Goal: Information Seeking & Learning: Learn about a topic

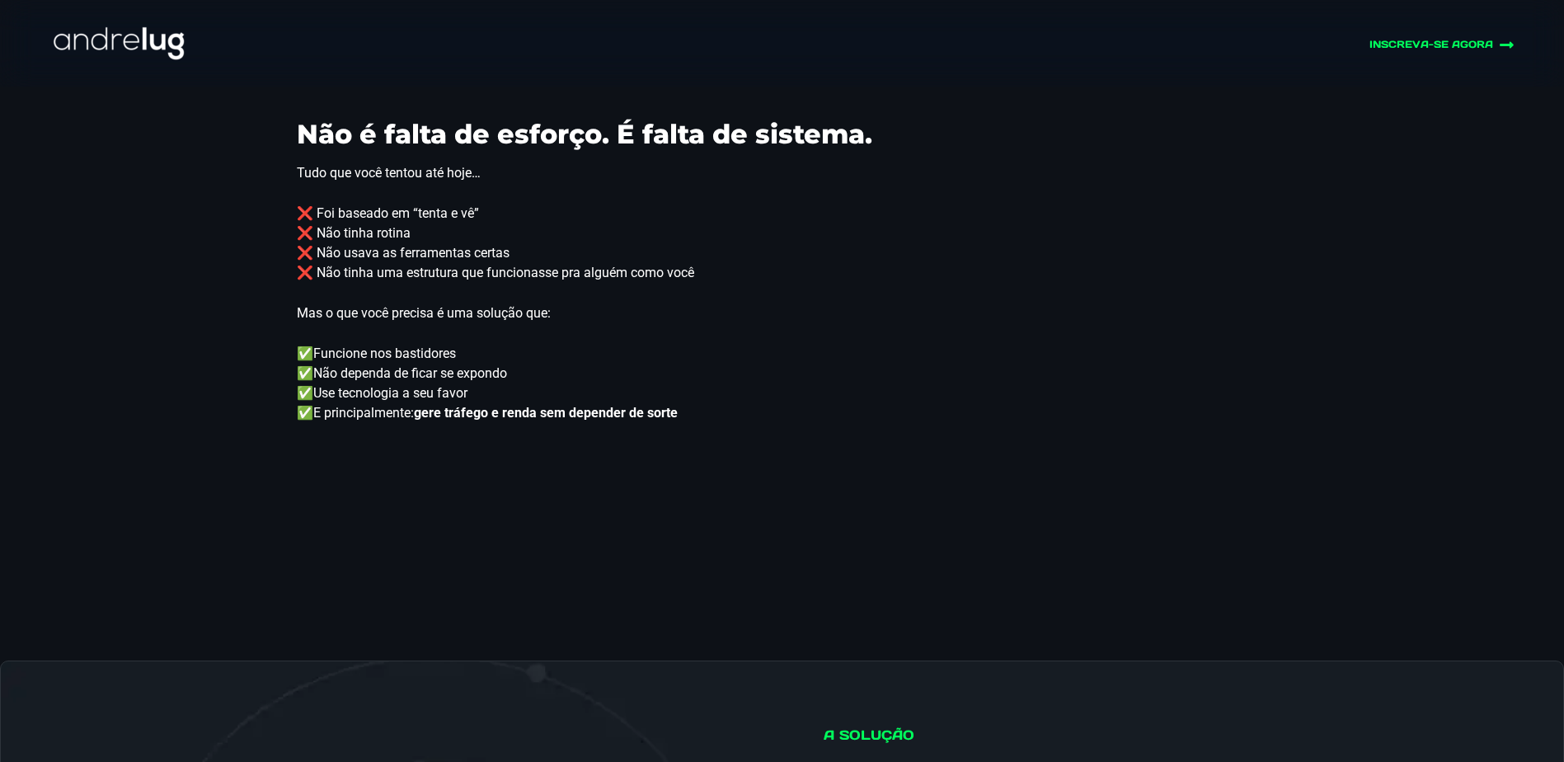
scroll to position [2143, 0]
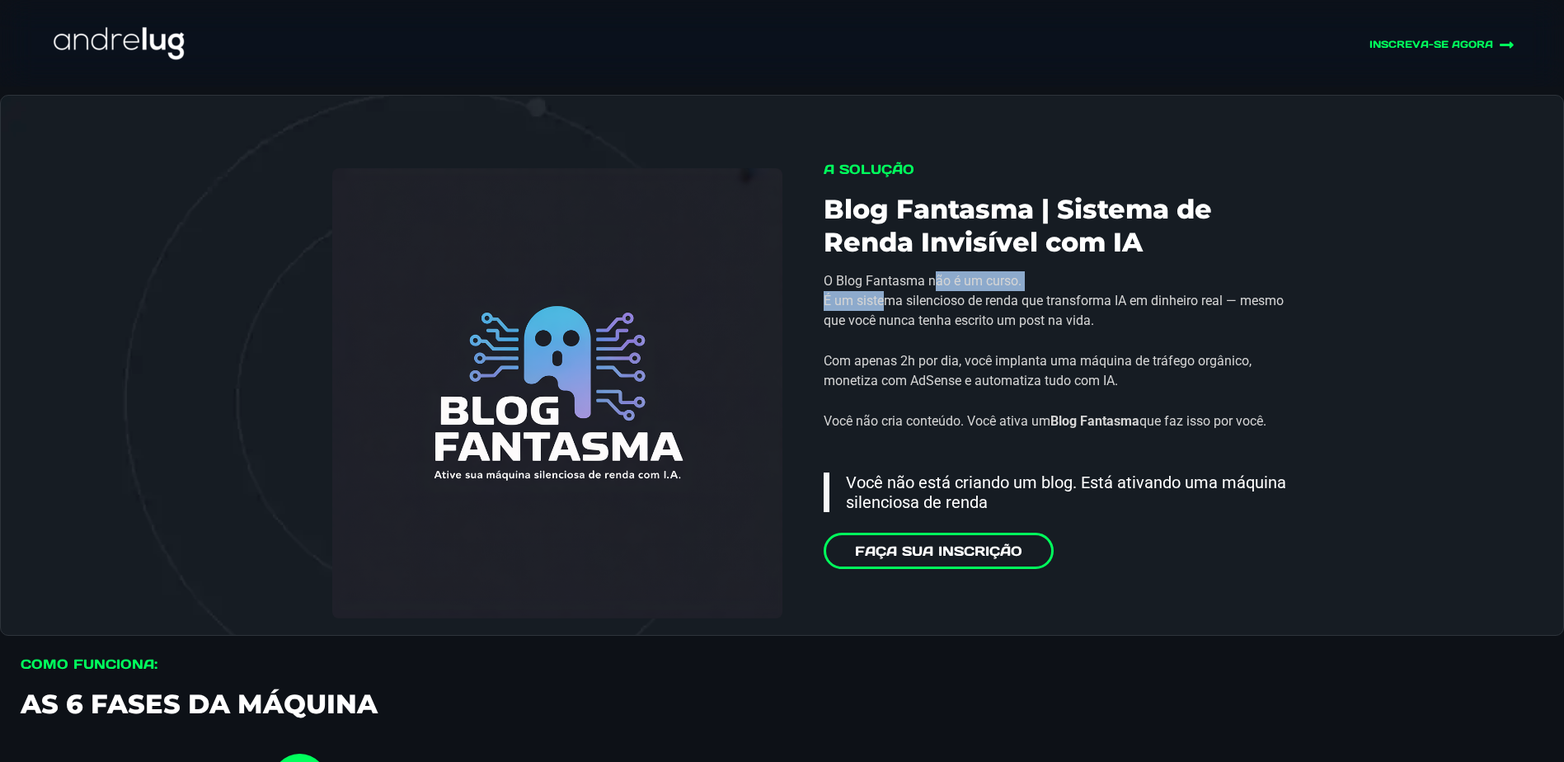
drag, startPoint x: 882, startPoint y: 301, endPoint x: 935, endPoint y: 279, distance: 57.3
click at [935, 279] on p "O Blog Fantasma não é um curso. É um sistema silencioso de renda que transforma…" at bounding box center [1058, 300] width 470 height 59
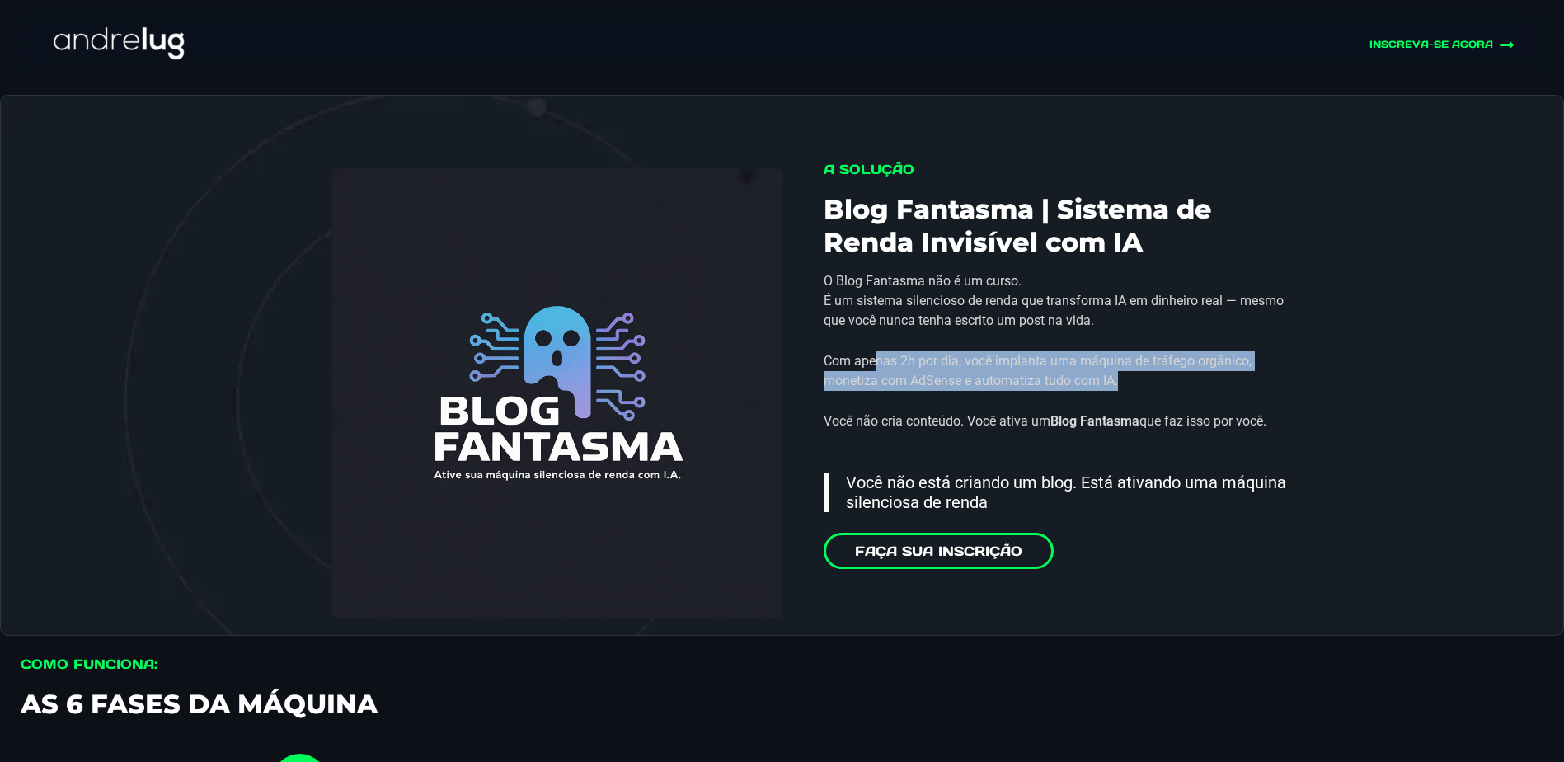
drag, startPoint x: 1121, startPoint y: 373, endPoint x: 877, endPoint y: 361, distance: 244.3
click at [877, 361] on p "Com apenas 2h por dia, você implanta uma máquina de tráfego orgânico, monetiza …" at bounding box center [1058, 371] width 470 height 40
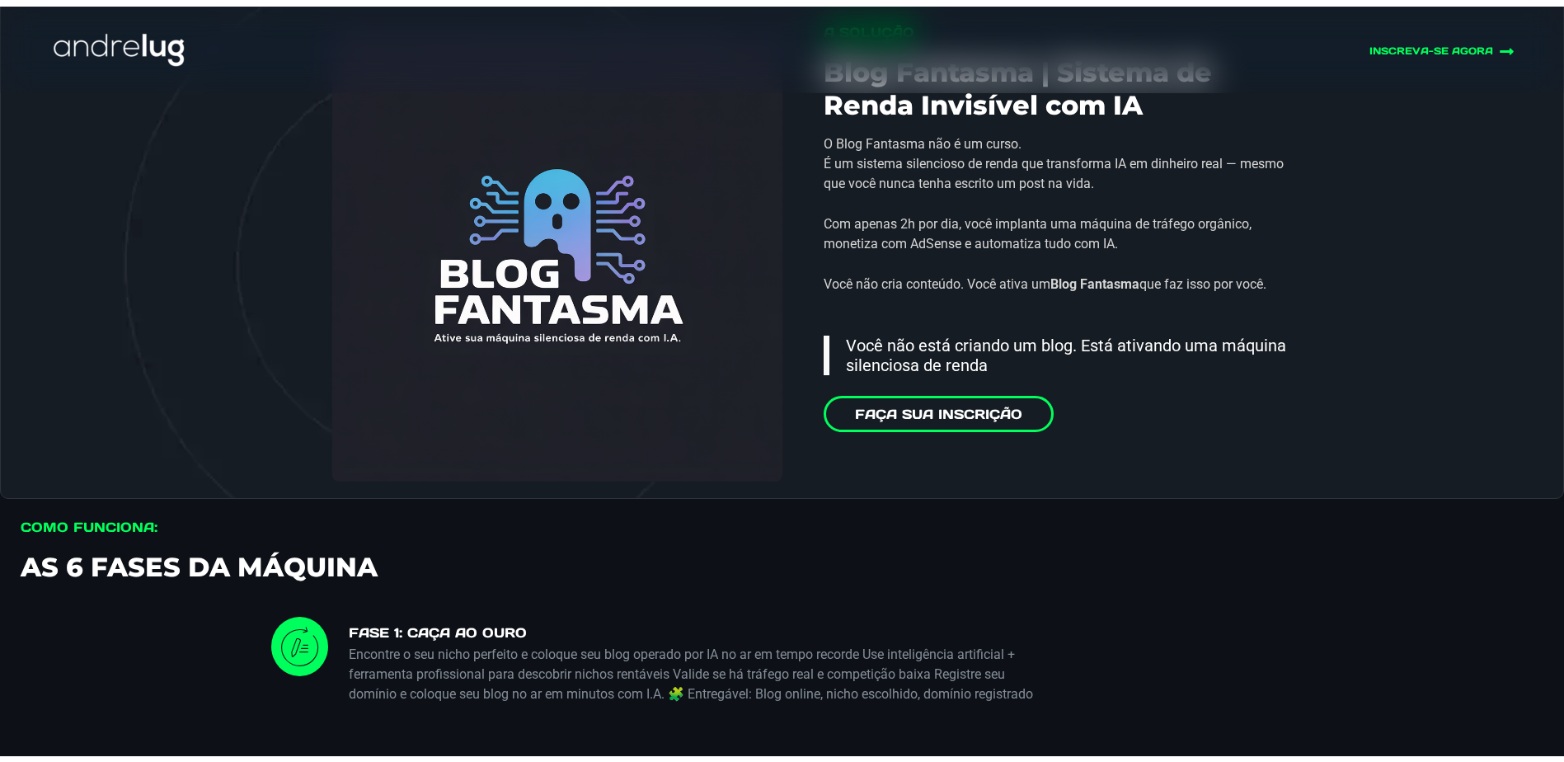
scroll to position [2308, 0]
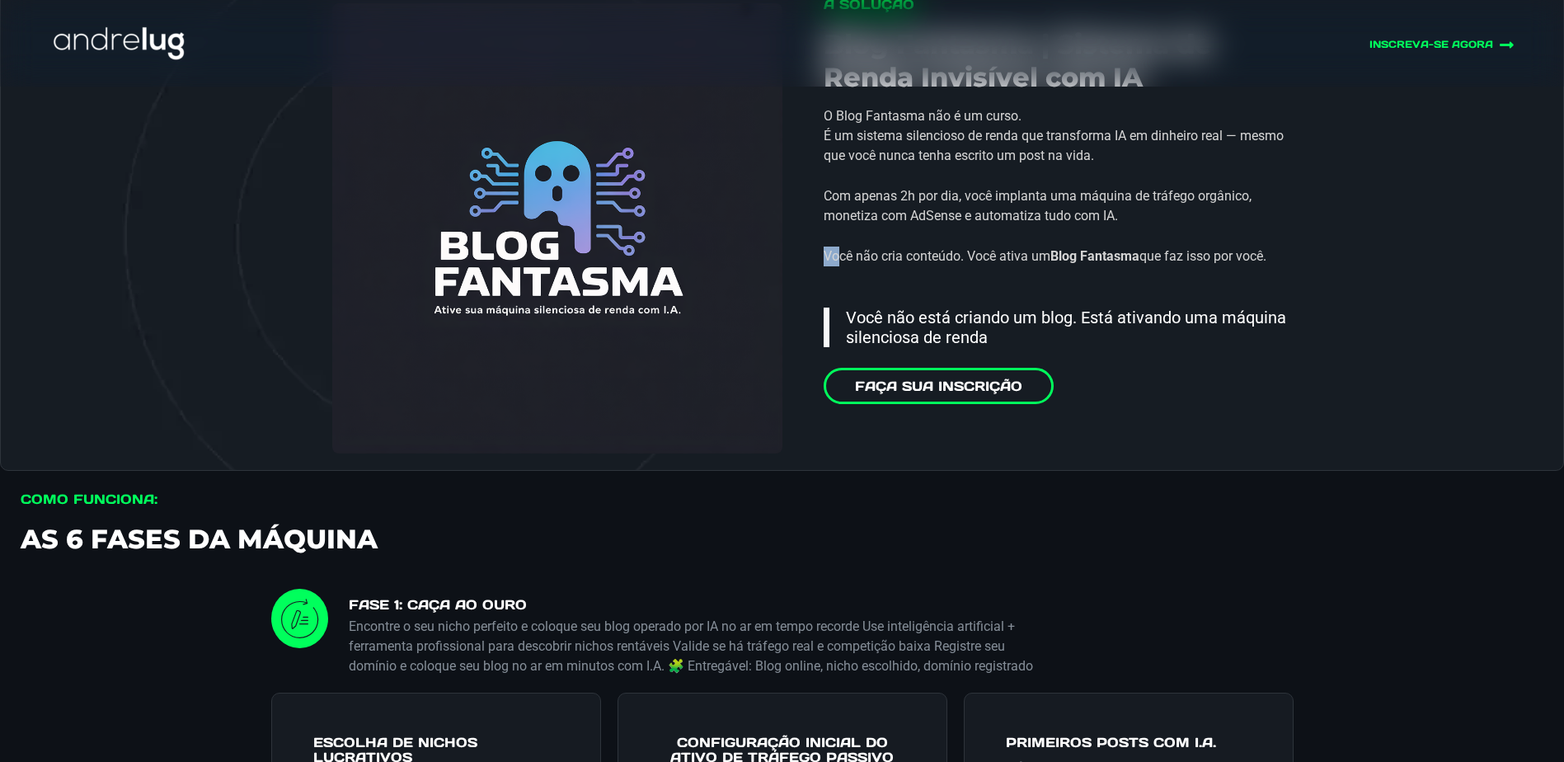
drag, startPoint x: 835, startPoint y: 260, endPoint x: 1227, endPoint y: 217, distance: 394.8
click at [1227, 217] on div "O Blog Fantasma não é um curso. É um sistema silencioso de renda que transforma…" at bounding box center [1058, 196] width 470 height 181
drag, startPoint x: 1227, startPoint y: 217, endPoint x: 1232, endPoint y: 227, distance: 11.1
click at [1232, 227] on div "O Blog Fantasma não é um curso. É um sistema silencioso de renda que transforma…" at bounding box center [1058, 196] width 470 height 181
drag, startPoint x: 1232, startPoint y: 256, endPoint x: 917, endPoint y: 248, distance: 315.8
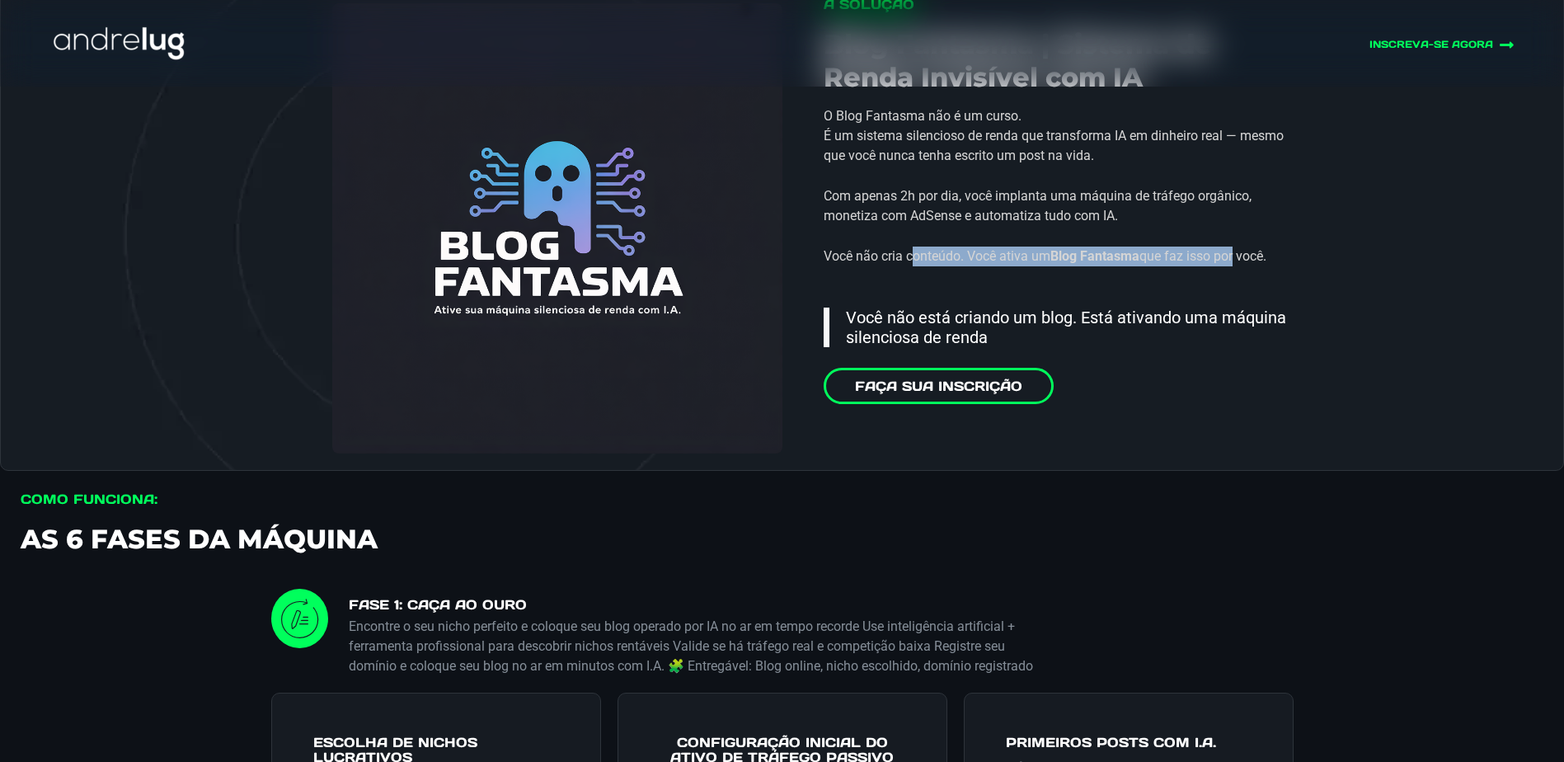
click at [917, 248] on p "Você não cria conteúdo. Você ativa um Blog Fantasma que faz isso por você." at bounding box center [1058, 256] width 470 height 20
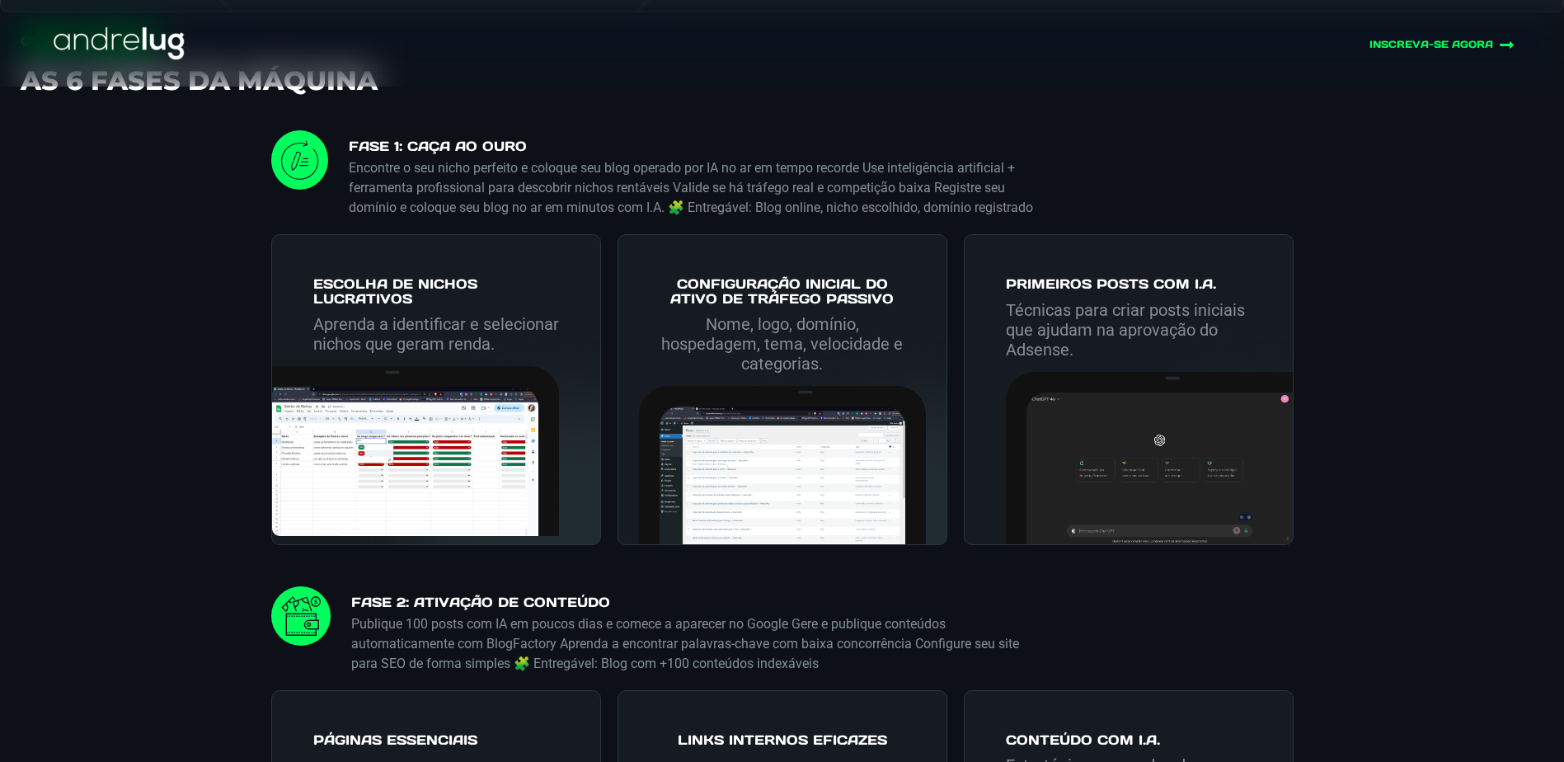
scroll to position [2802, 0]
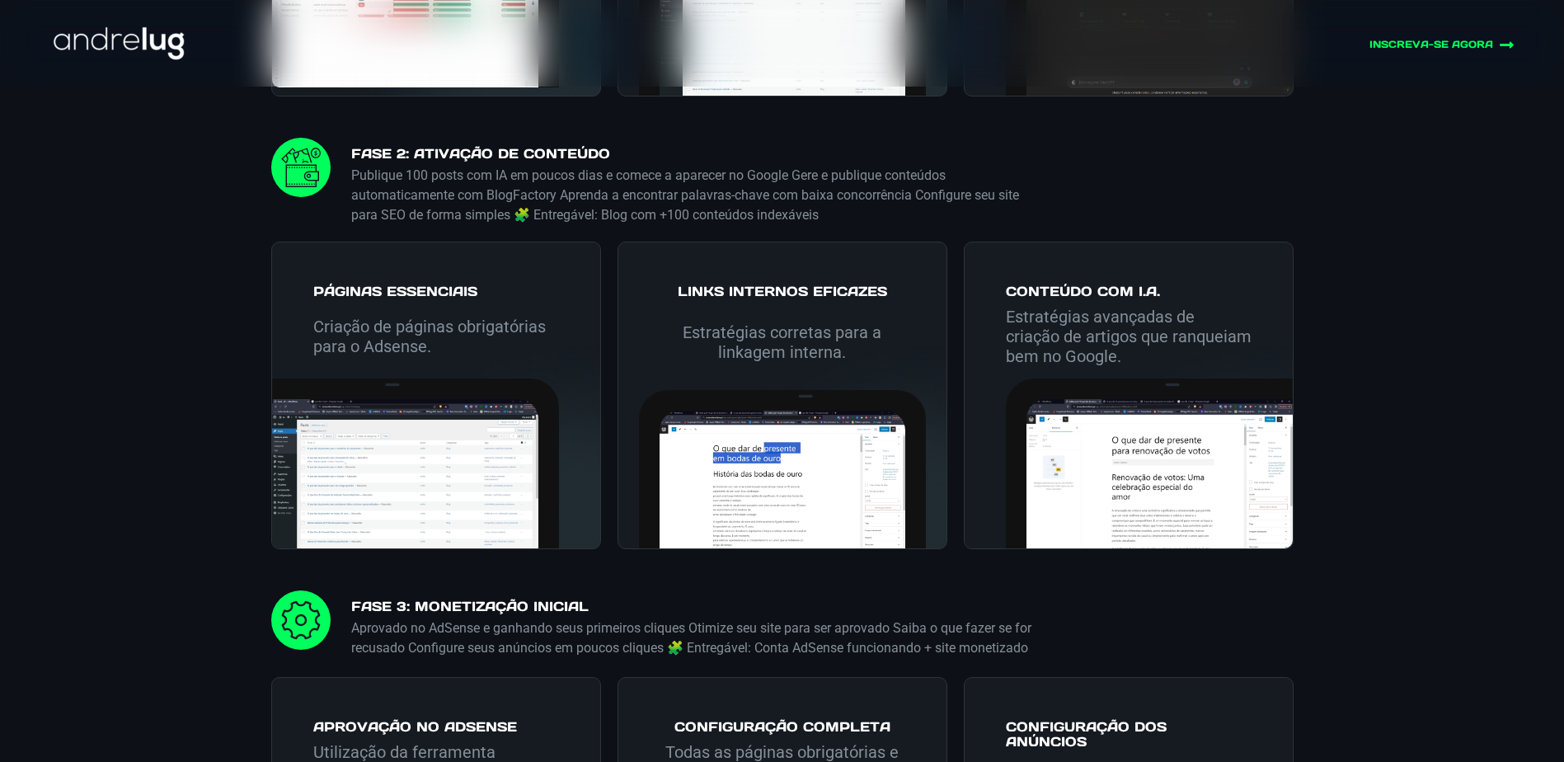
drag, startPoint x: 897, startPoint y: 251, endPoint x: 909, endPoint y: 255, distance: 13.0
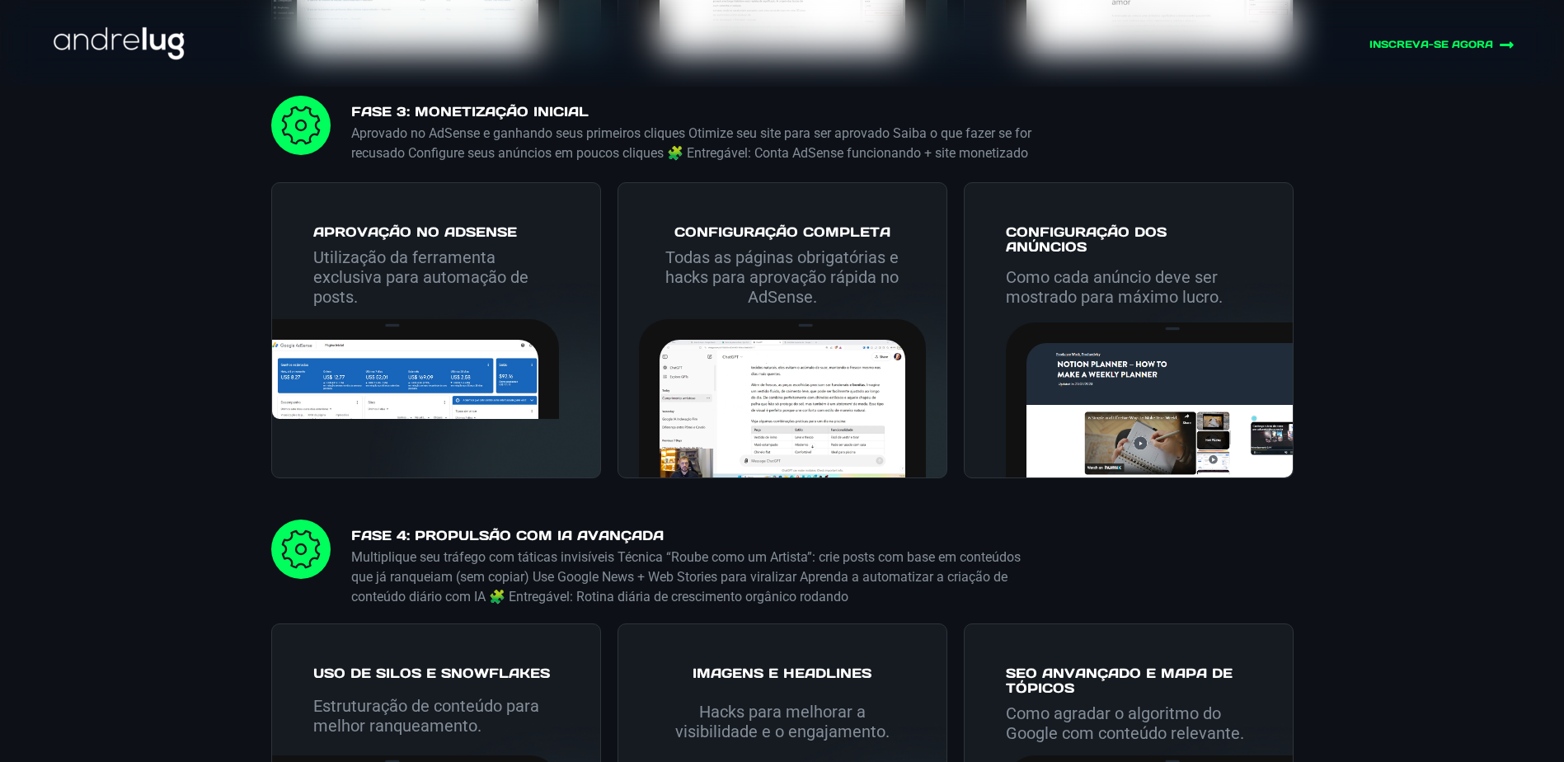
drag, startPoint x: 909, startPoint y: 255, endPoint x: 1468, endPoint y: 397, distance: 576.7
click at [1497, 386] on div "FASE 1: Caça ao Ouro Encontre o seu nicho perfeito e coloque seu blog operado p…" at bounding box center [782, 515] width 1564 height 2656
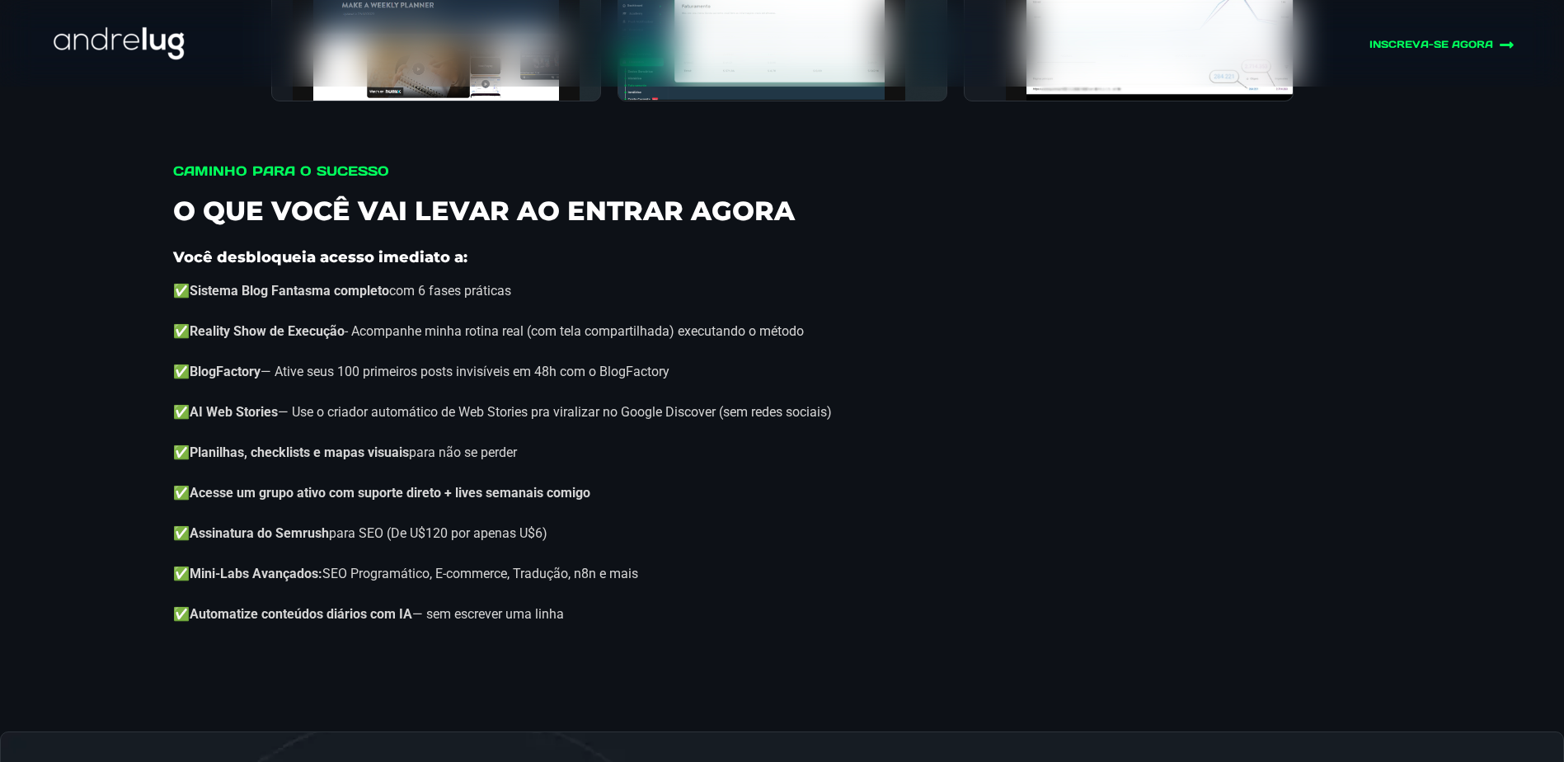
scroll to position [5440, 0]
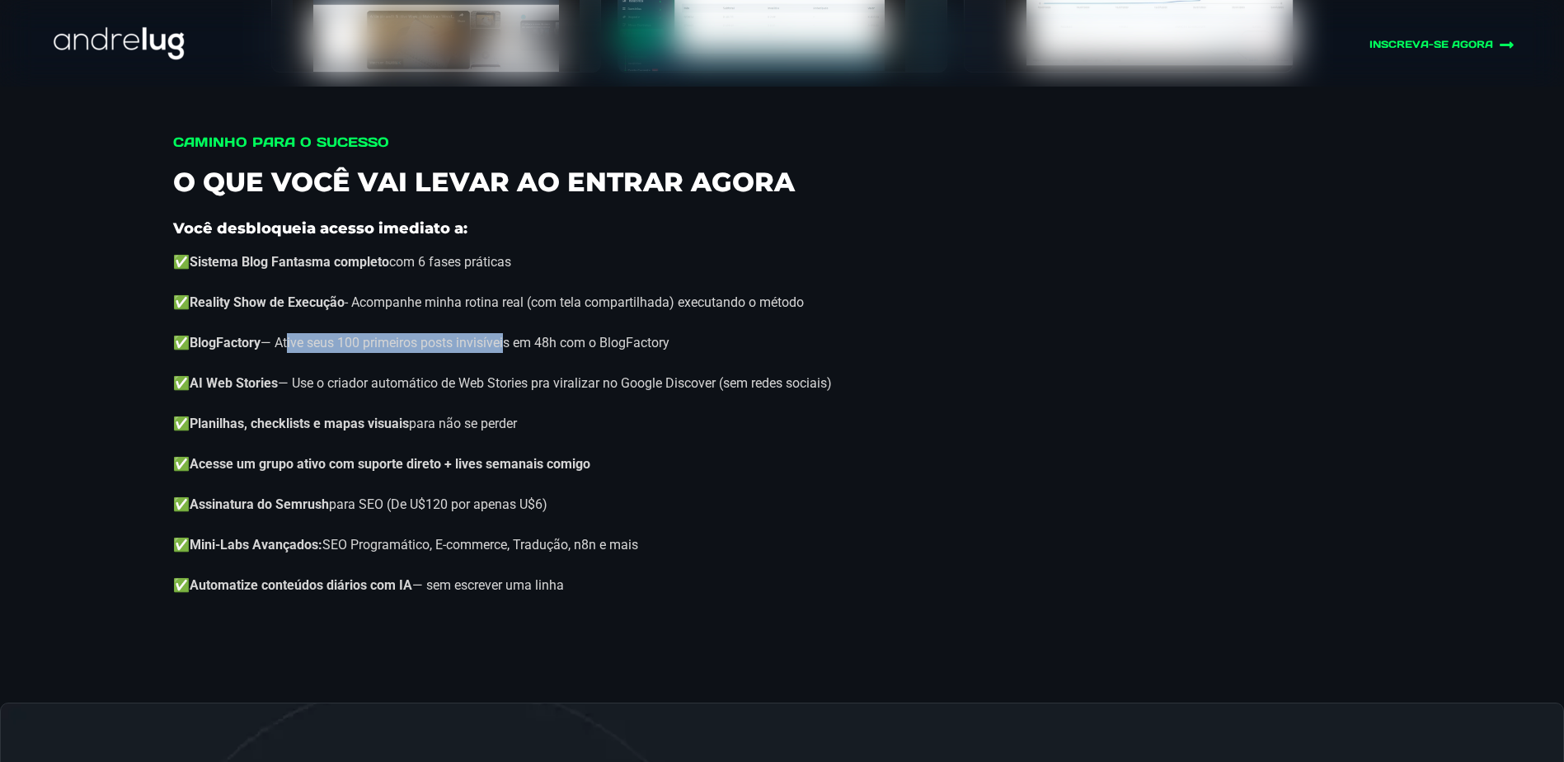
drag, startPoint x: 284, startPoint y: 360, endPoint x: 506, endPoint y: 356, distance: 222.6
click at [506, 353] on p "✅BlogFactory — Ative seus 100 primeiros posts invisíveis em 48h com o BlogFacto…" at bounding box center [782, 343] width 1218 height 20
drag, startPoint x: 546, startPoint y: 355, endPoint x: 470, endPoint y: 352, distance: 75.9
click at [470, 352] on p "✅BlogFactory — Ative seus 100 primeiros posts invisíveis em 48h com o BlogFacto…" at bounding box center [782, 343] width 1218 height 20
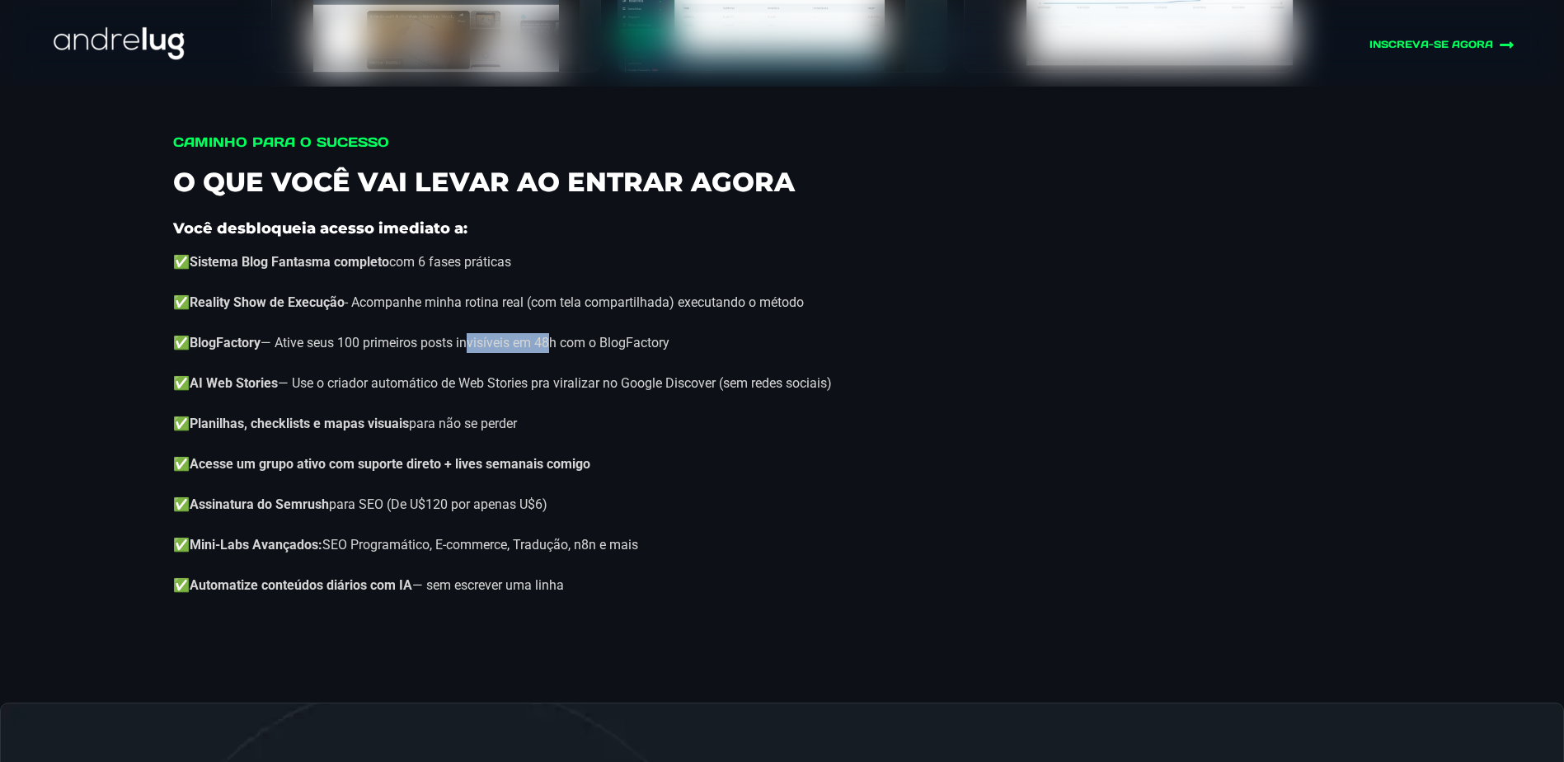
click at [470, 352] on p "✅BlogFactory — Ative seus 100 primeiros posts invisíveis em 48h com o BlogFacto…" at bounding box center [782, 343] width 1218 height 20
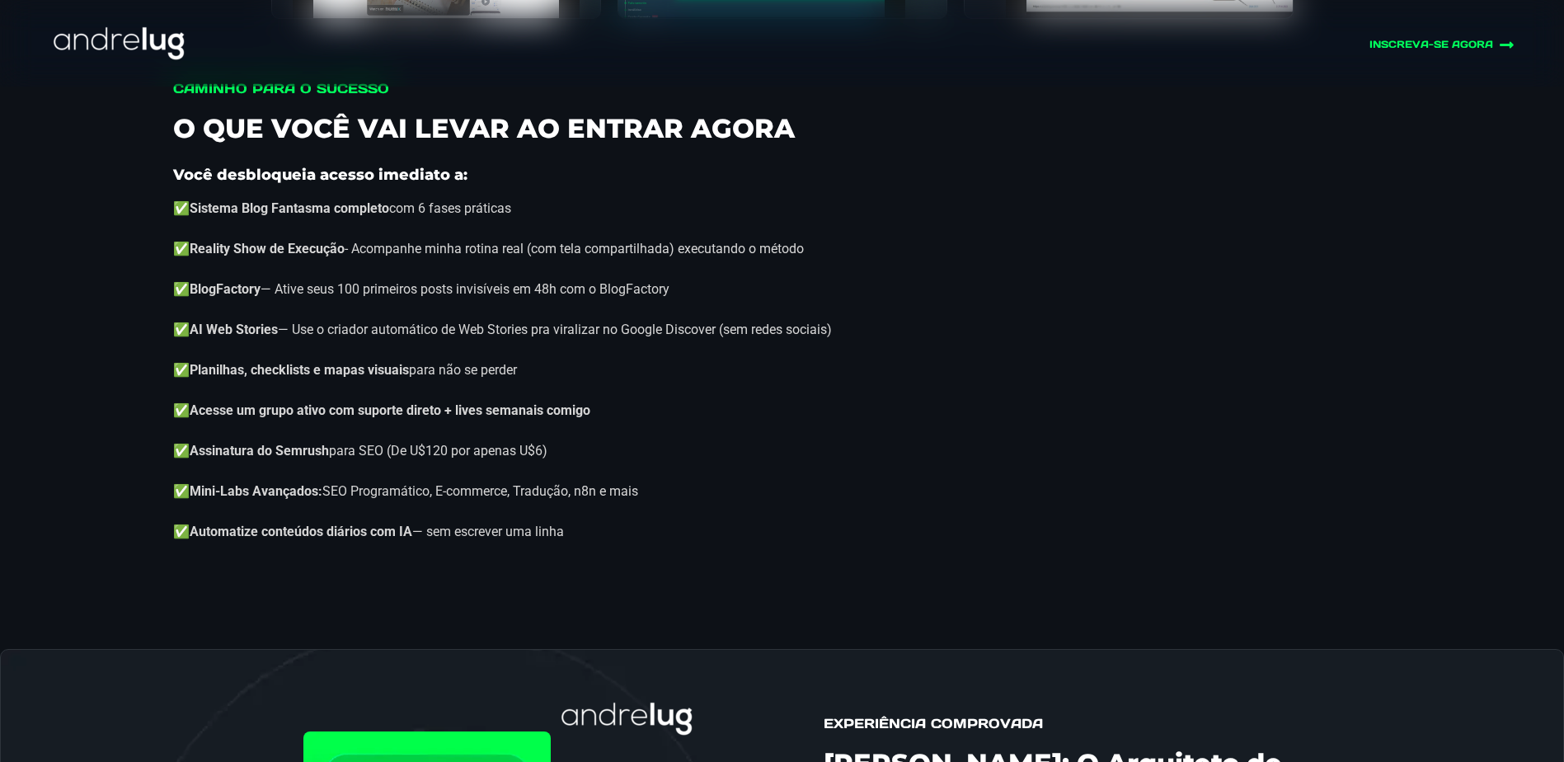
scroll to position [5522, 0]
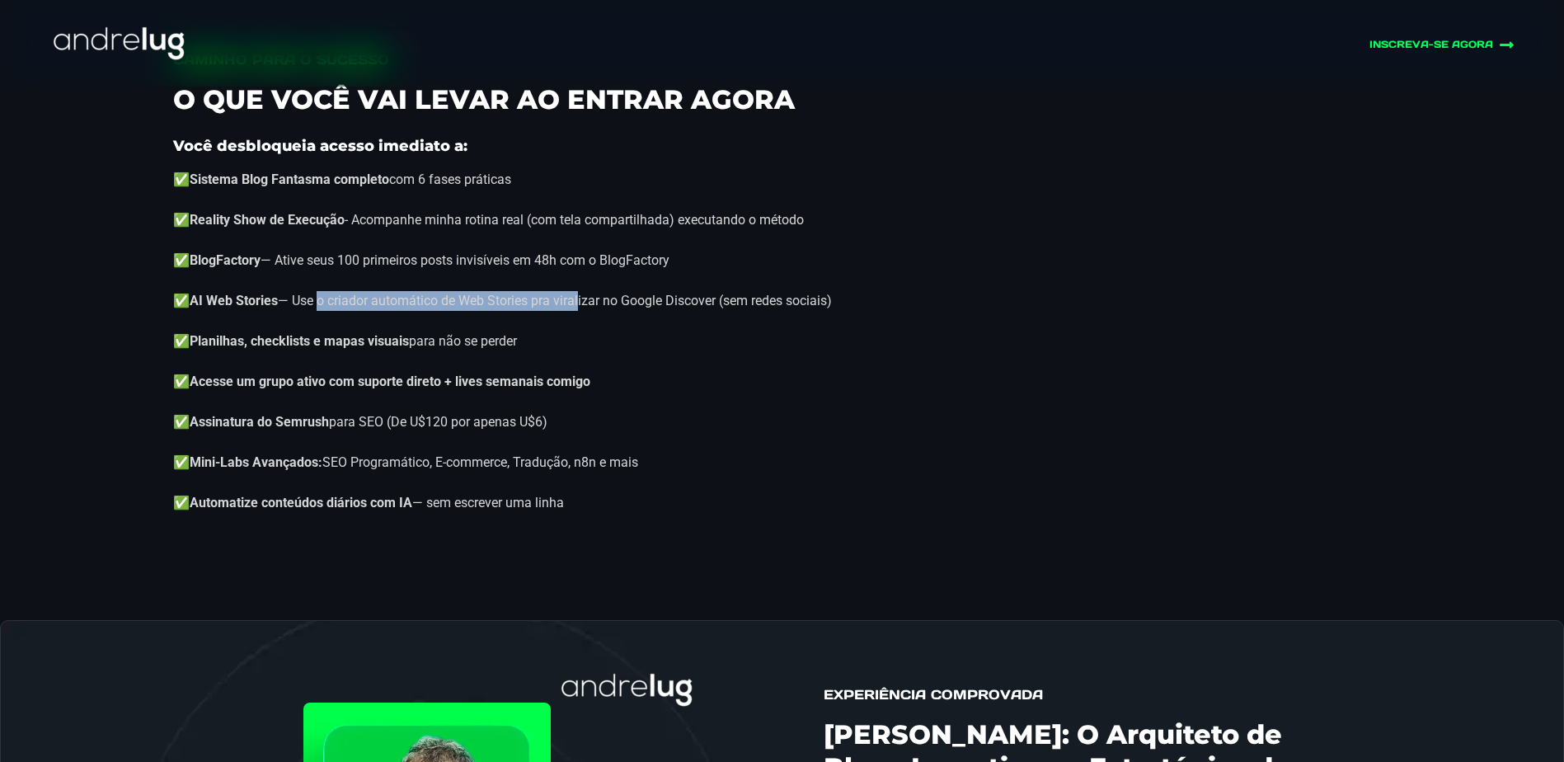
drag, startPoint x: 314, startPoint y: 319, endPoint x: 577, endPoint y: 307, distance: 263.2
click at [577, 307] on div "Você desbloqueia acesso imediato a: ✅Sistema Blog Fantasma completo com 6 fases…" at bounding box center [782, 331] width 1218 height 405
drag, startPoint x: 717, startPoint y: 314, endPoint x: 448, endPoint y: 303, distance: 269.7
click at [448, 303] on div "Você desbloqueia acesso imediato a: ✅Sistema Blog Fantasma completo com 6 fases…" at bounding box center [782, 331] width 1218 height 405
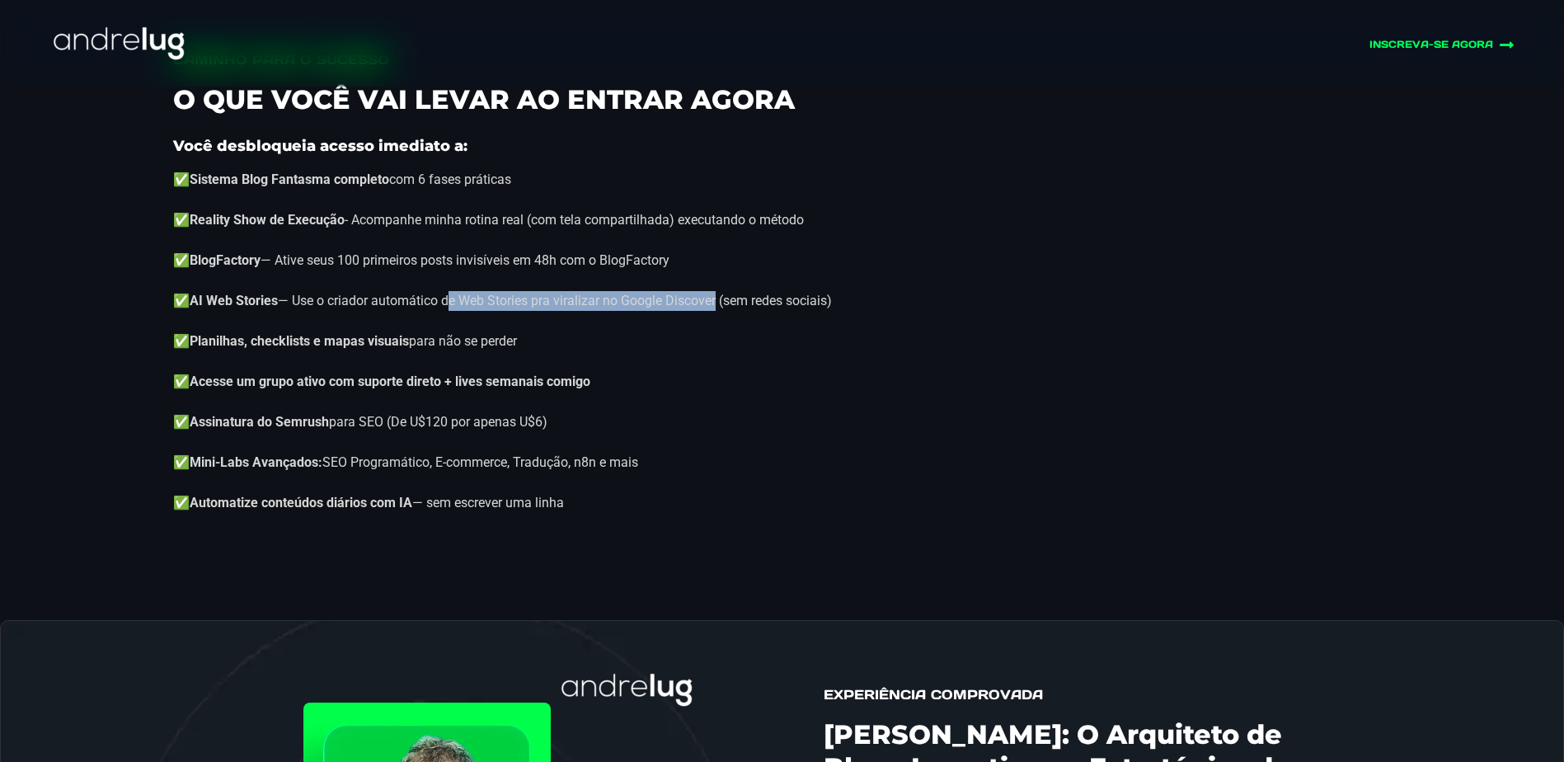
click at [448, 303] on div "Você desbloqueia acesso imediato a: ✅Sistema Blog Fantasma completo com 6 fases…" at bounding box center [782, 331] width 1218 height 405
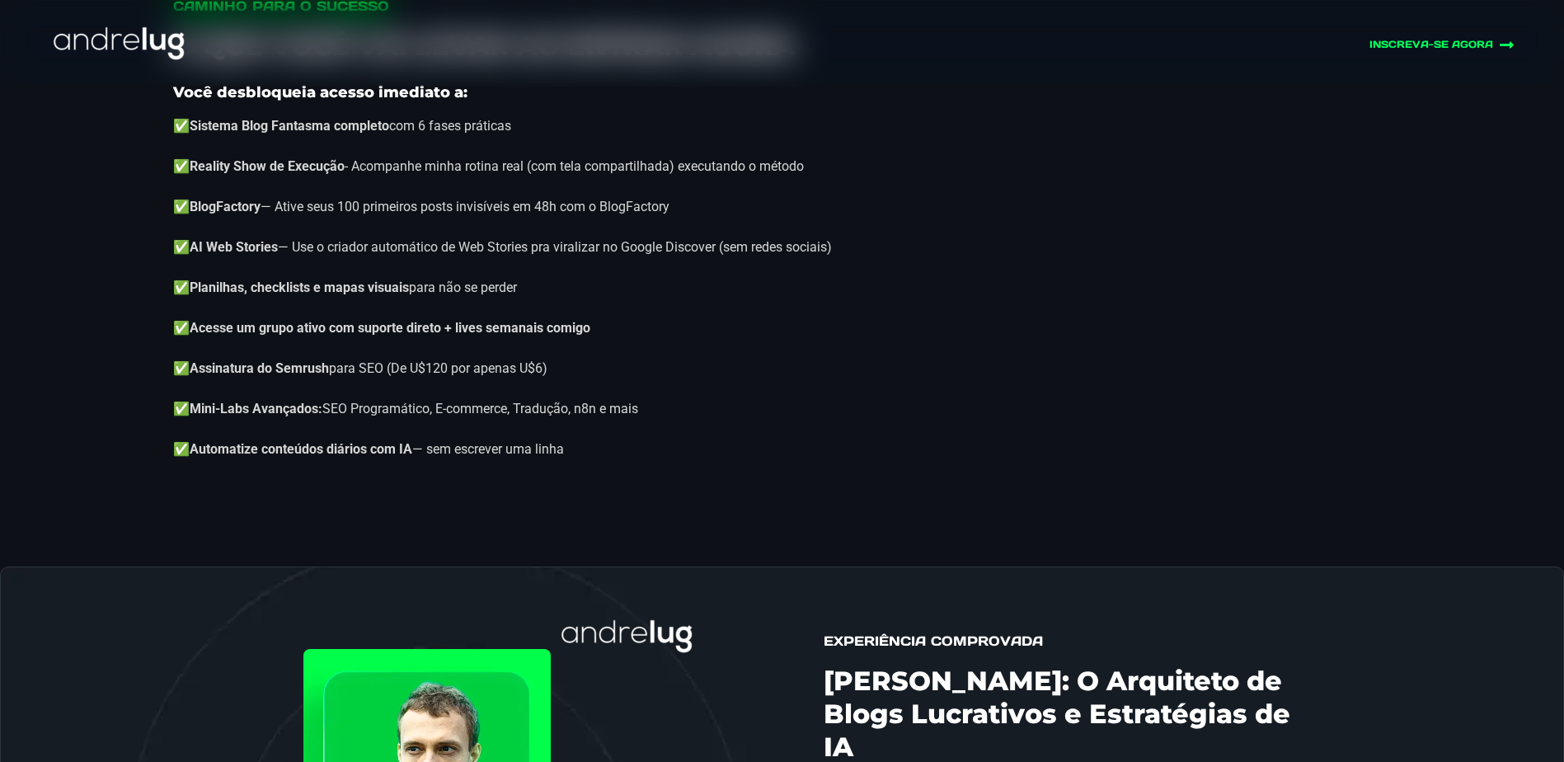
scroll to position [5605, 0]
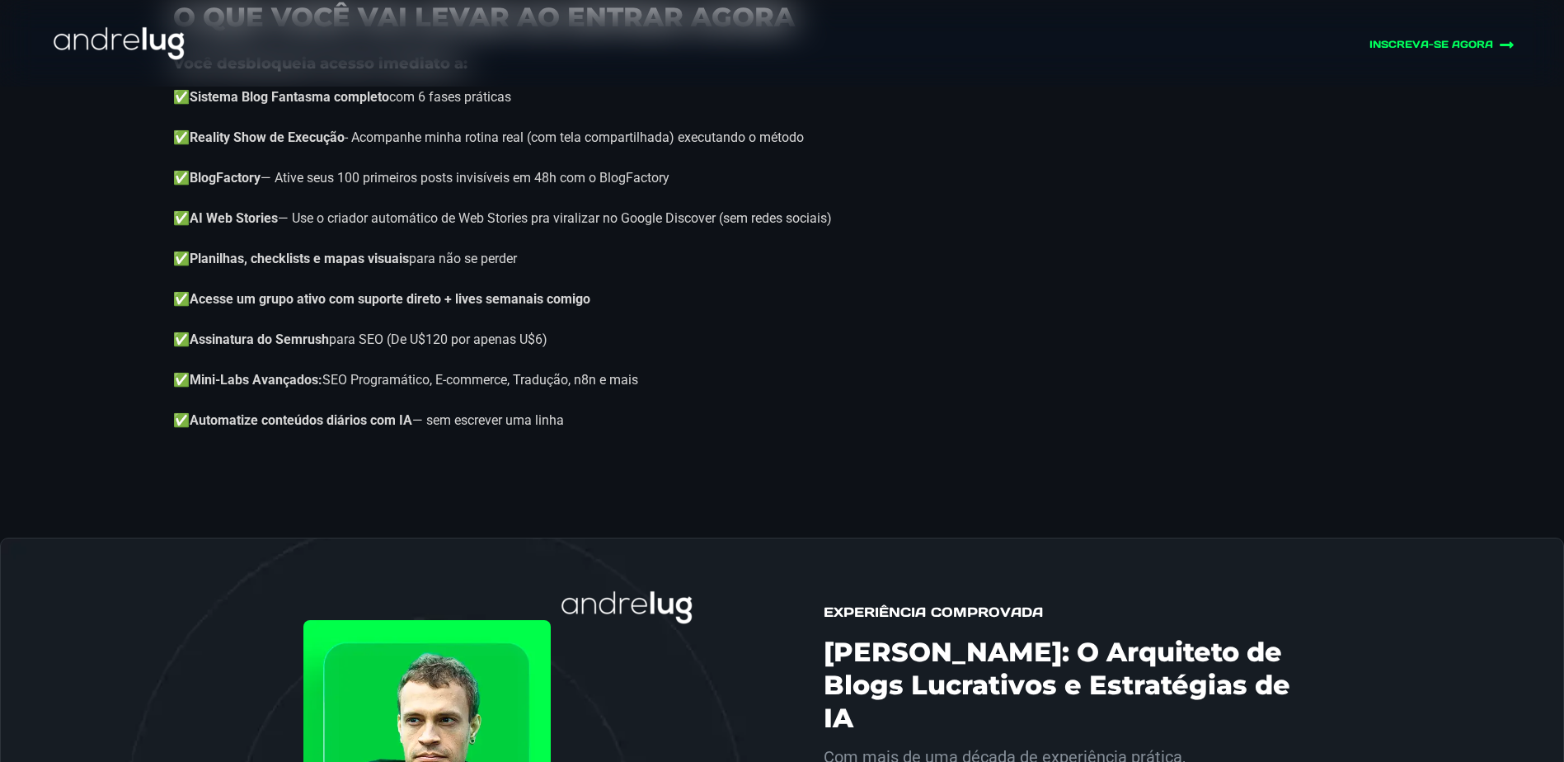
drag, startPoint x: 225, startPoint y: 280, endPoint x: 525, endPoint y: 280, distance: 300.0
click at [525, 269] on p "✅Planilhas, checklists e mapas visuais para não se perder" at bounding box center [782, 259] width 1218 height 20
drag, startPoint x: 546, startPoint y: 315, endPoint x: 228, endPoint y: 310, distance: 317.4
click at [228, 307] on strong "✅Acesse um grupo ativo com suporte direto + lives semanais comigo" at bounding box center [381, 299] width 417 height 16
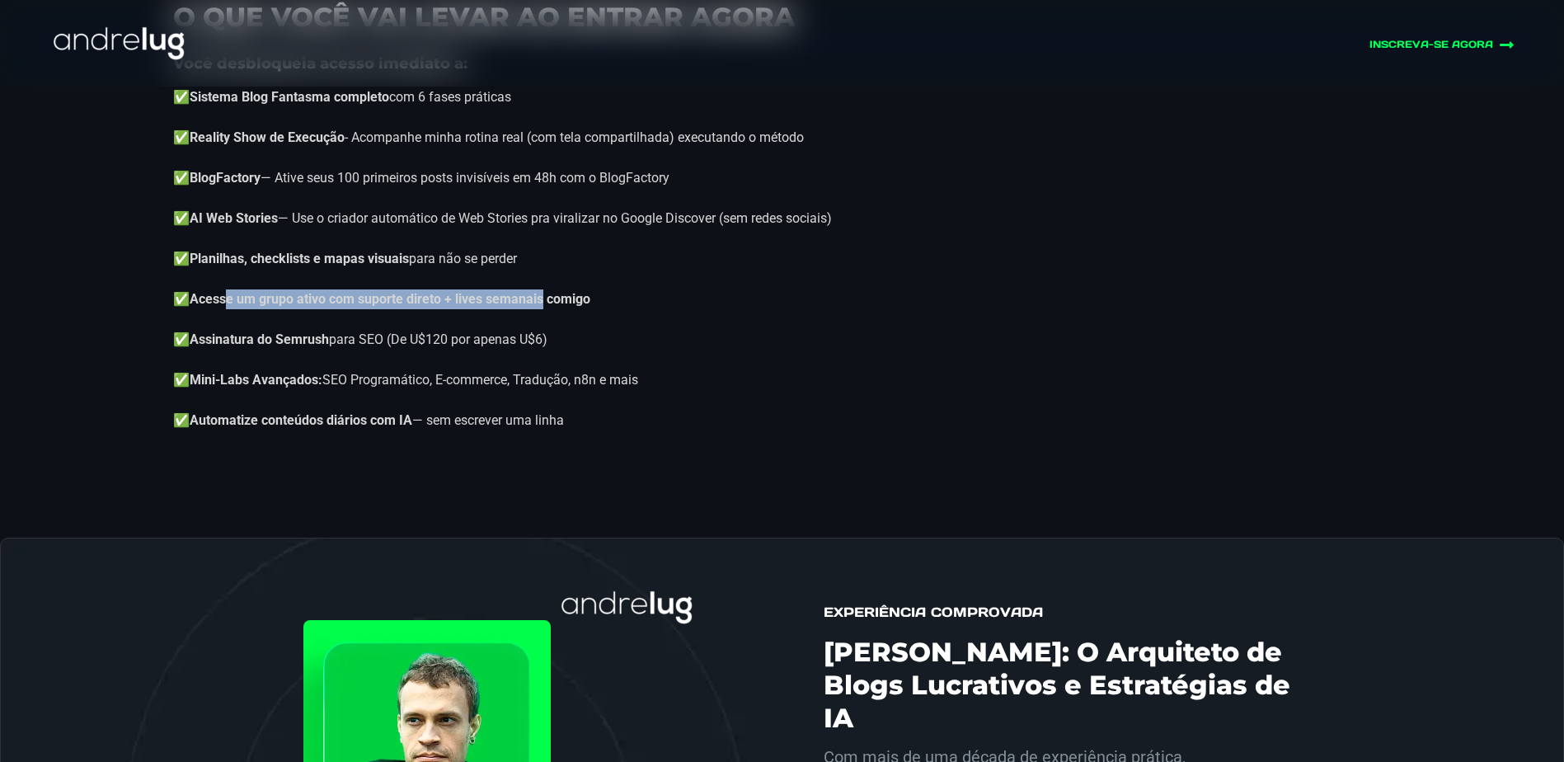
click at [228, 307] on strong "✅Acesse um grupo ativo com suporte direto + lives semanais comigo" at bounding box center [381, 299] width 417 height 16
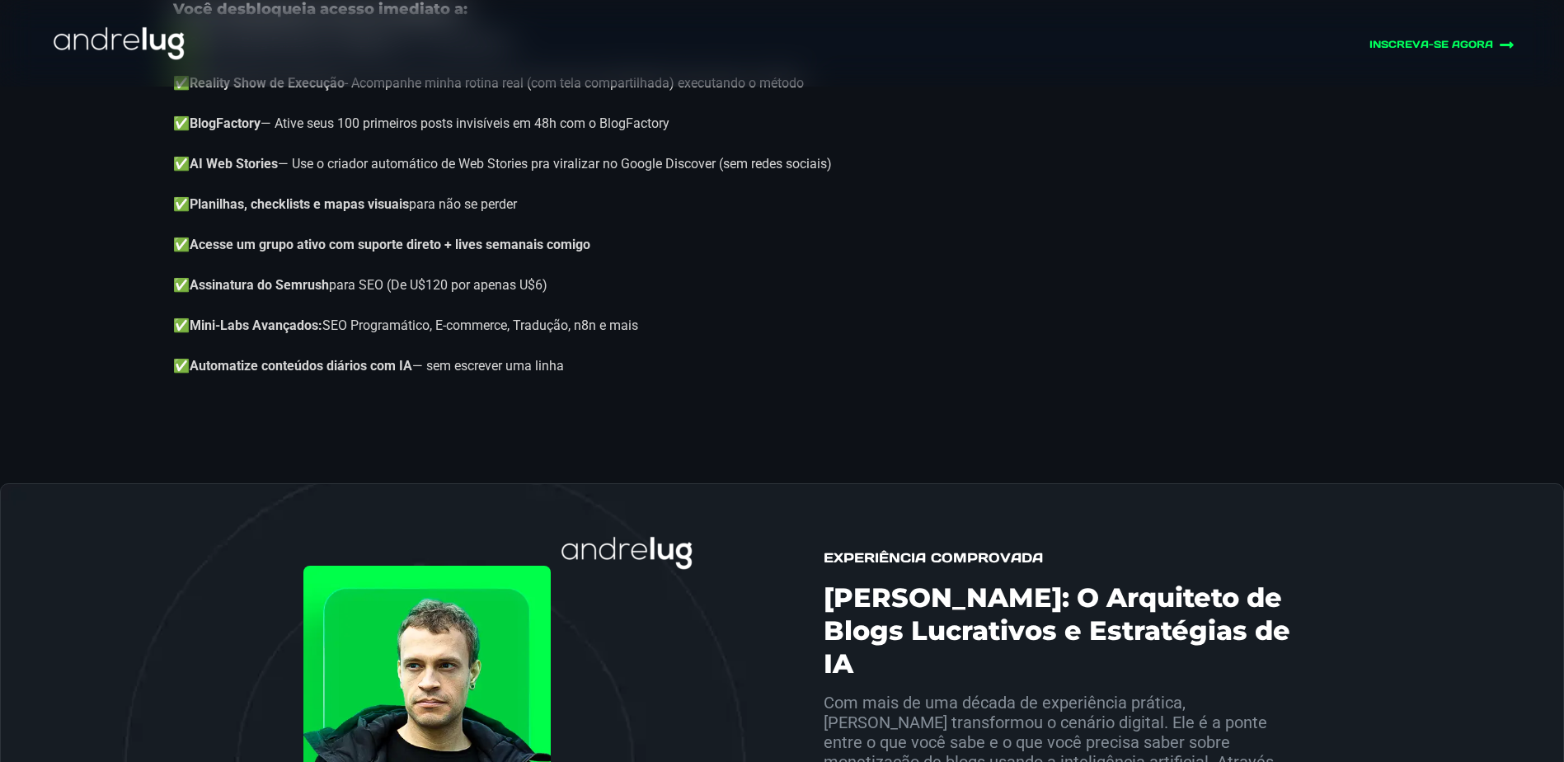
scroll to position [5687, 0]
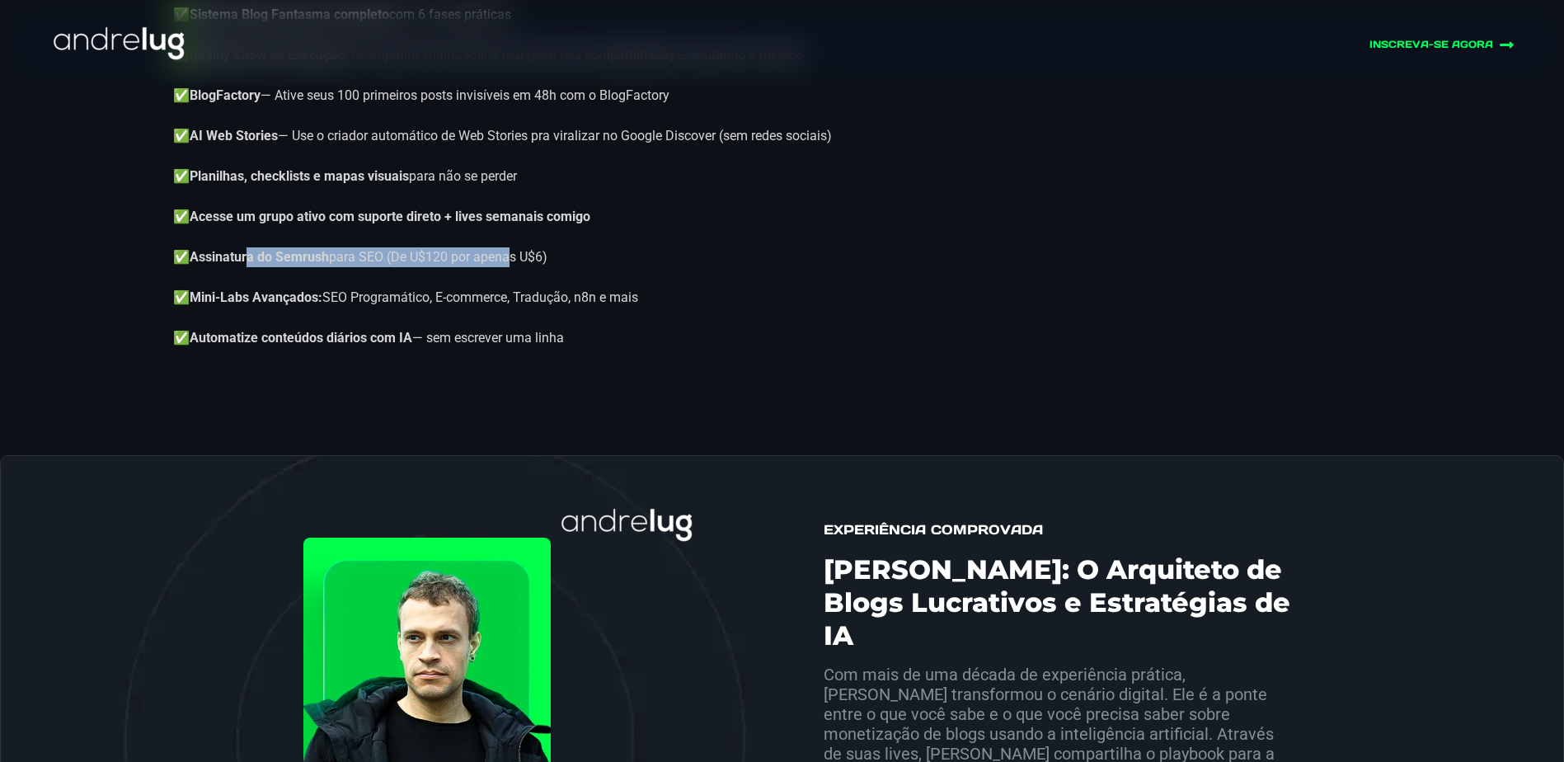
drag, startPoint x: 250, startPoint y: 278, endPoint x: 505, endPoint y: 266, distance: 255.8
click at [505, 266] on p "✅Assinatura do Semrush para SEO (De U$120 por apenas U$6)" at bounding box center [782, 257] width 1218 height 20
drag, startPoint x: 540, startPoint y: 277, endPoint x: 429, endPoint y: 278, distance: 110.4
click at [429, 267] on p "✅Assinatura do Semrush para SEO (De U$120 por apenas U$6)" at bounding box center [782, 257] width 1218 height 20
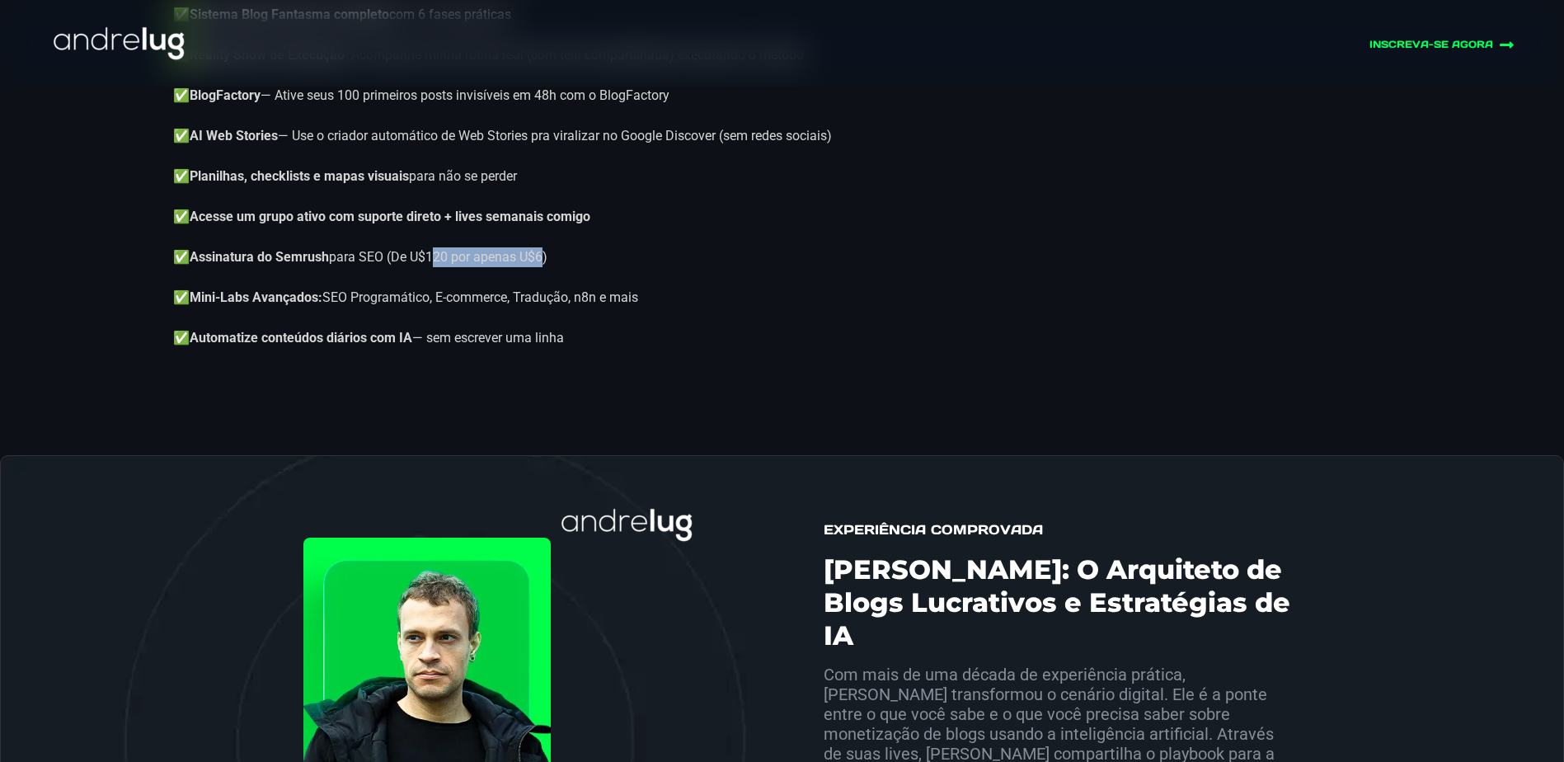
click at [429, 267] on p "✅Assinatura do Semrush para SEO (De U$120 por apenas U$6)" at bounding box center [782, 257] width 1218 height 20
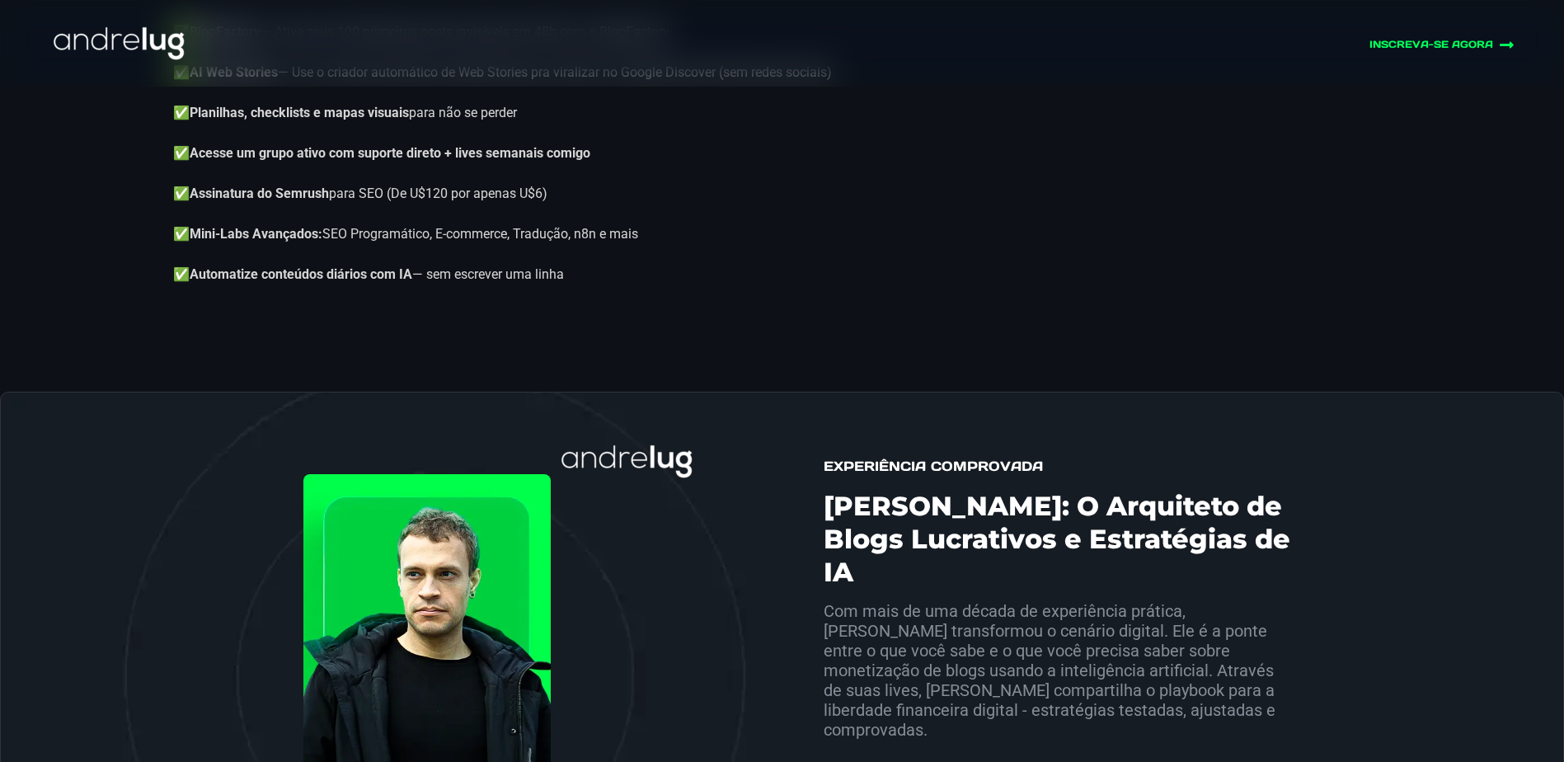
scroll to position [5770, 0]
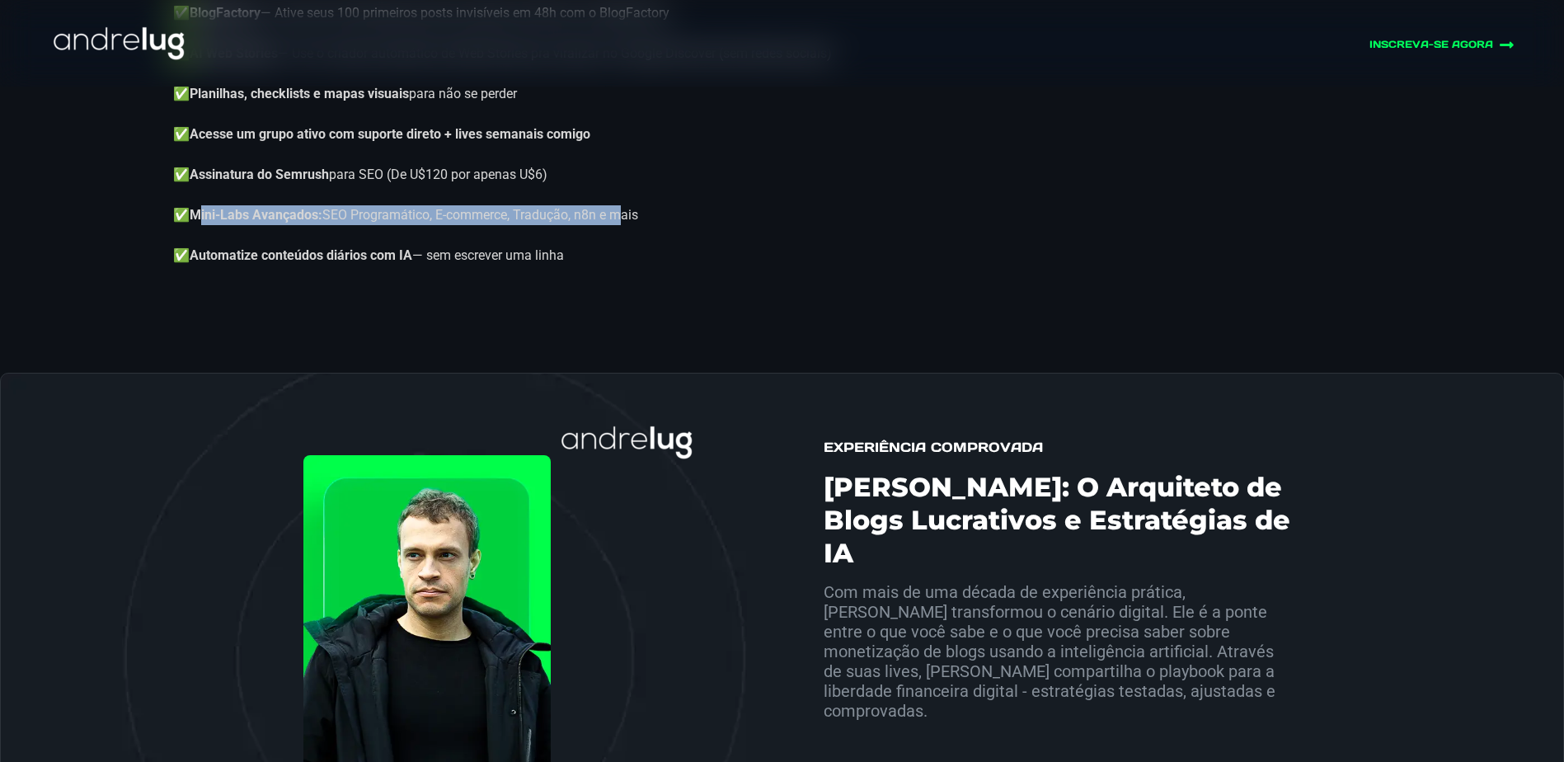
drag, startPoint x: 198, startPoint y: 236, endPoint x: 620, endPoint y: 213, distance: 422.6
click at [620, 213] on div "Você desbloqueia acesso imediato a: ✅Sistema Blog Fantasma completo com 6 fases…" at bounding box center [782, 83] width 1218 height 405
drag, startPoint x: 621, startPoint y: 279, endPoint x: 222, endPoint y: 278, distance: 399.7
click at [222, 265] on p "✅Automatize conteúdos diários com IA — sem escrever uma linha" at bounding box center [782, 256] width 1218 height 20
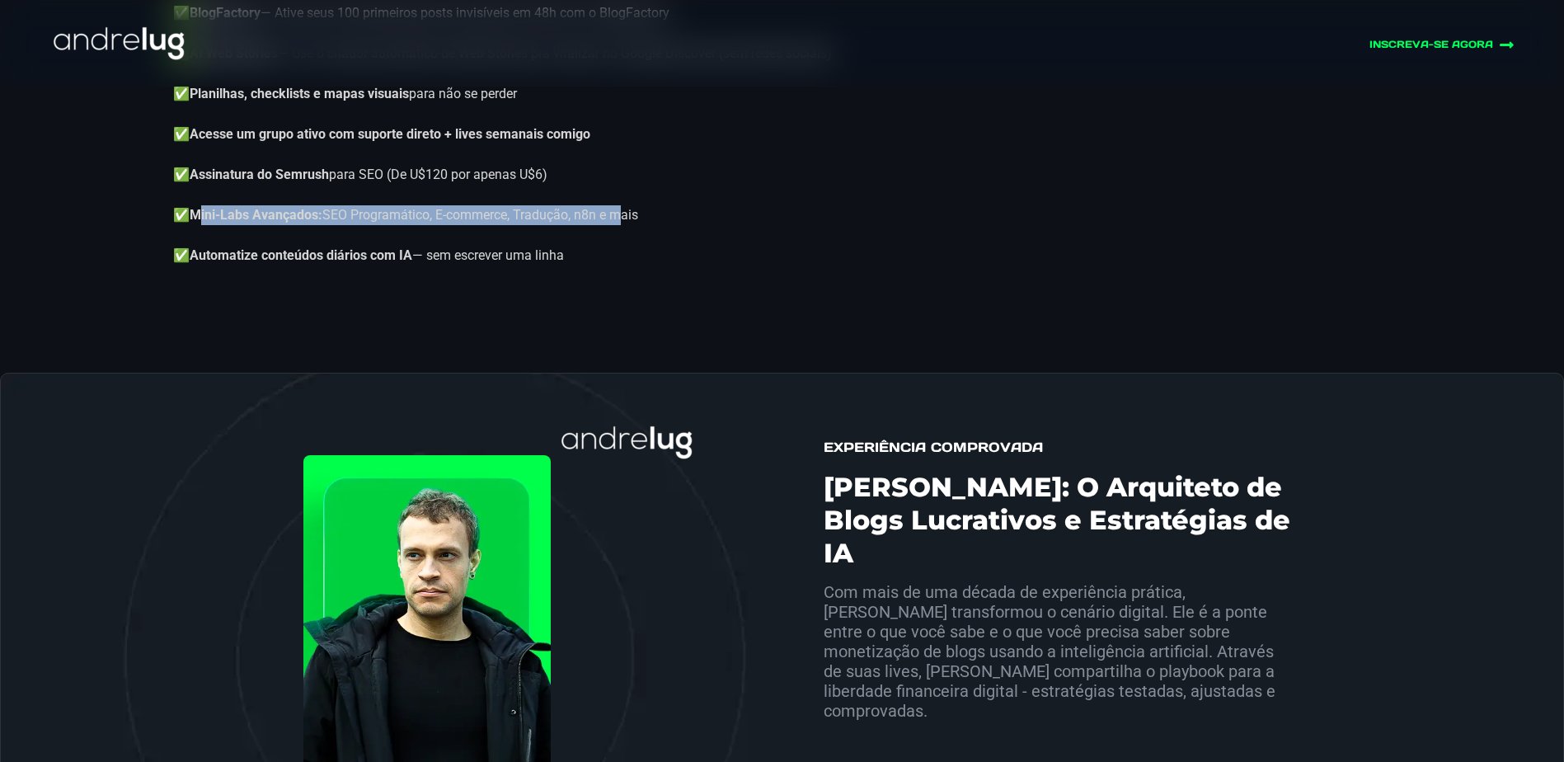
click at [222, 263] on strong "✅Automatize conteúdos diários com IA" at bounding box center [292, 255] width 239 height 16
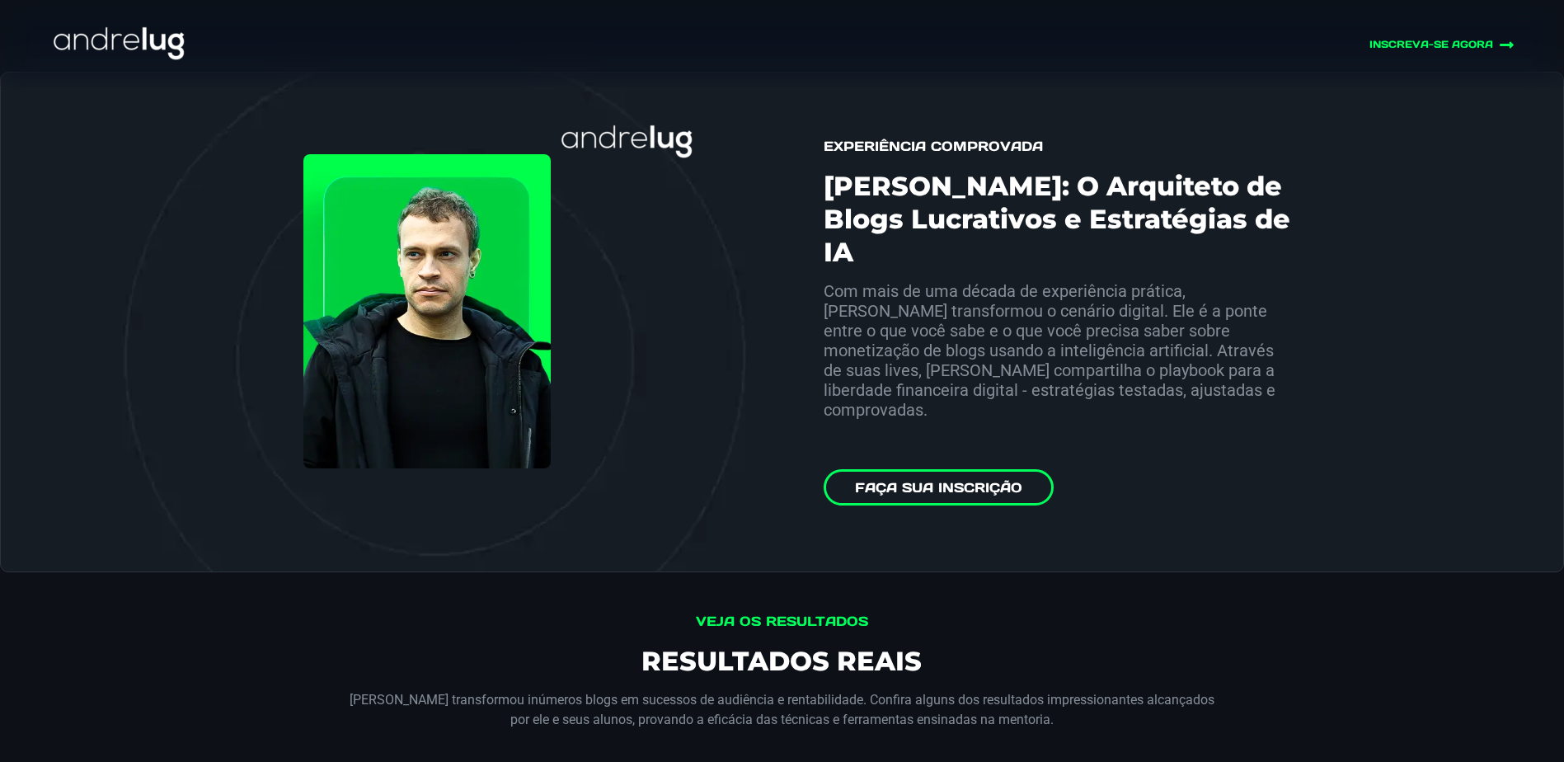
scroll to position [6099, 0]
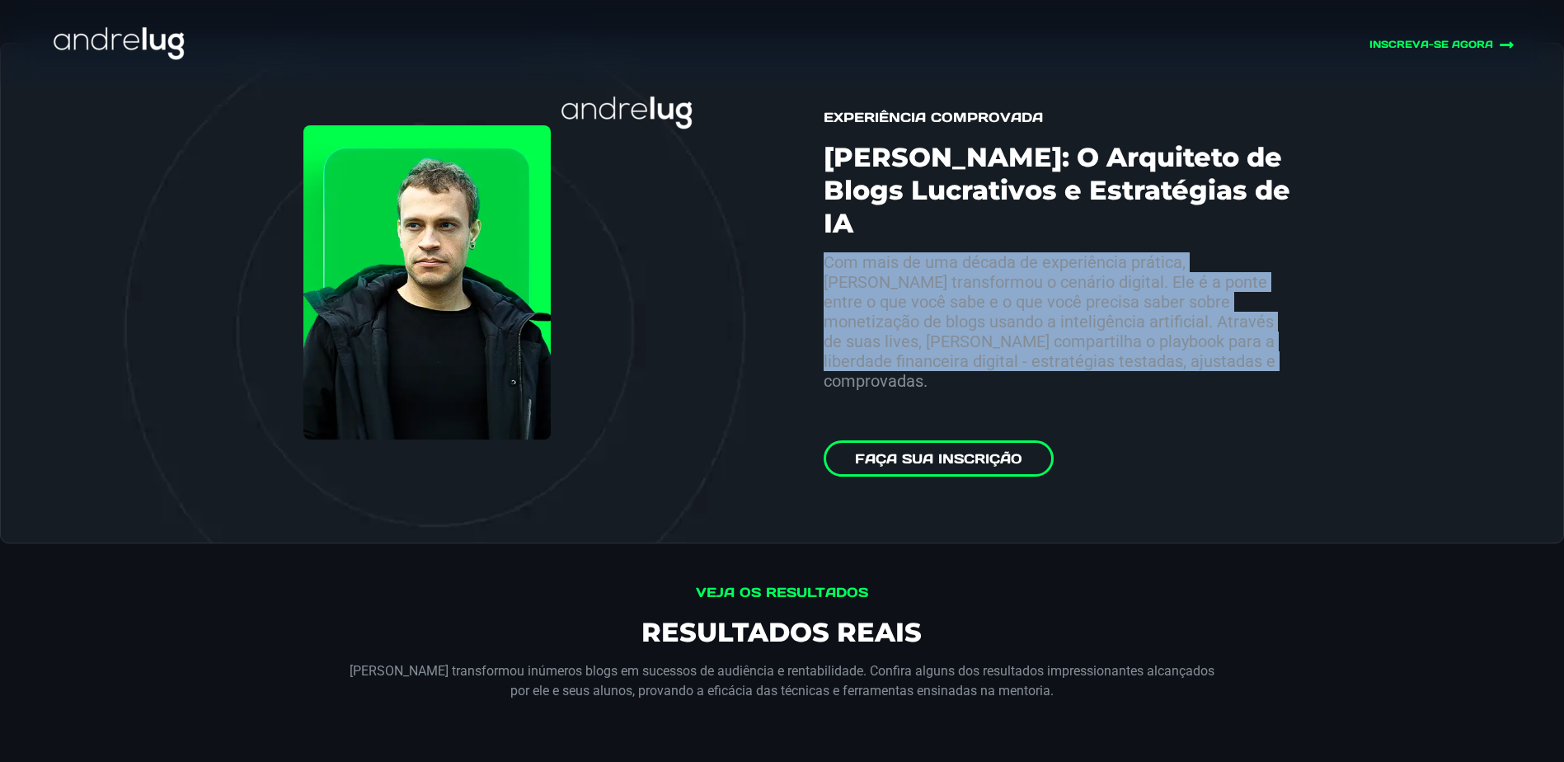
drag, startPoint x: 826, startPoint y: 254, endPoint x: 1209, endPoint y: 339, distance: 392.5
click at [1209, 339] on p "Com mais de uma década de experiência prática, [PERSON_NAME] transformou o cená…" at bounding box center [1058, 321] width 470 height 138
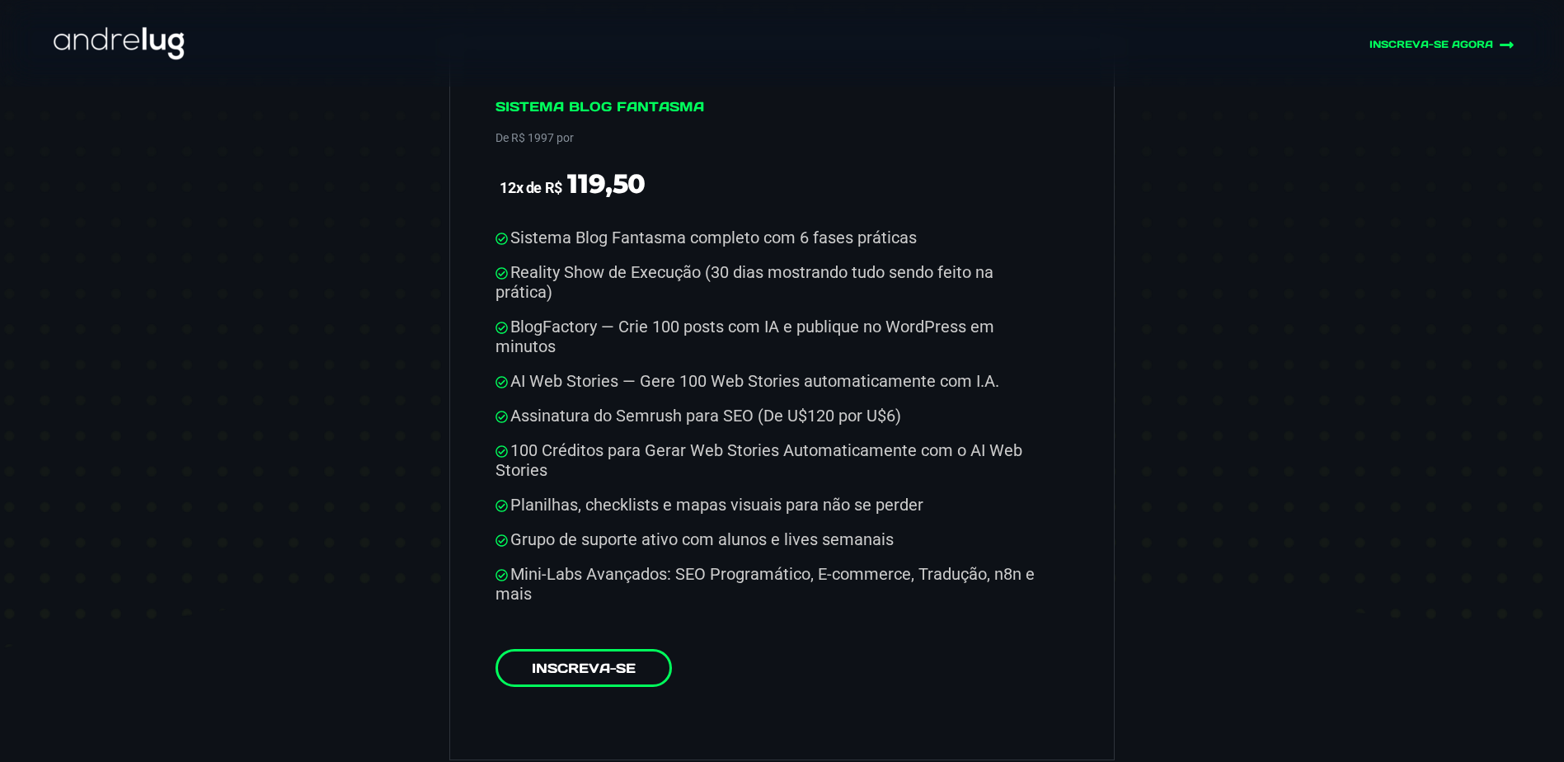
scroll to position [8489, 0]
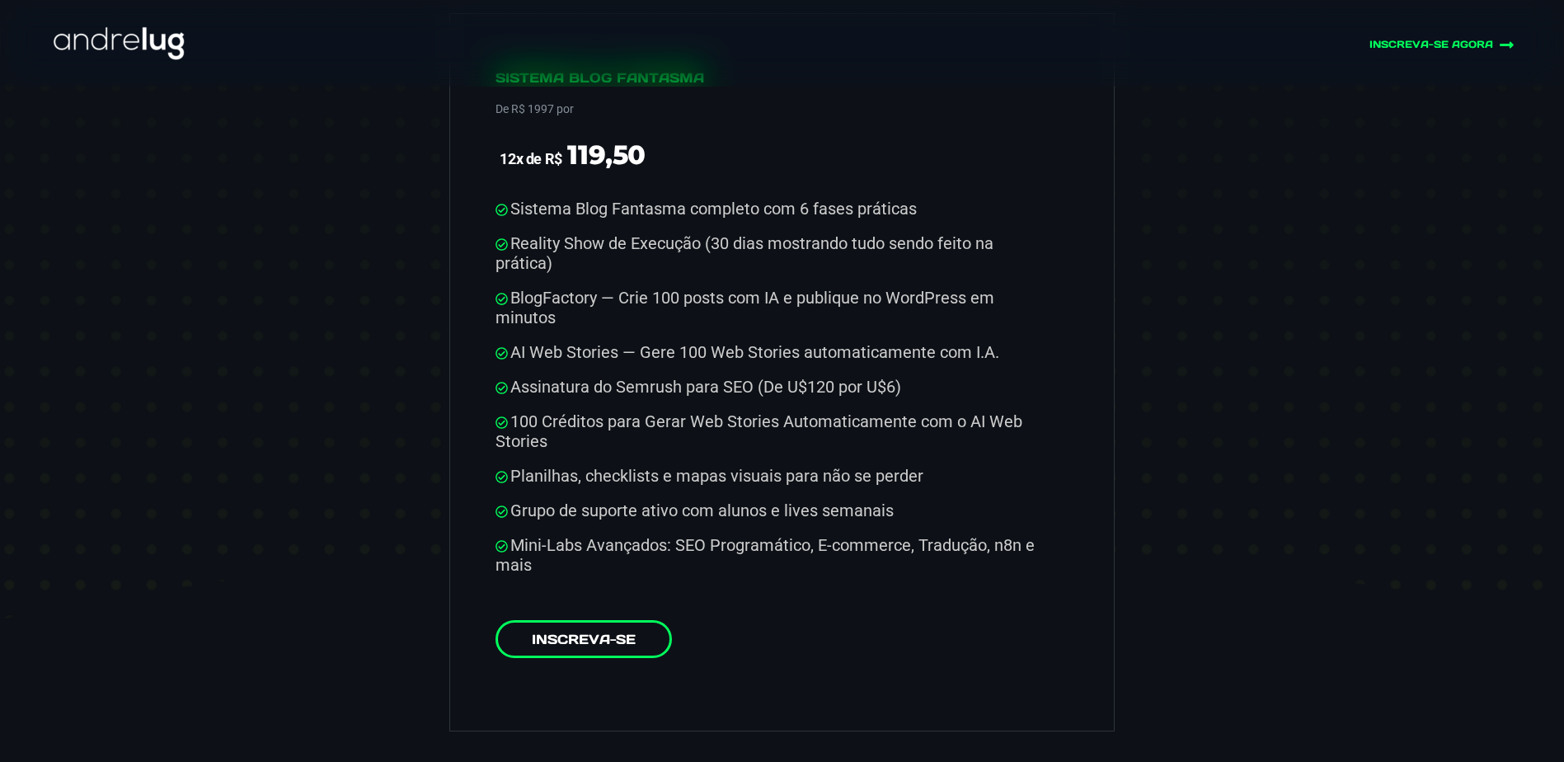
drag, startPoint x: 687, startPoint y: 318, endPoint x: 991, endPoint y: 302, distance: 303.7
click at [991, 302] on ul "Sistema Blog Fantasma completo com 6 fases práticas Reality Show de Execução (3…" at bounding box center [773, 387] width 556 height 376
drag, startPoint x: 992, startPoint y: 308, endPoint x: 757, endPoint y: 304, distance: 234.9
click at [757, 304] on ul "Sistema Blog Fantasma completo com 6 fases práticas Reality Show de Execução (3…" at bounding box center [773, 387] width 556 height 376
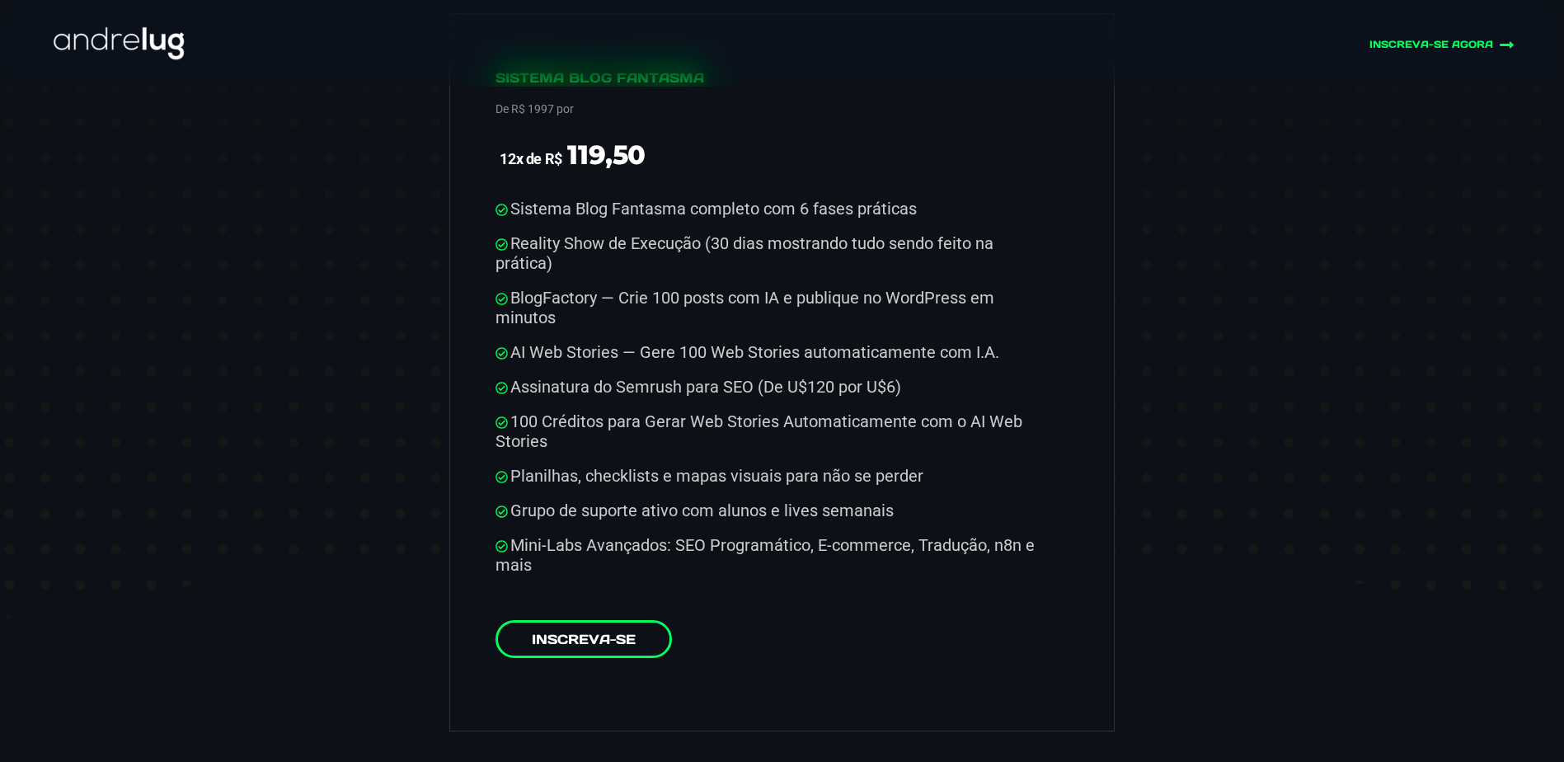
click at [757, 304] on ul "Sistema Blog Fantasma completo com 6 fases práticas Reality Show de Execução (3…" at bounding box center [773, 387] width 556 height 376
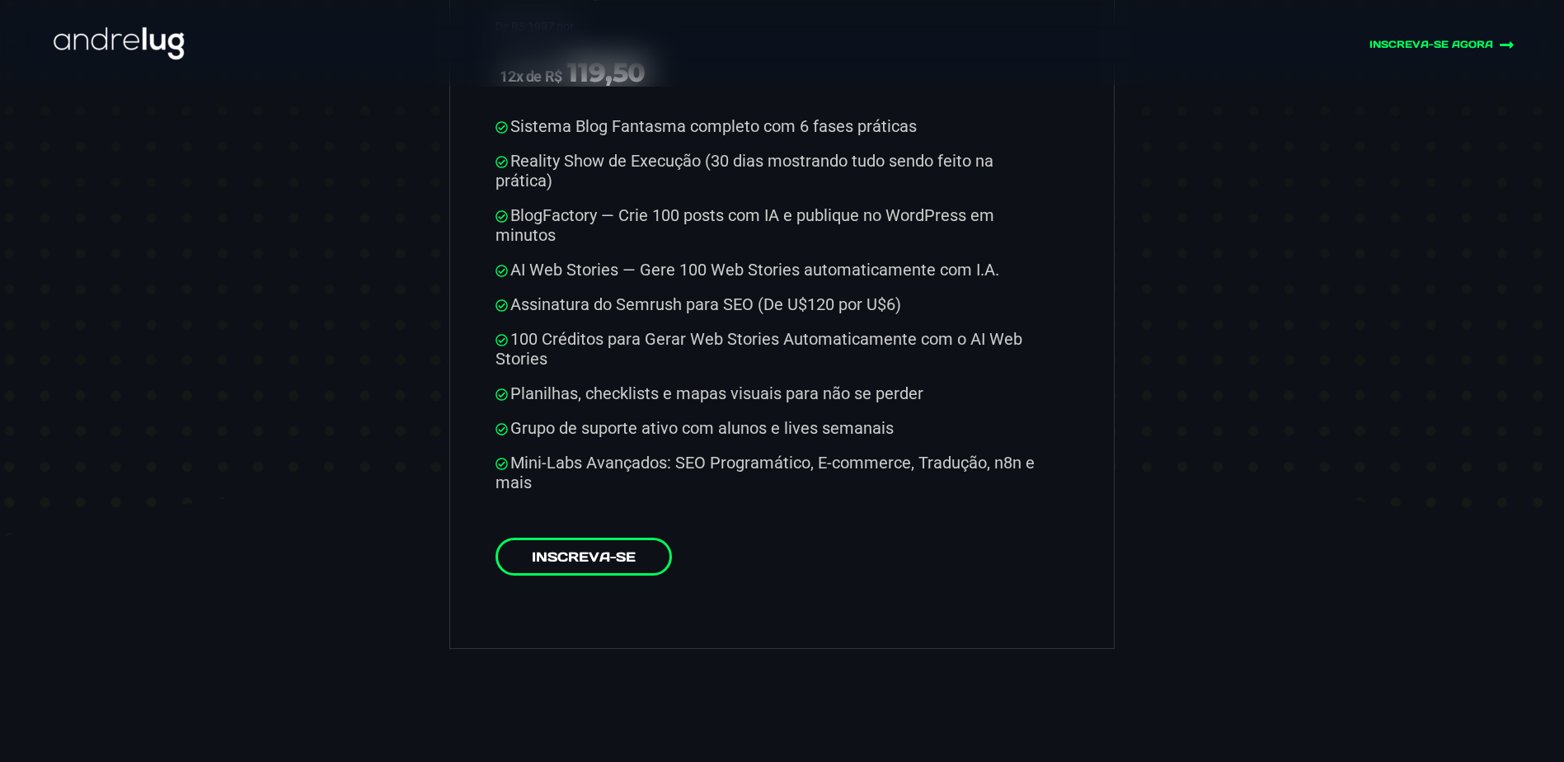
drag, startPoint x: 591, startPoint y: 274, endPoint x: 941, endPoint y: 248, distance: 351.2
click at [941, 248] on ul "Sistema Blog Fantasma completo com 6 fases práticas Reality Show de Execução (3…" at bounding box center [773, 304] width 556 height 376
drag, startPoint x: 933, startPoint y: 302, endPoint x: 586, endPoint y: 292, distance: 347.2
click at [586, 292] on ul "Sistema Blog Fantasma completo com 6 fases práticas Reality Show de Execução (3…" at bounding box center [773, 304] width 556 height 376
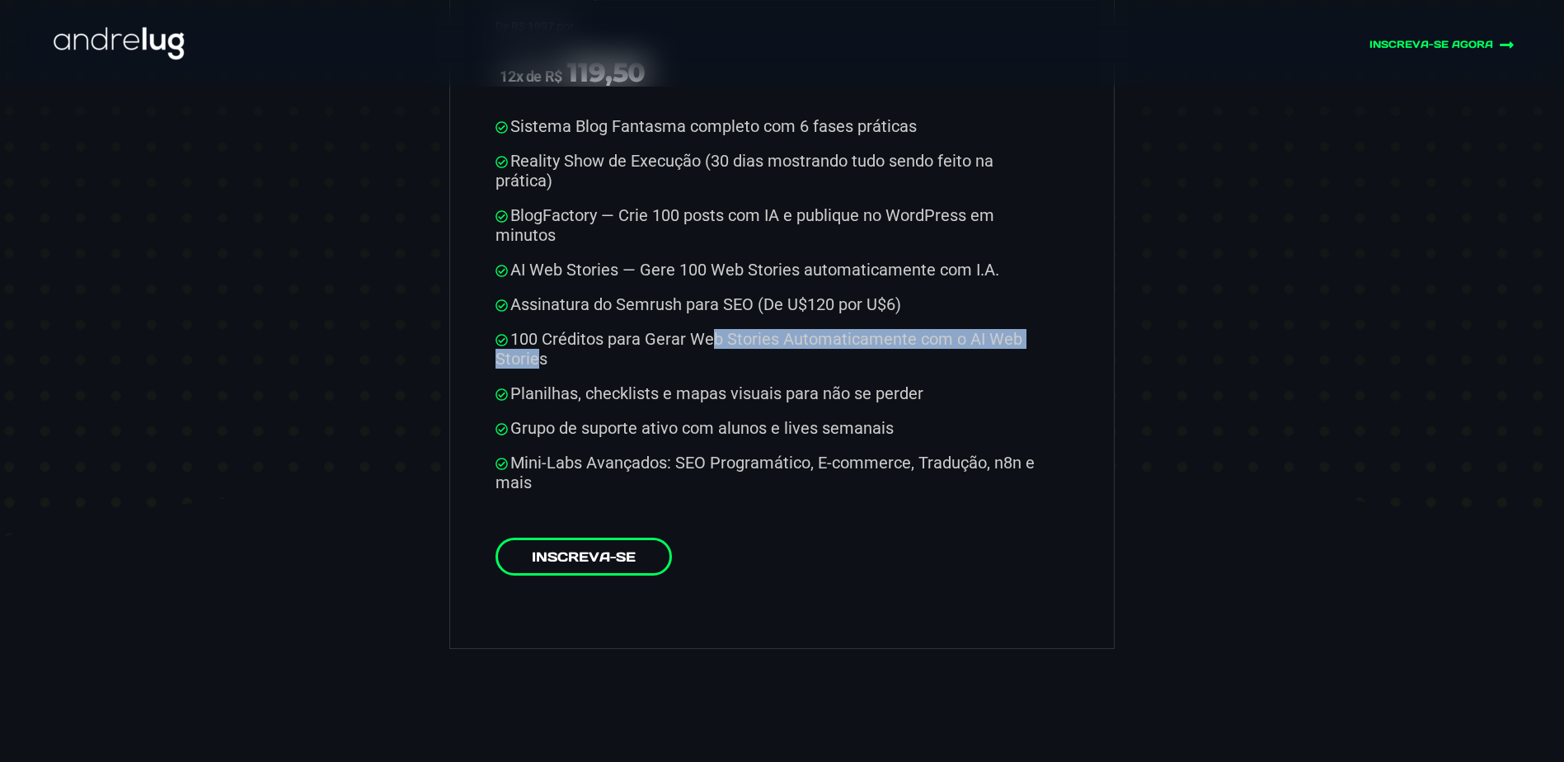
click at [586, 292] on ul "Sistema Blog Fantasma completo com 6 fases práticas Reality Show de Execução (3…" at bounding box center [773, 304] width 556 height 376
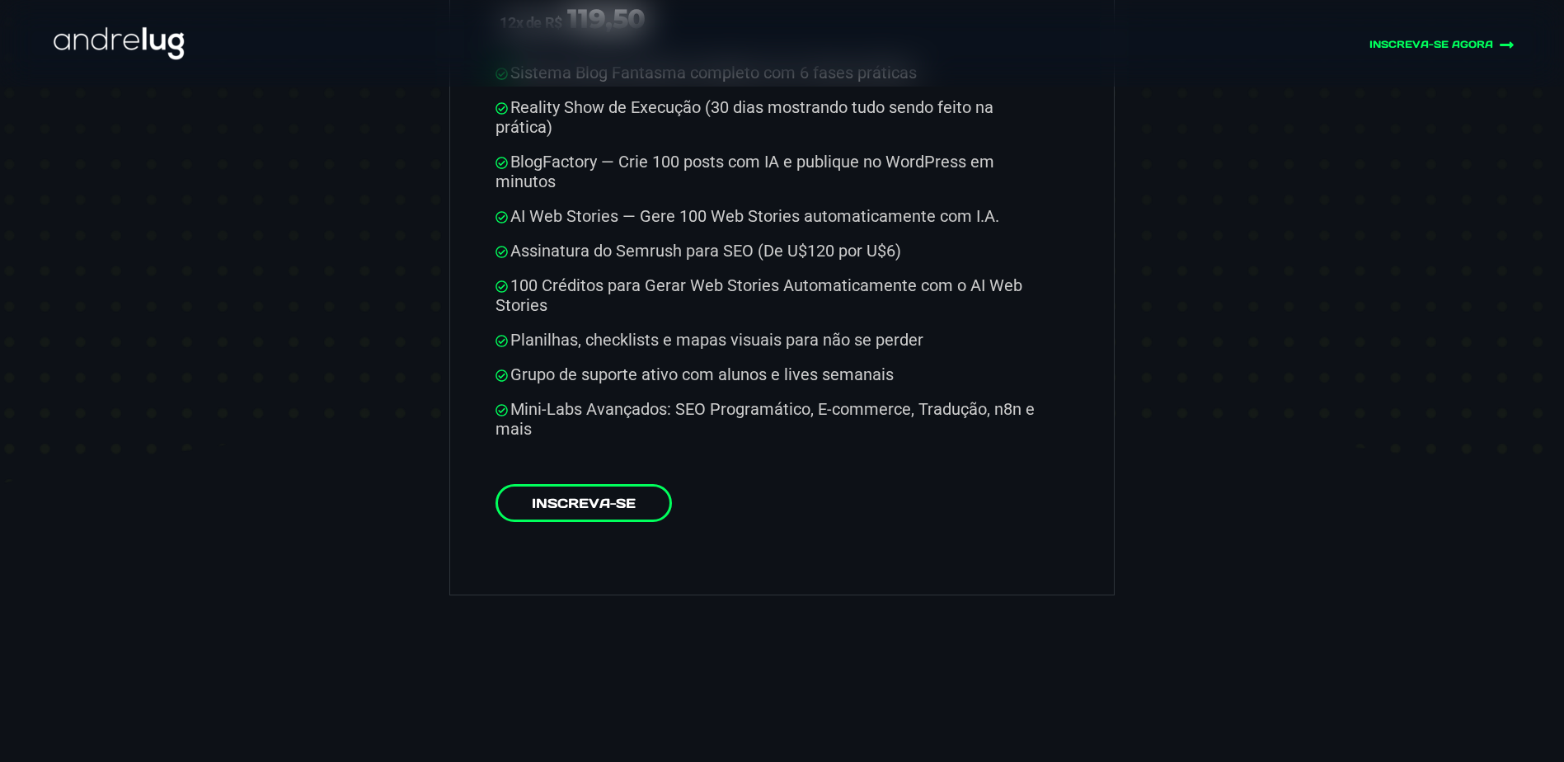
scroll to position [8654, 0]
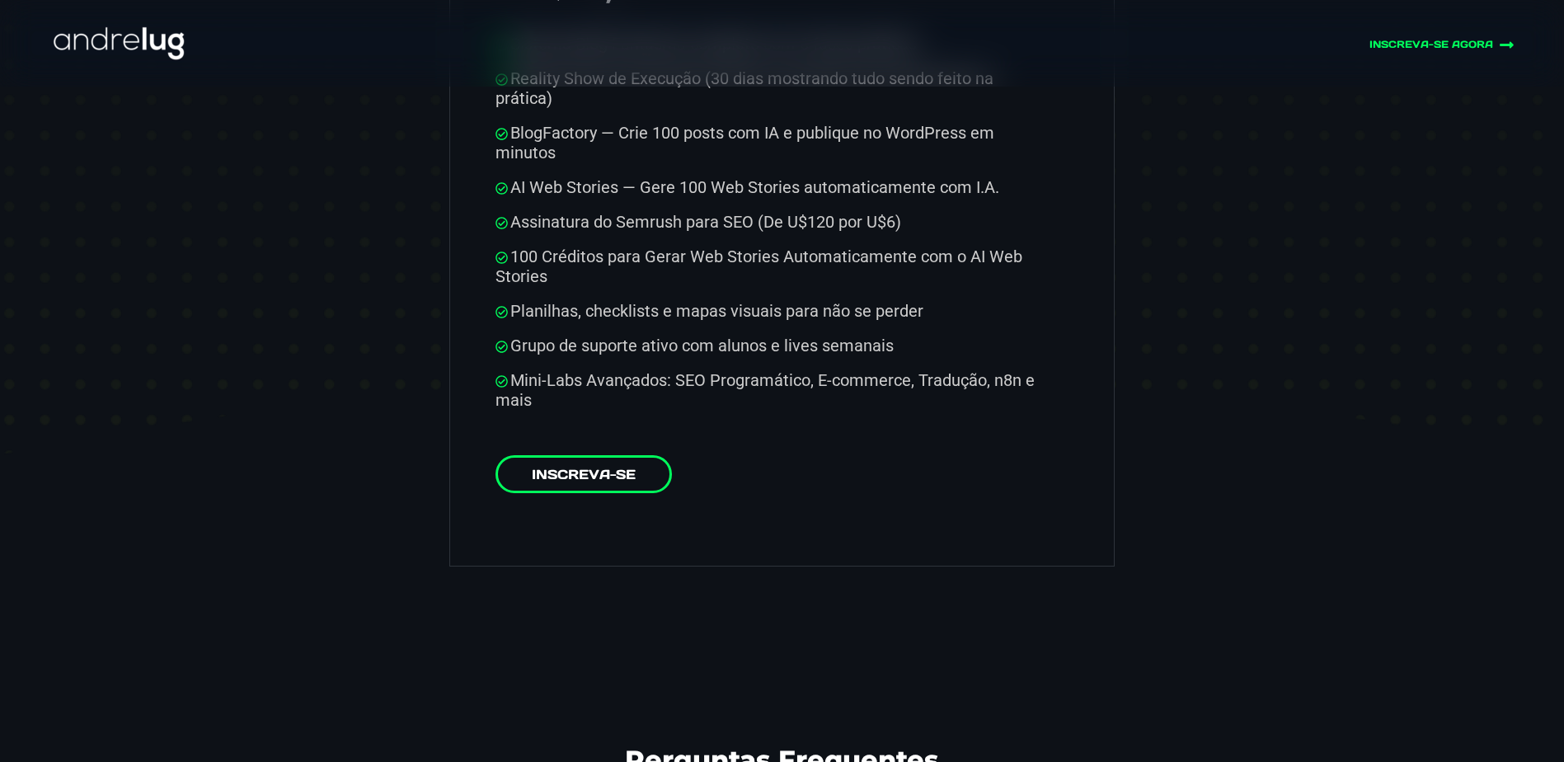
drag, startPoint x: 613, startPoint y: 270, endPoint x: 809, endPoint y: 267, distance: 195.4
click at [809, 267] on ul "Sistema Blog Fantasma completo com 6 fases práticas Reality Show de Execução (3…" at bounding box center [773, 222] width 556 height 376
drag, startPoint x: 828, startPoint y: 309, endPoint x: 535, endPoint y: 291, distance: 294.0
click at [535, 291] on ul "Sistema Blog Fantasma completo com 6 fases práticas Reality Show de Execução (3…" at bounding box center [773, 222] width 556 height 376
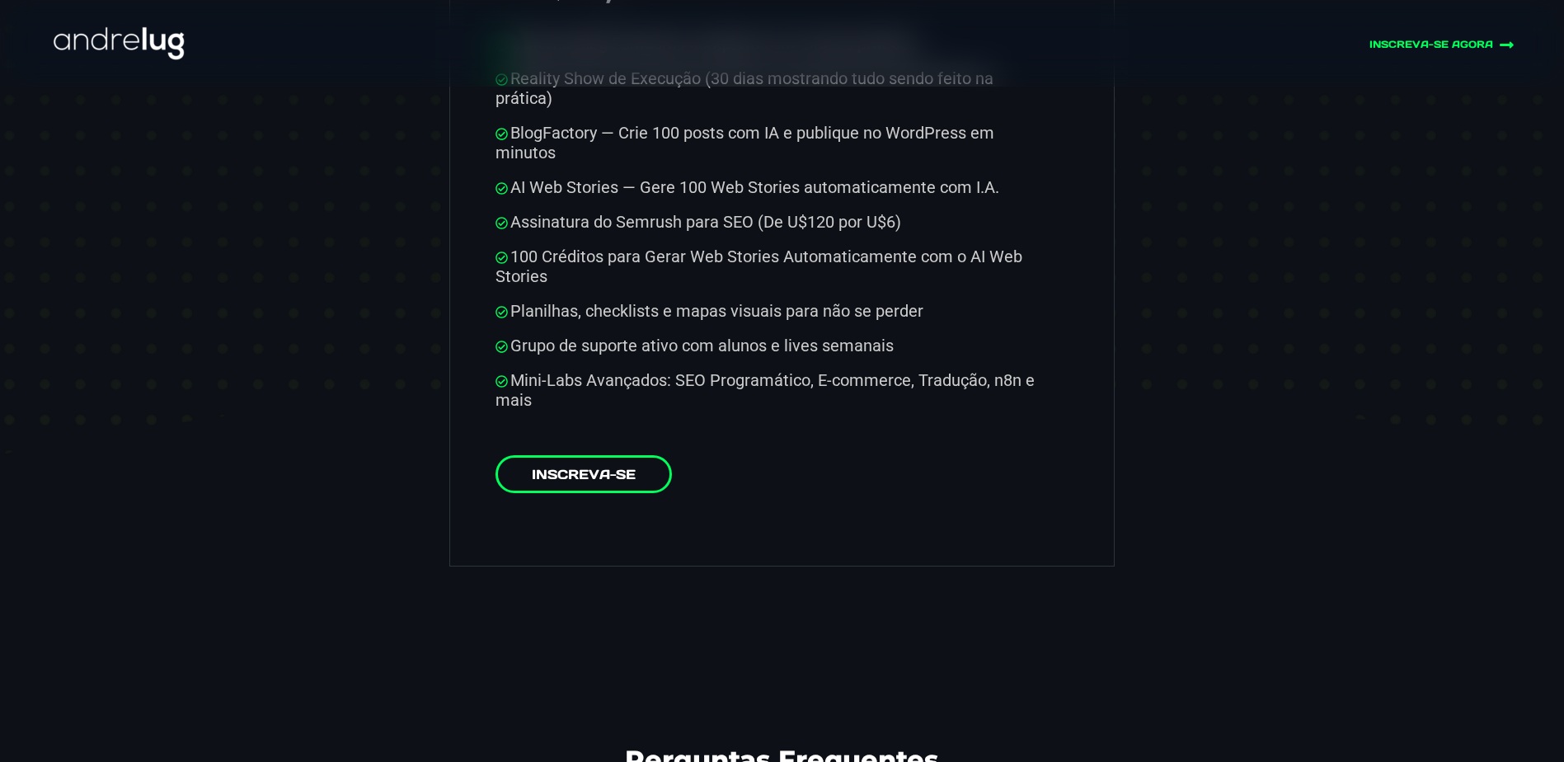
click at [533, 290] on ul "Sistema Blog Fantasma completo com 6 fases práticas Reality Show de Execução (3…" at bounding box center [773, 222] width 556 height 376
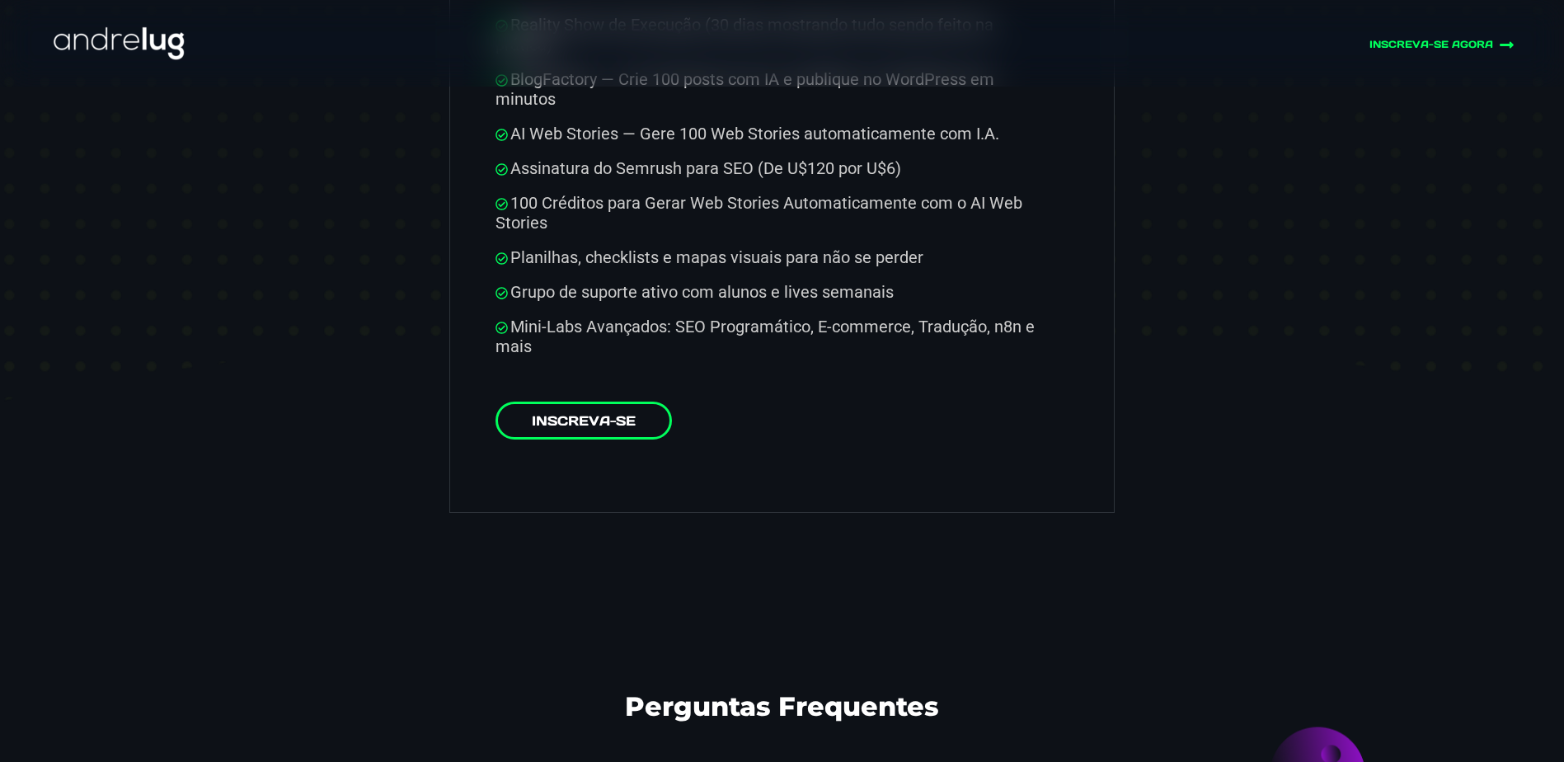
scroll to position [8737, 0]
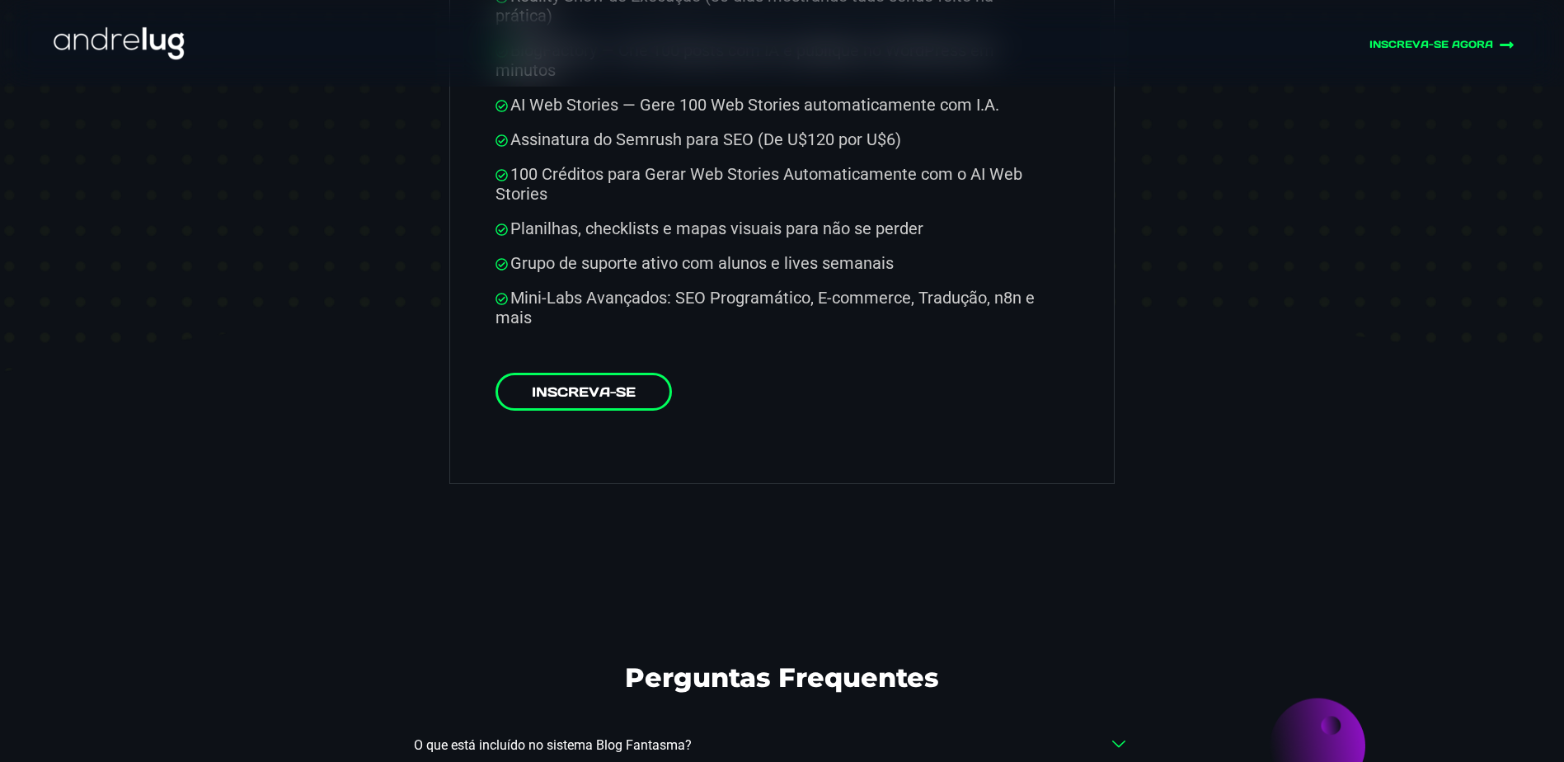
drag, startPoint x: 547, startPoint y: 265, endPoint x: 1043, endPoint y: 270, distance: 495.4
click at [1043, 288] on li "Mini-Labs Avançados: SEO Programático, E-commerce, Tradução, n8n e mais" at bounding box center [773, 308] width 556 height 40
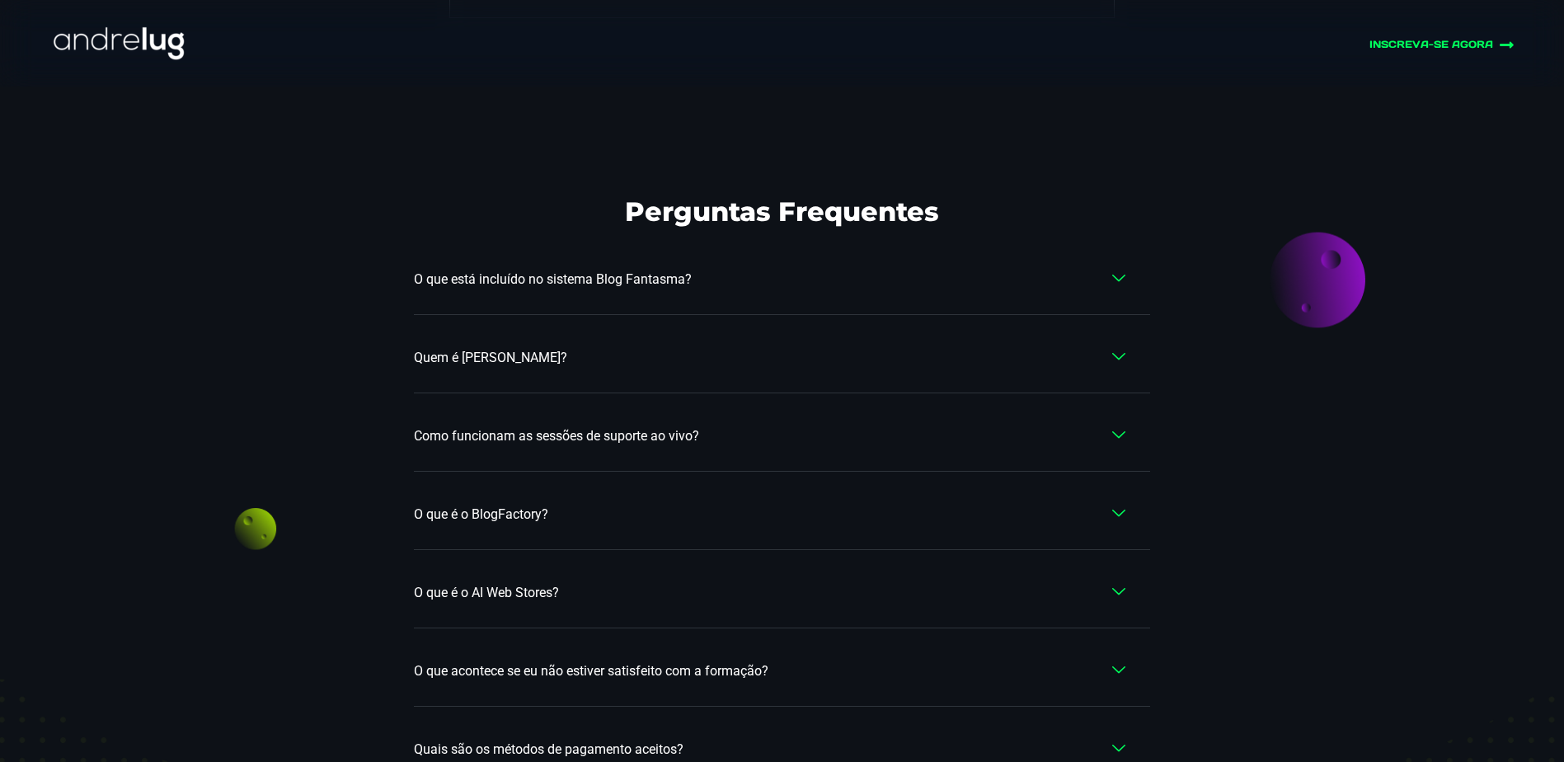
scroll to position [9231, 0]
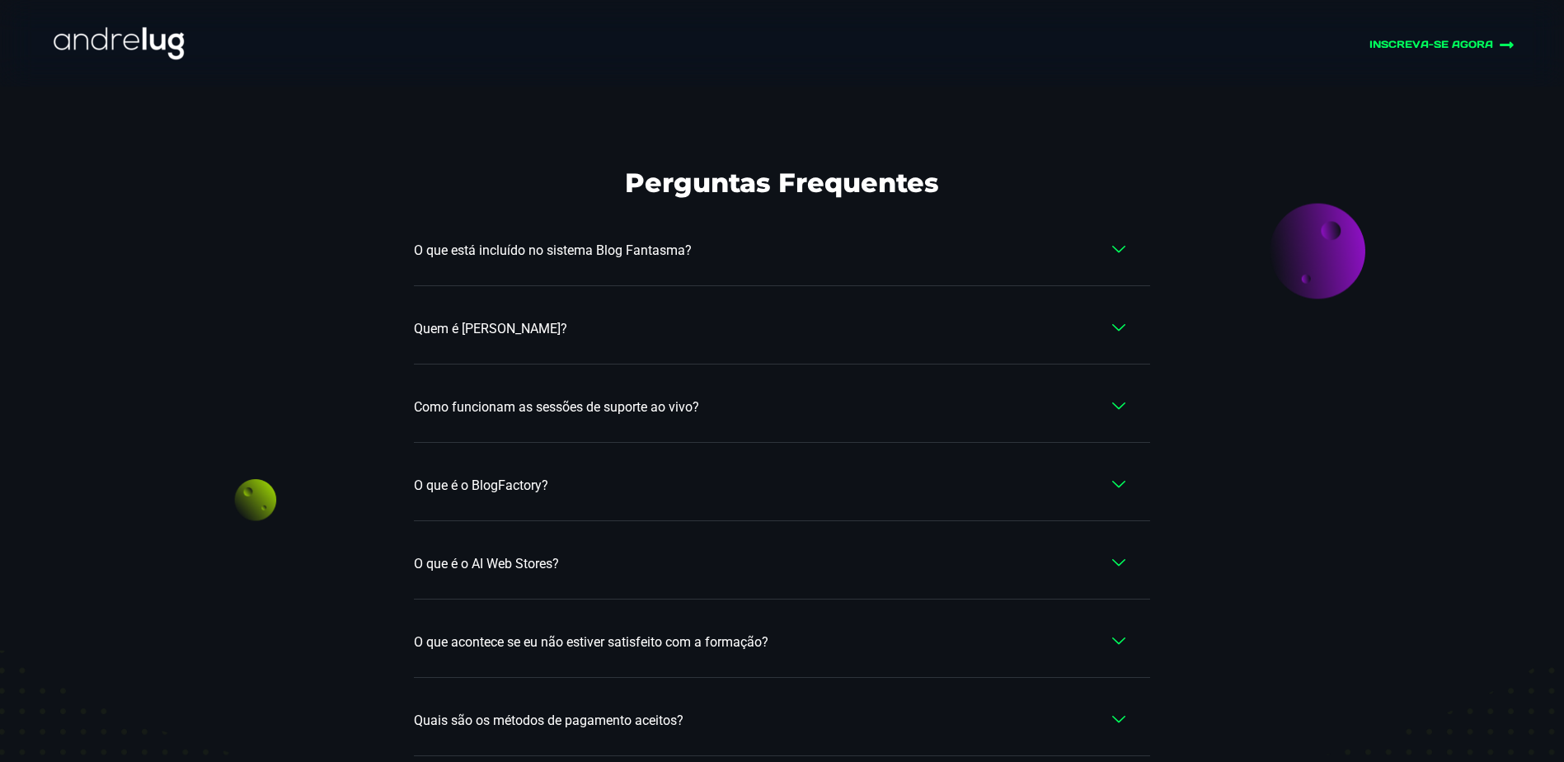
click at [639, 230] on link "O que está incluído no sistema Blog Fantasma?" at bounding box center [782, 251] width 736 height 70
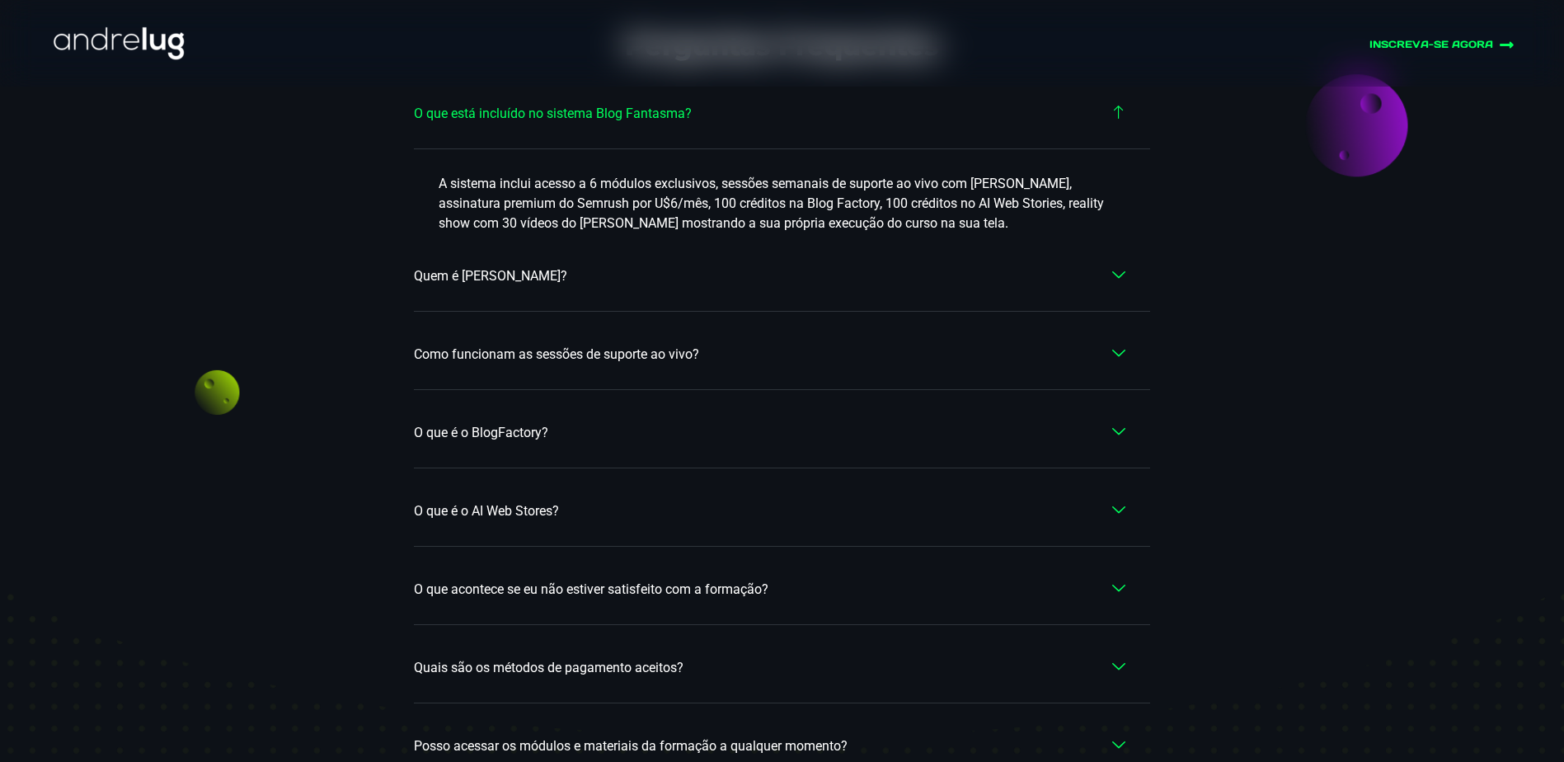
scroll to position [9339, 0]
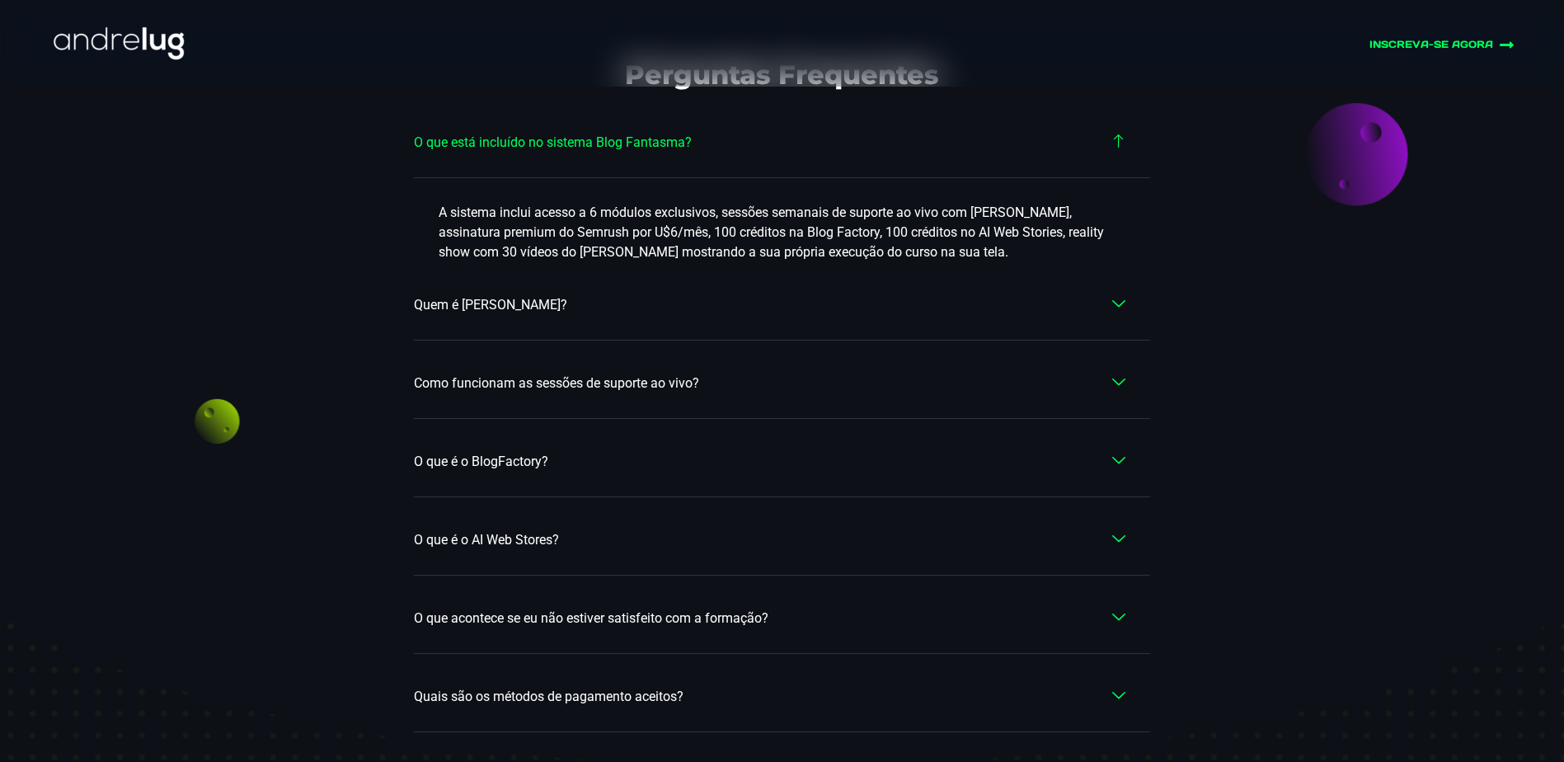
click at [508, 373] on span "Como funcionam as sessões de suporte ao vivo?" at bounding box center [560, 383] width 293 height 20
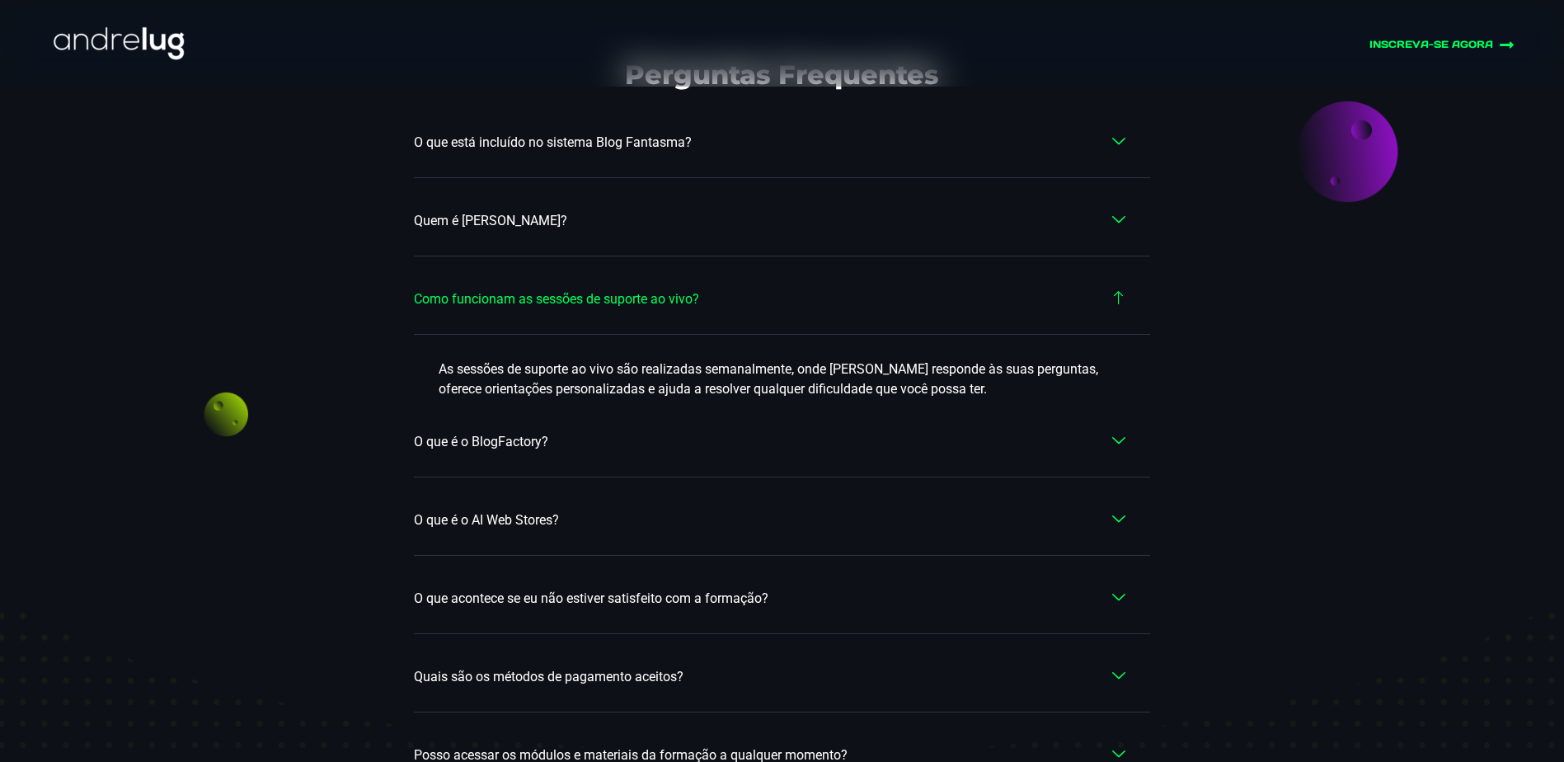
click at [523, 432] on span "O que é o BlogFactory?" at bounding box center [485, 442] width 143 height 20
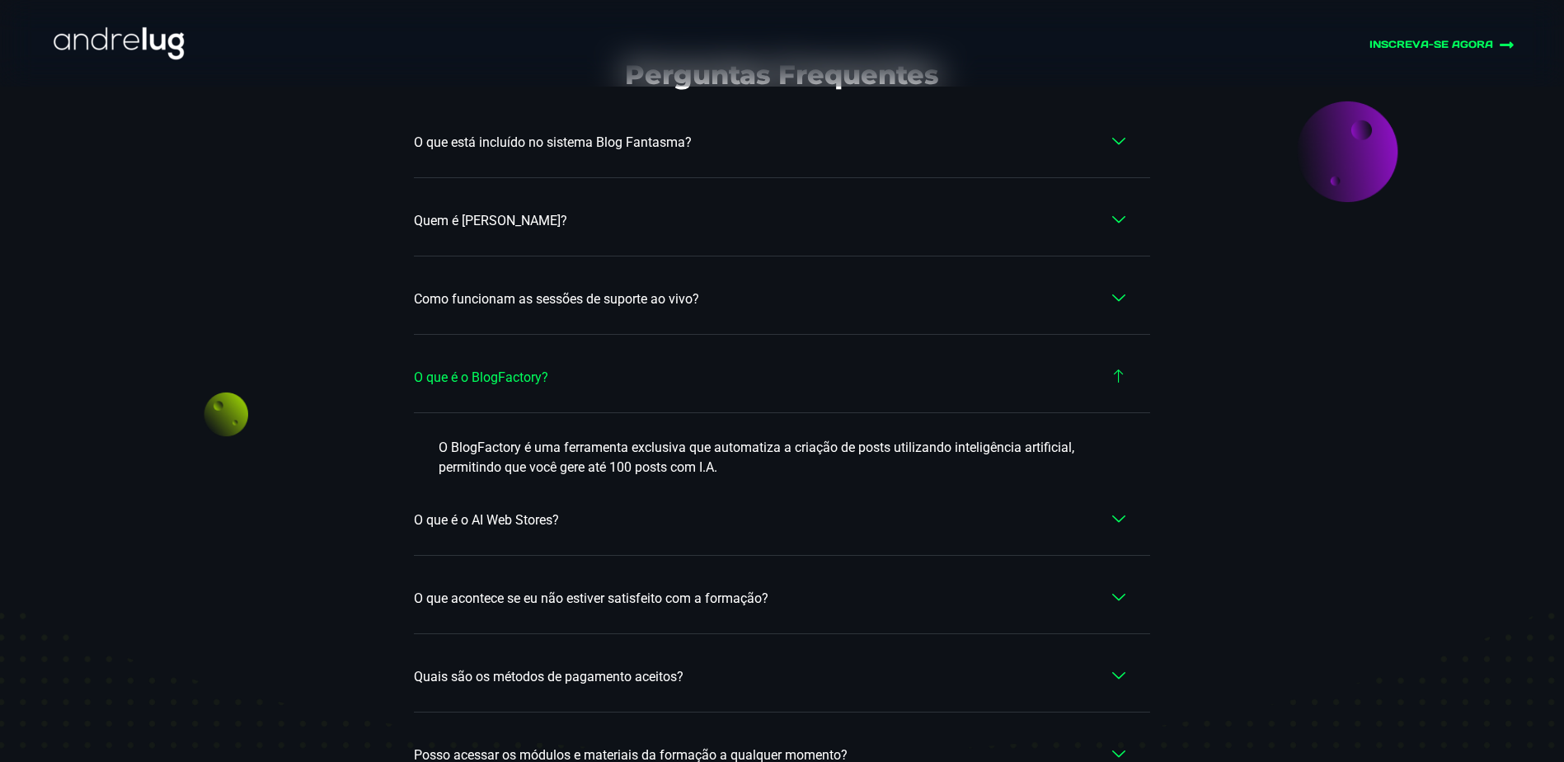
scroll to position [9422, 0]
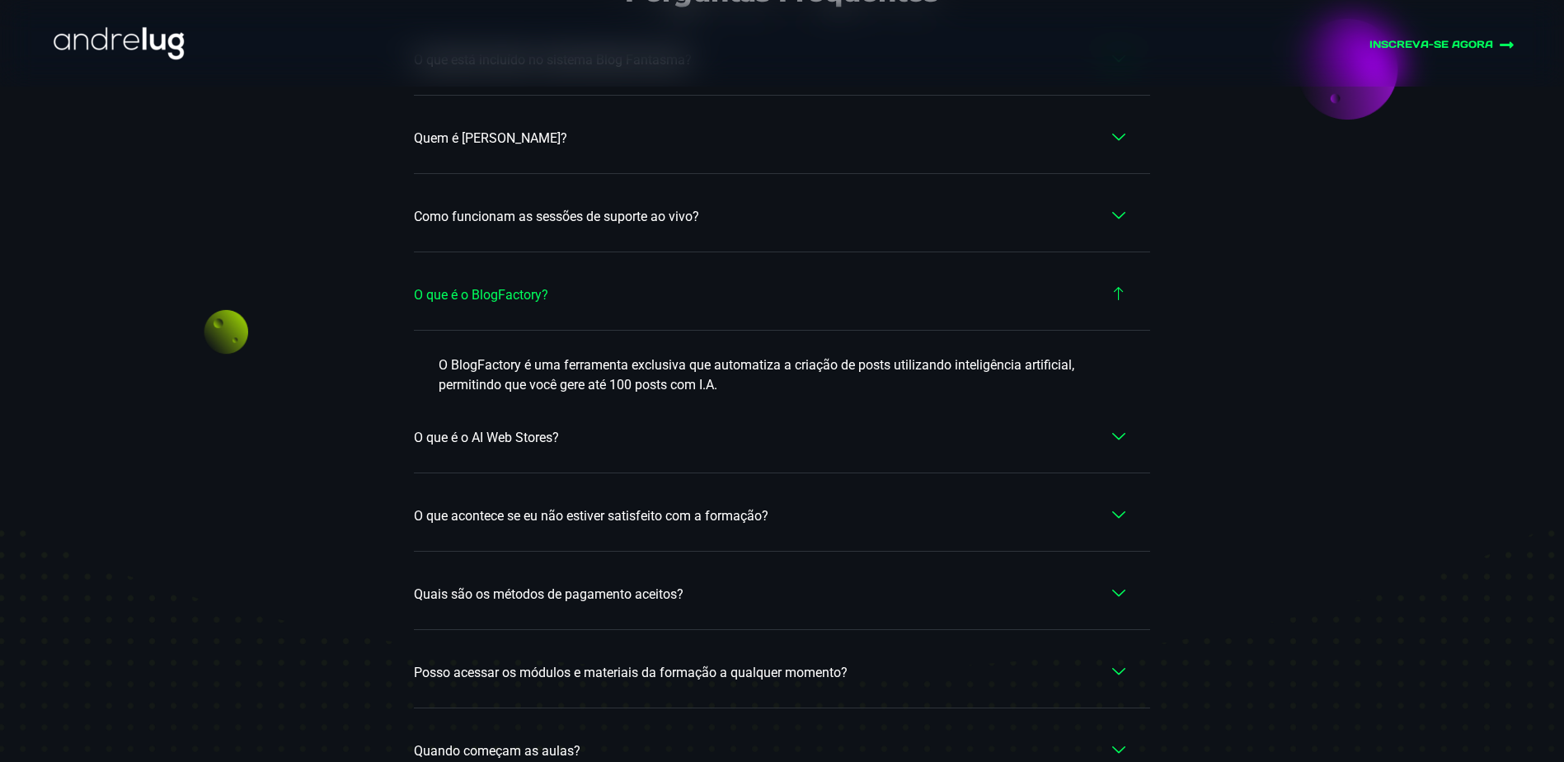
click at [548, 428] on span "O que é o AI Web Stores?" at bounding box center [490, 438] width 153 height 20
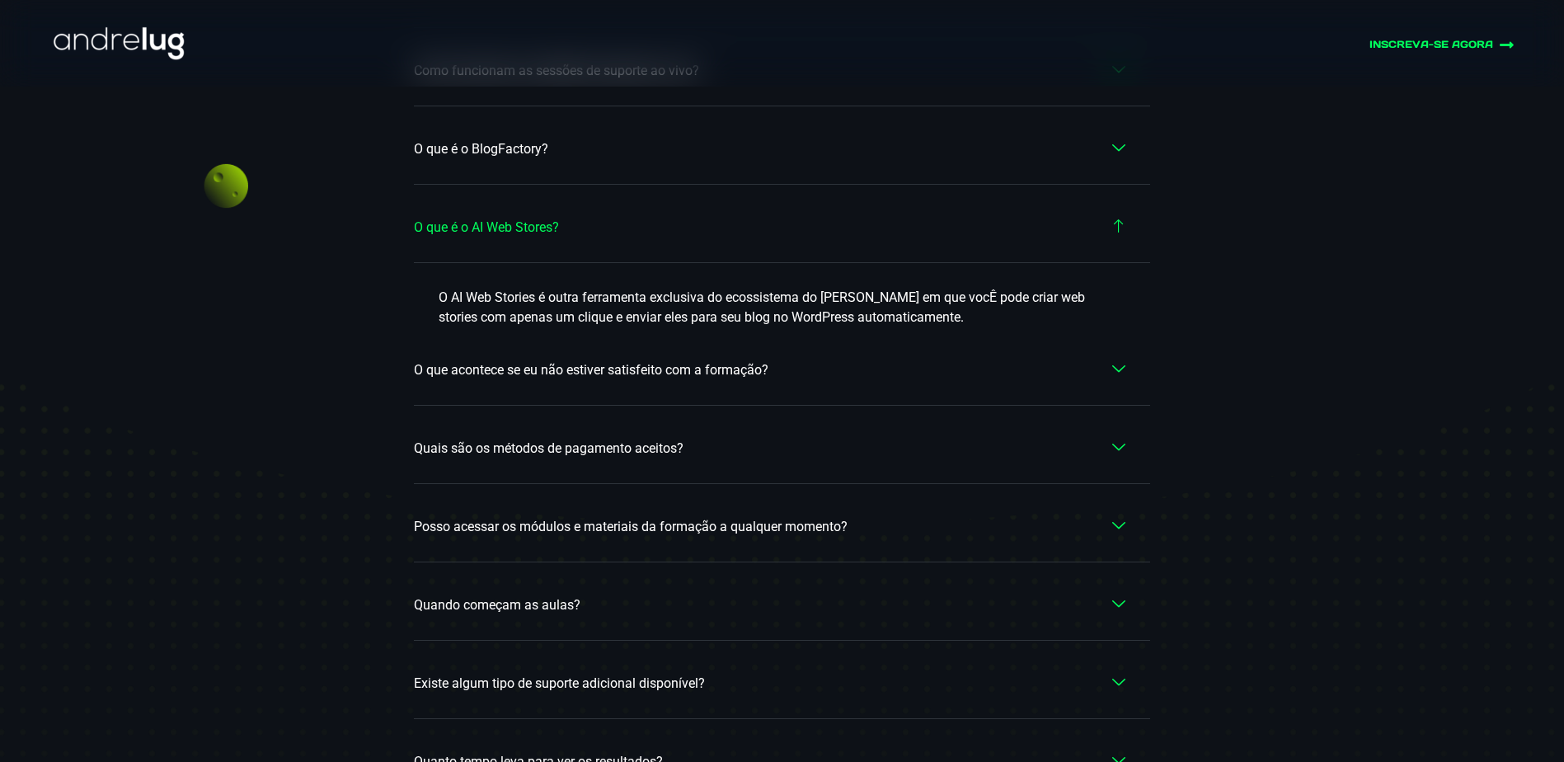
scroll to position [9586, 0]
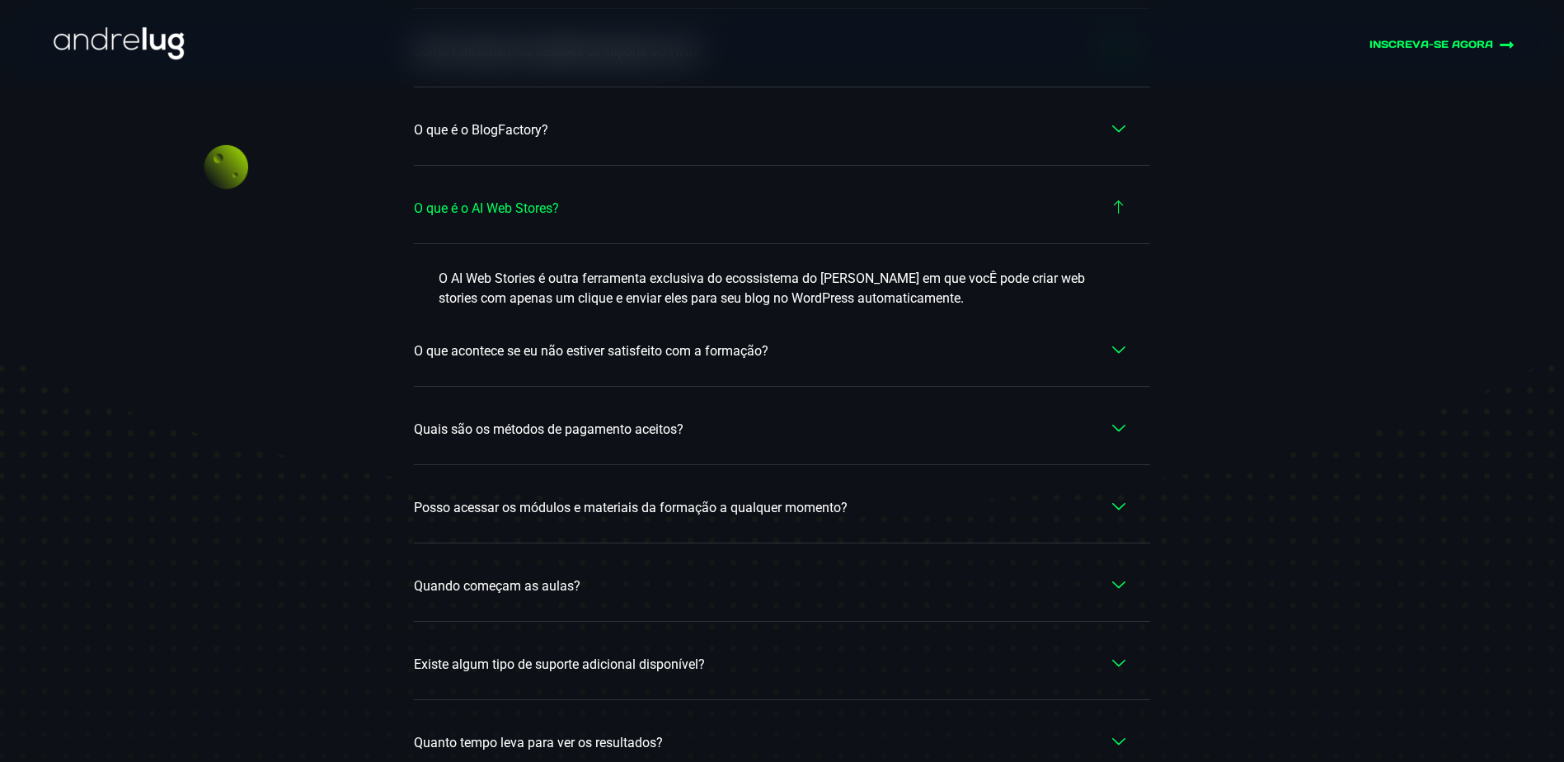
click at [764, 341] on span "O que acontece se eu não estiver satisfeito com a formação?" at bounding box center [595, 351] width 363 height 20
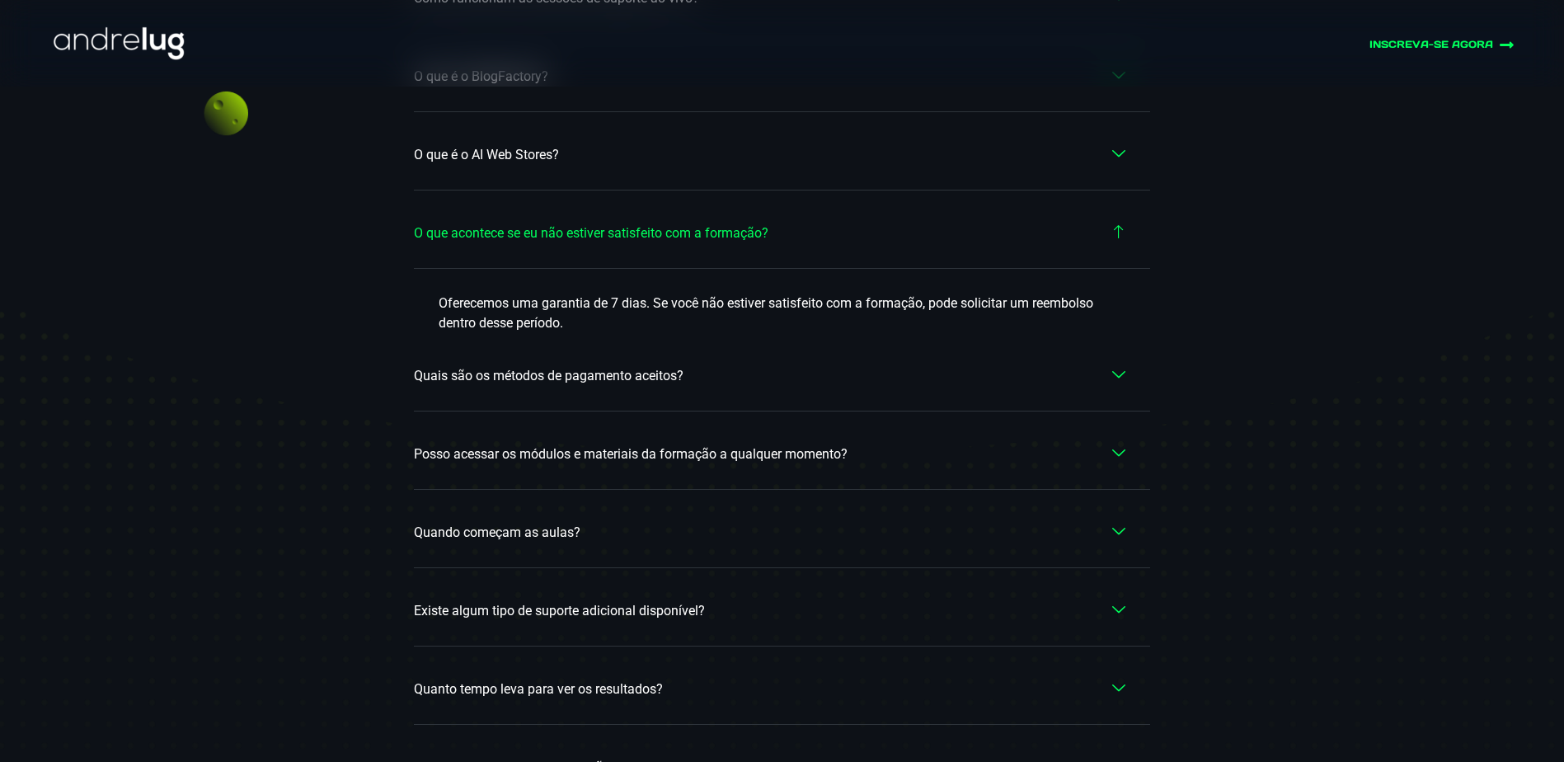
scroll to position [9669, 0]
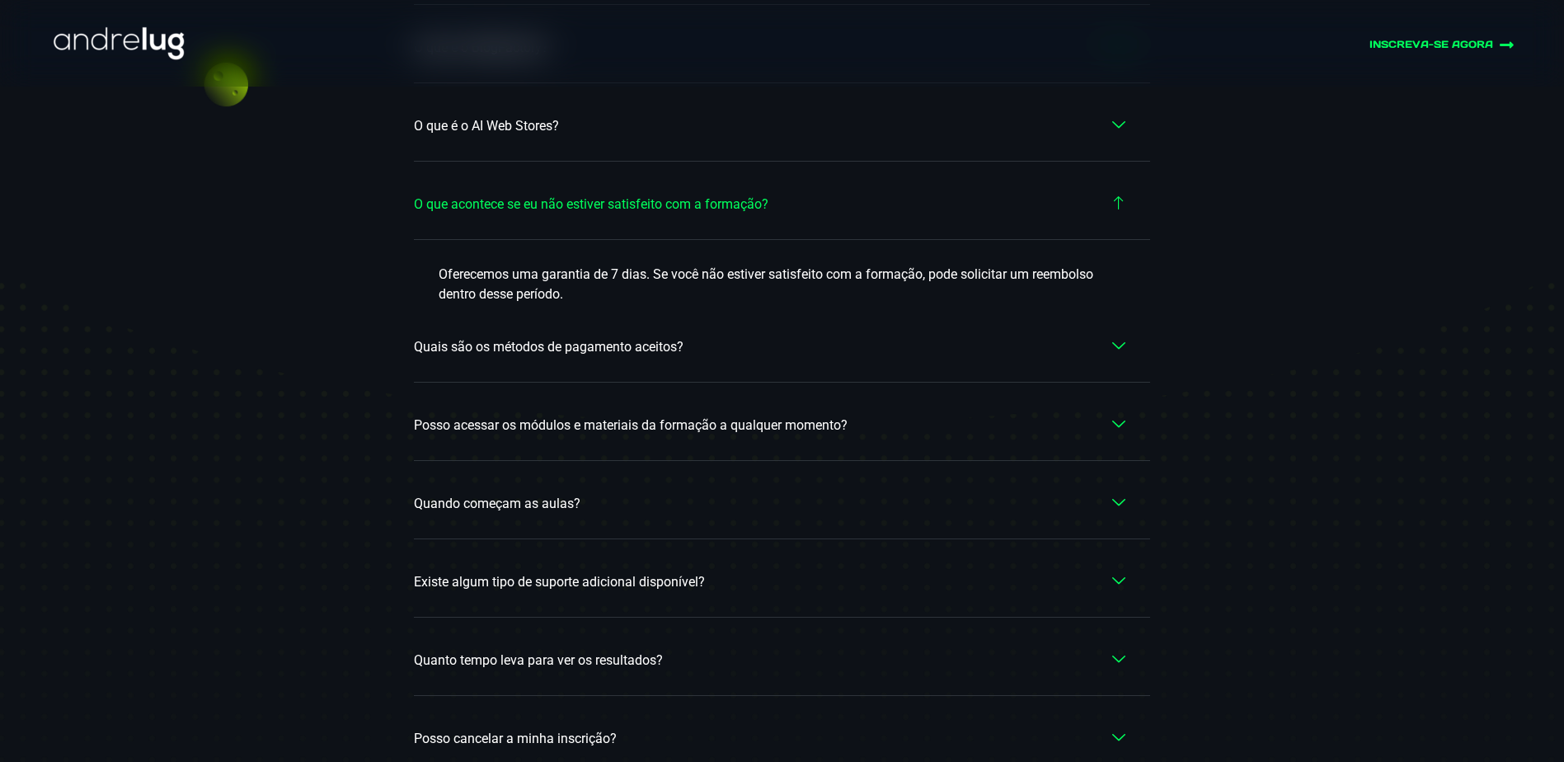
click at [518, 337] on span "Quais são os métodos de pagamento aceitos?" at bounding box center [553, 347] width 278 height 20
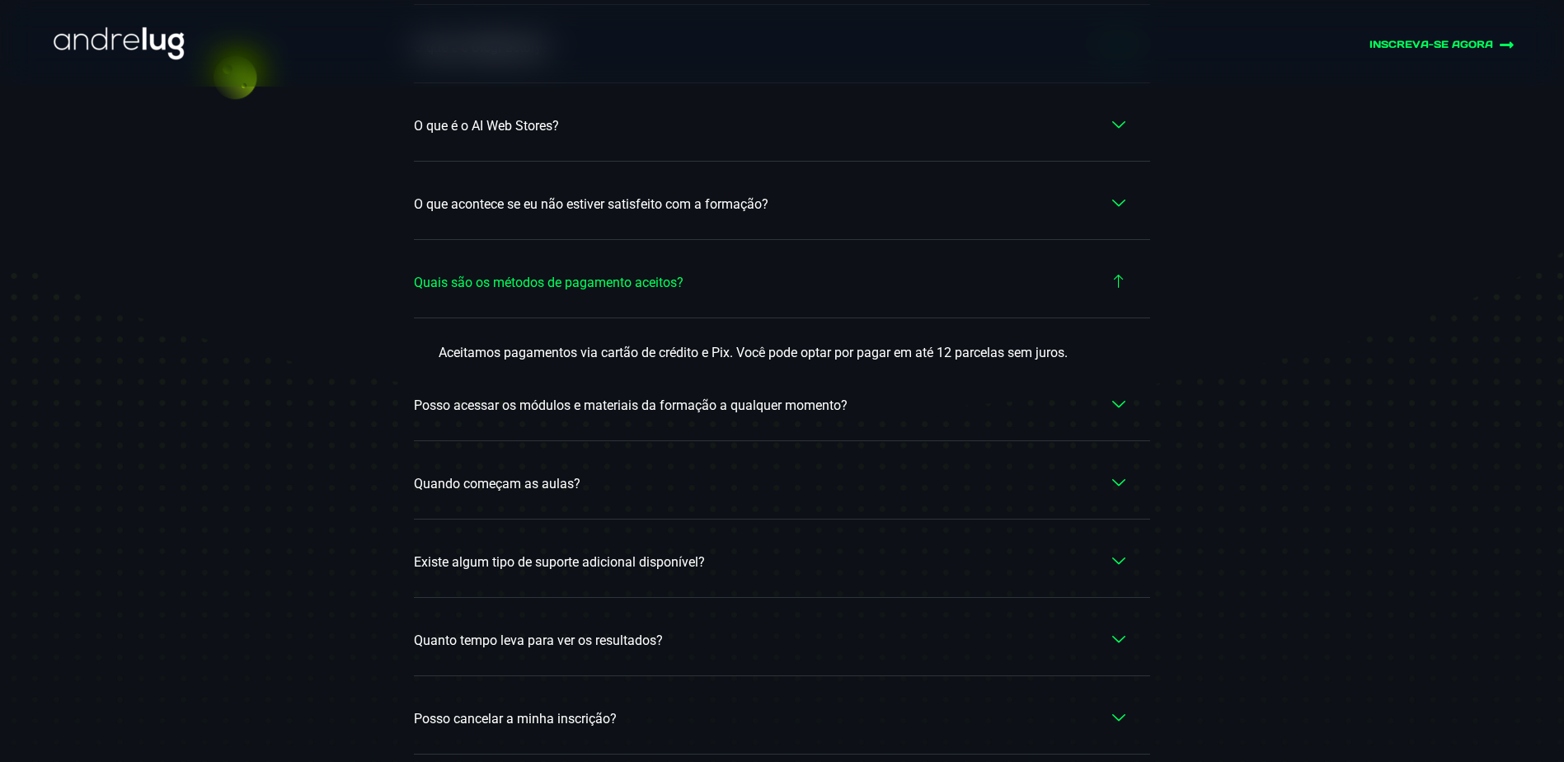
click at [540, 396] on span "Posso acessar os módulos e materiais da formação a qualquer momento?" at bounding box center [635, 406] width 442 height 20
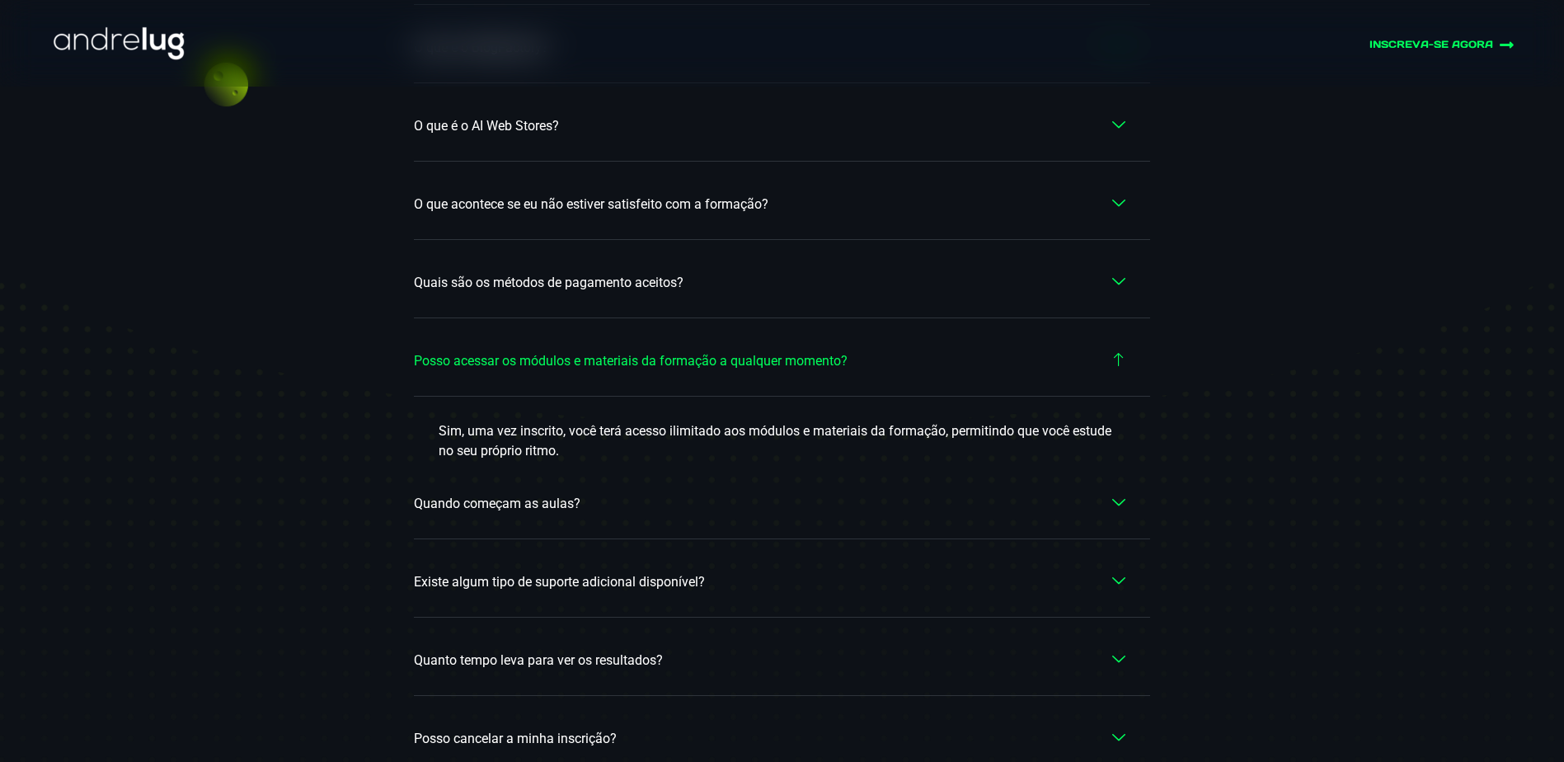
scroll to position [9751, 0]
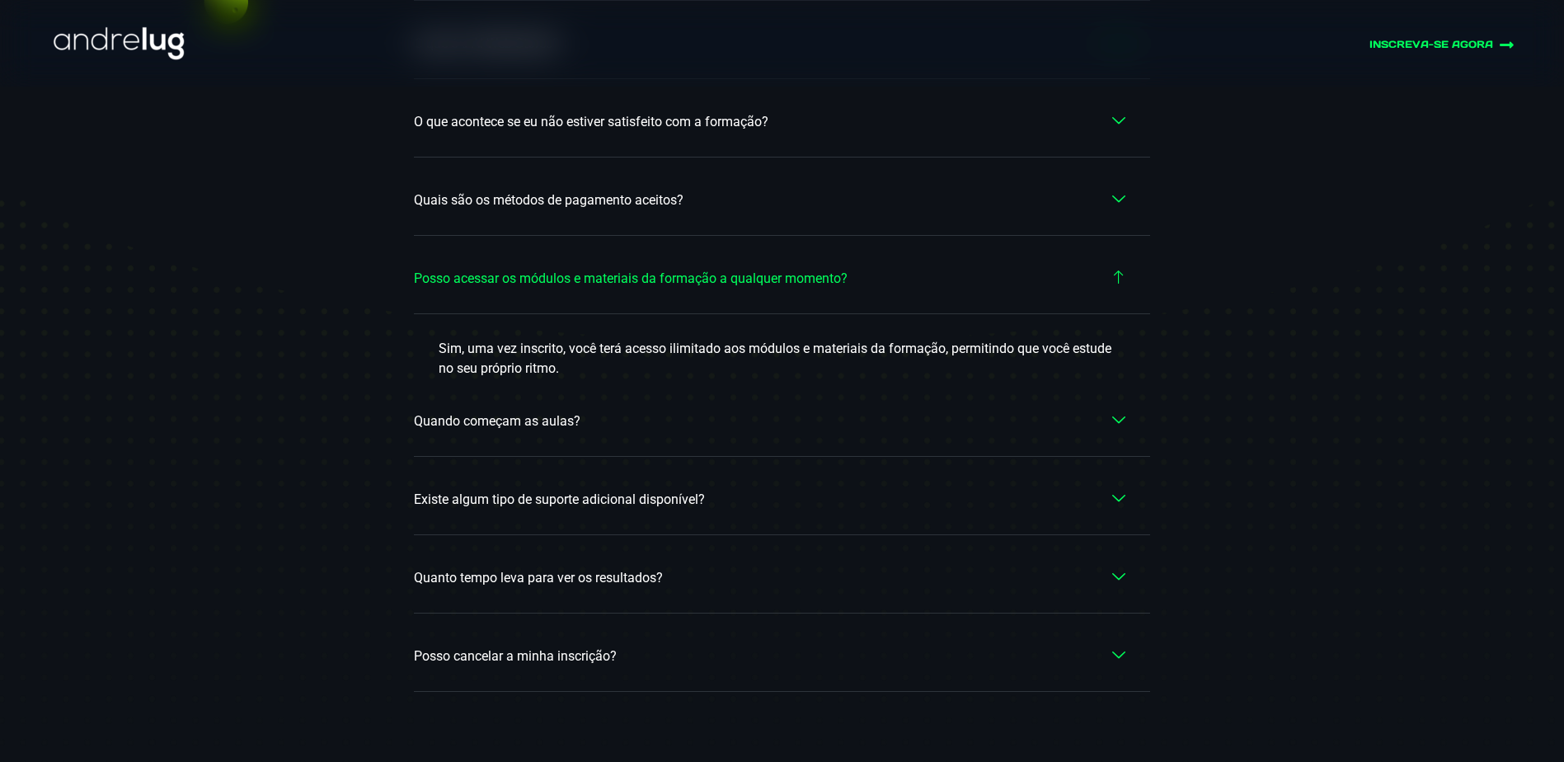
click at [588, 392] on link "Quando começam as aulas?" at bounding box center [782, 422] width 736 height 70
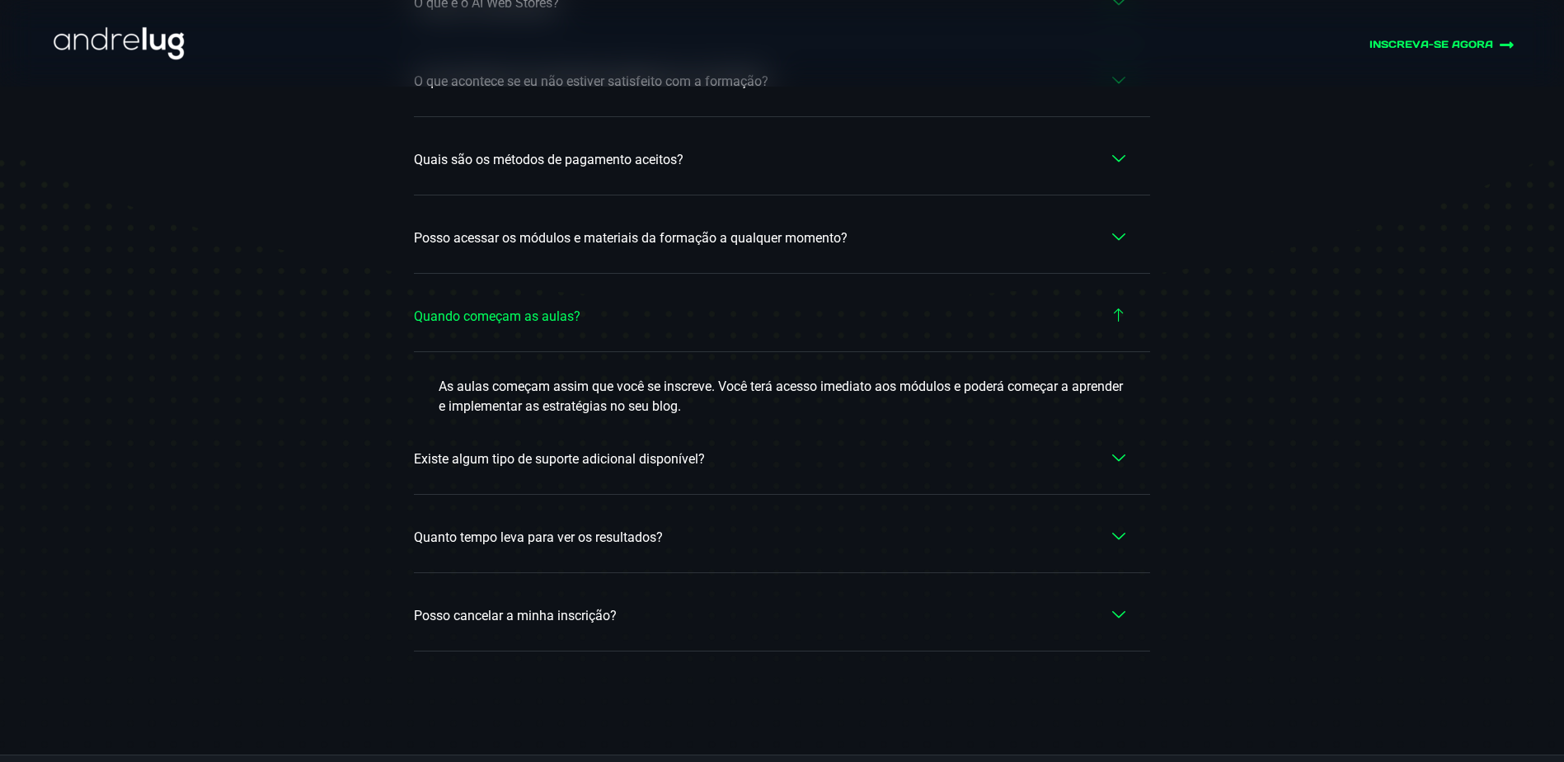
scroll to position [9814, 0]
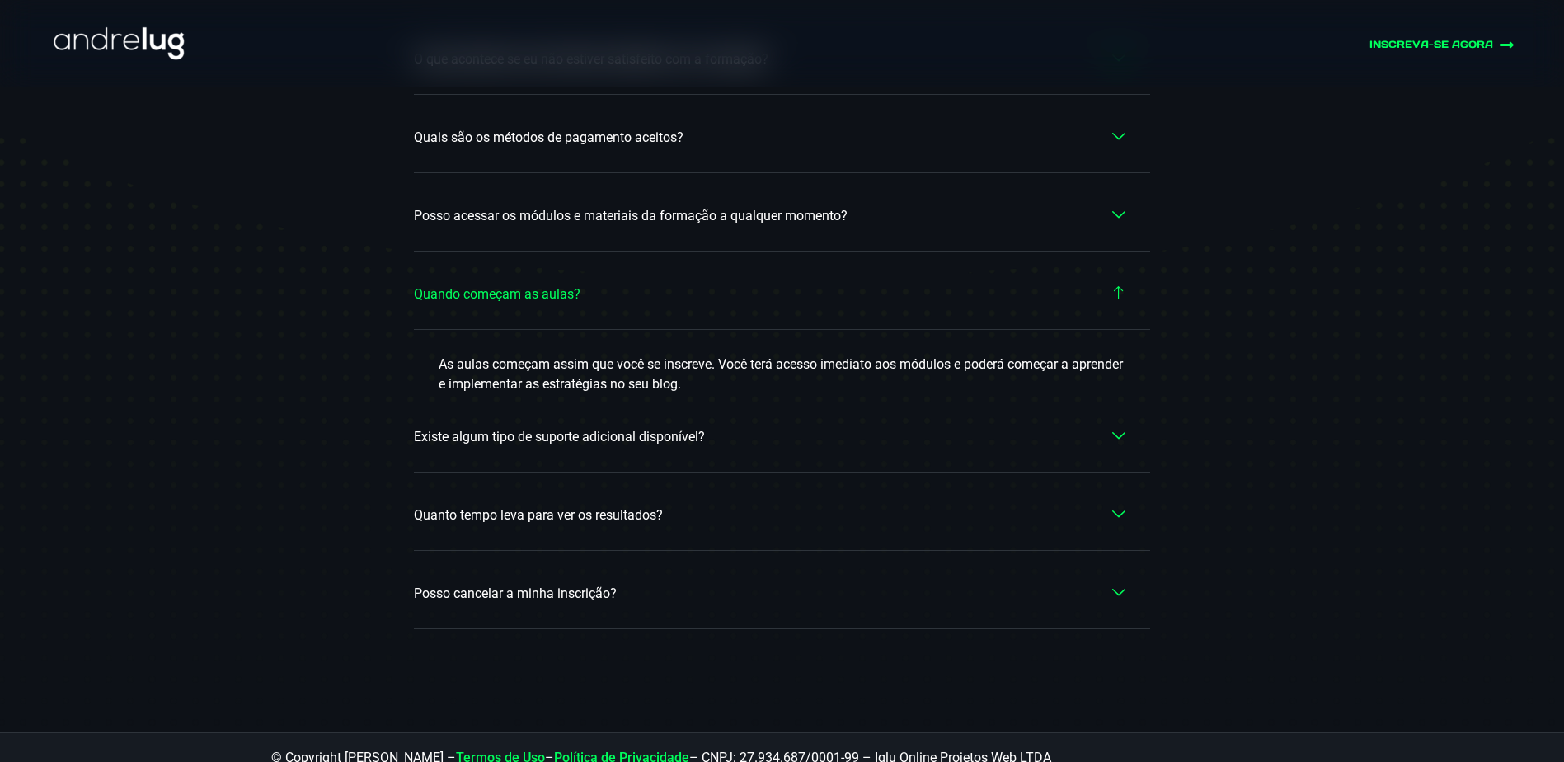
click at [592, 427] on span "Existe algum tipo de suporte adicional disponível?" at bounding box center [563, 437] width 299 height 20
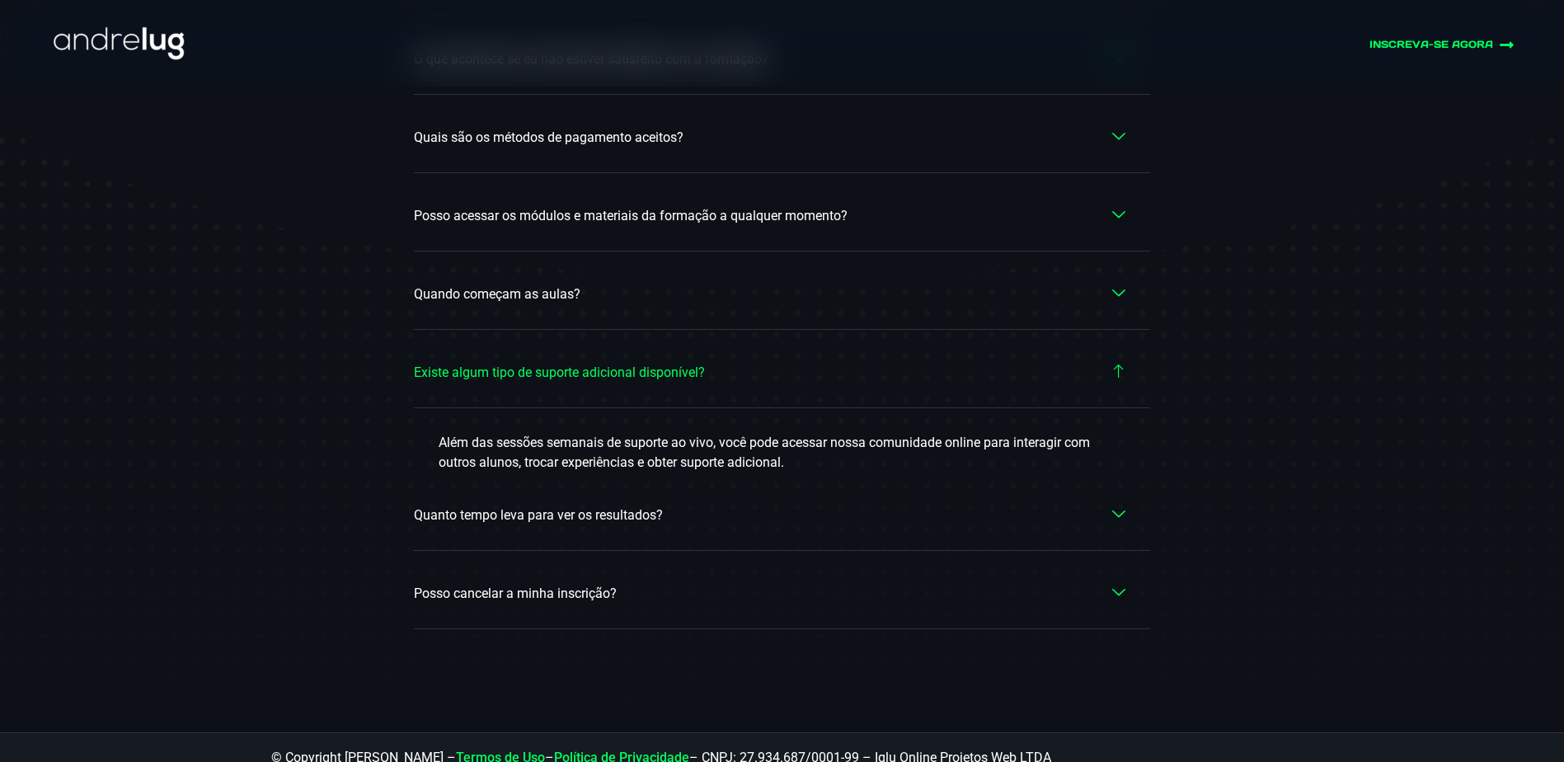
click at [607, 505] on span "Quanto tempo leva para ver os resultados?" at bounding box center [542, 515] width 257 height 20
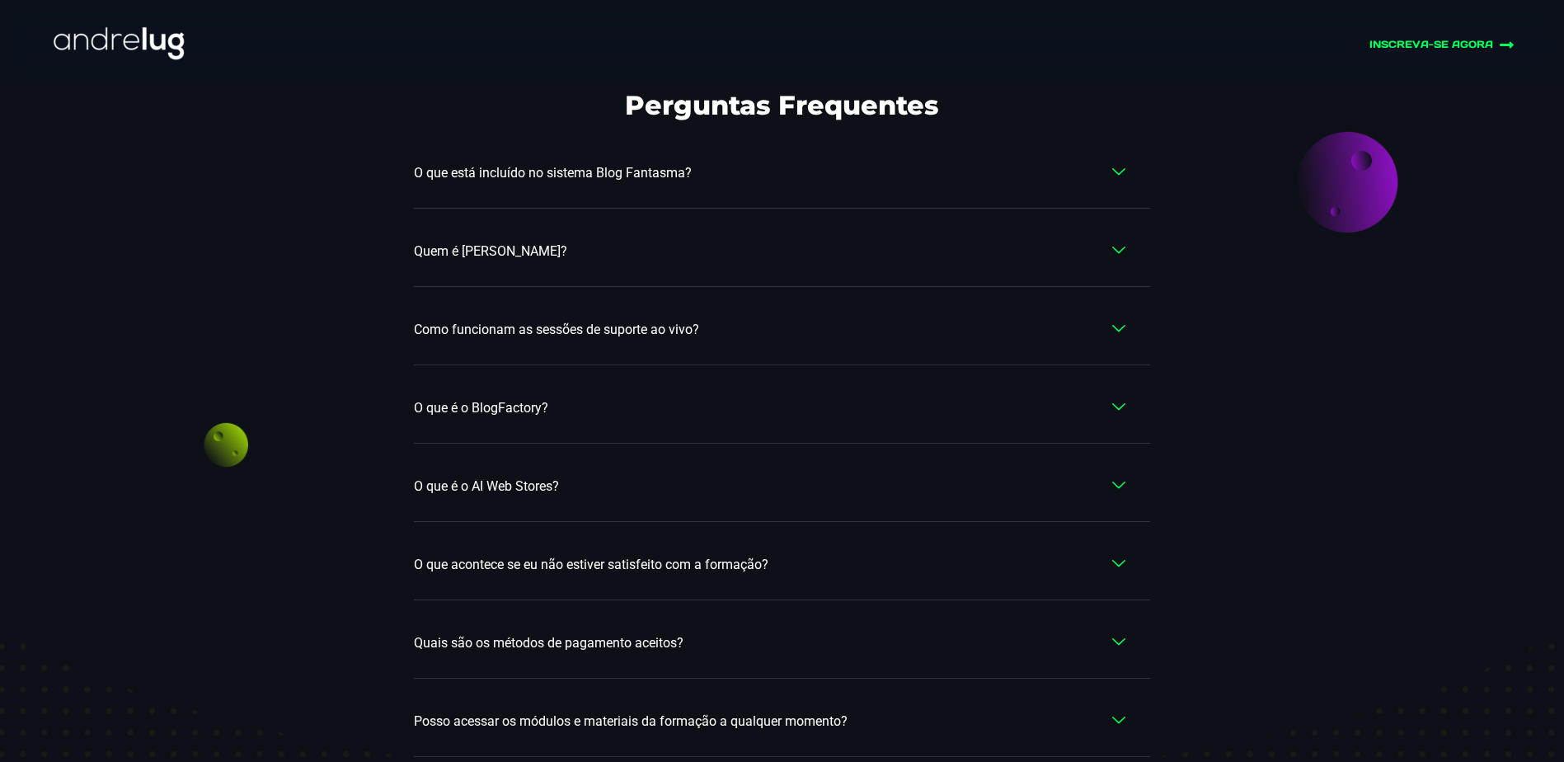
scroll to position [9237, 0]
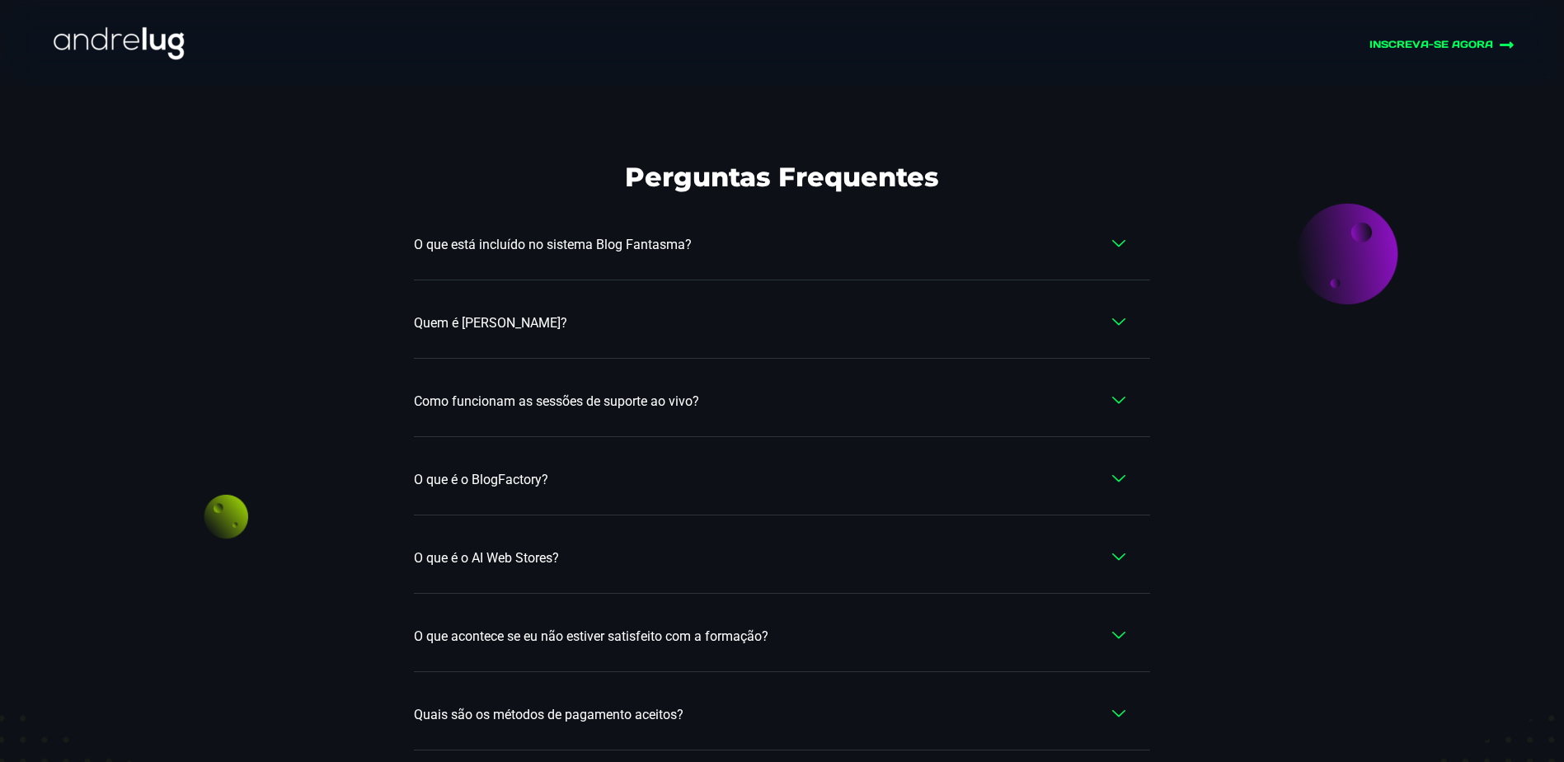
click at [613, 235] on span "O que está incluído no sistema Blog Fantasma?" at bounding box center [557, 245] width 286 height 20
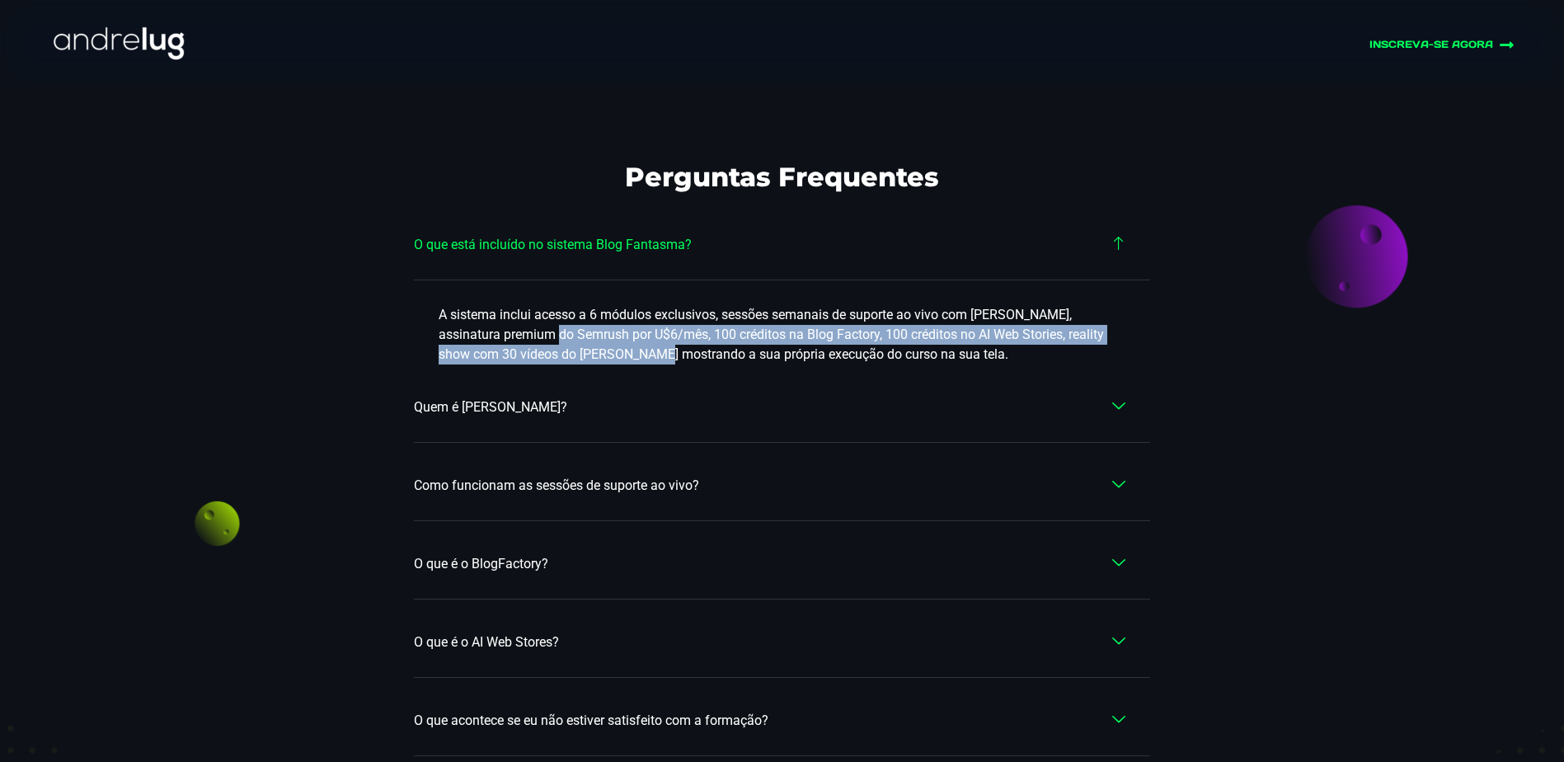
drag, startPoint x: 518, startPoint y: 300, endPoint x: 620, endPoint y: 318, distance: 103.8
click at [620, 318] on p "A sistema inclui acesso a 6 módulos exclusivos, sessões semanais de suporte ao …" at bounding box center [781, 334] width 687 height 59
drag, startPoint x: 429, startPoint y: 309, endPoint x: 592, endPoint y: 325, distance: 163.1
click at [592, 325] on div "A sistema inclui acesso a 6 módulos exclusivos, sessões semanais de suporte ao …" at bounding box center [782, 322] width 736 height 84
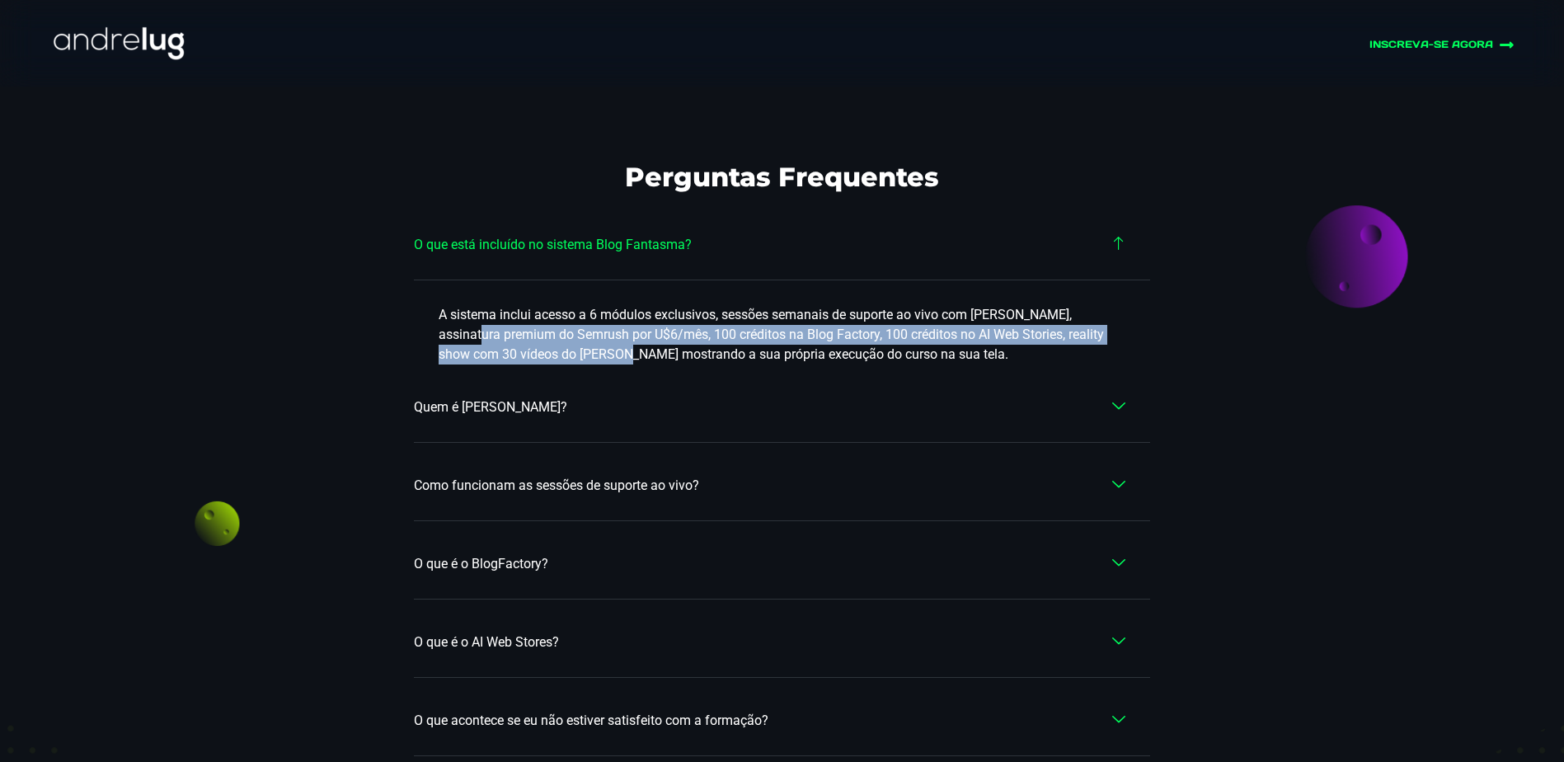
click at [592, 325] on p "A sistema inclui acesso a 6 módulos exclusivos, sessões semanais de suporte ao …" at bounding box center [781, 334] width 687 height 59
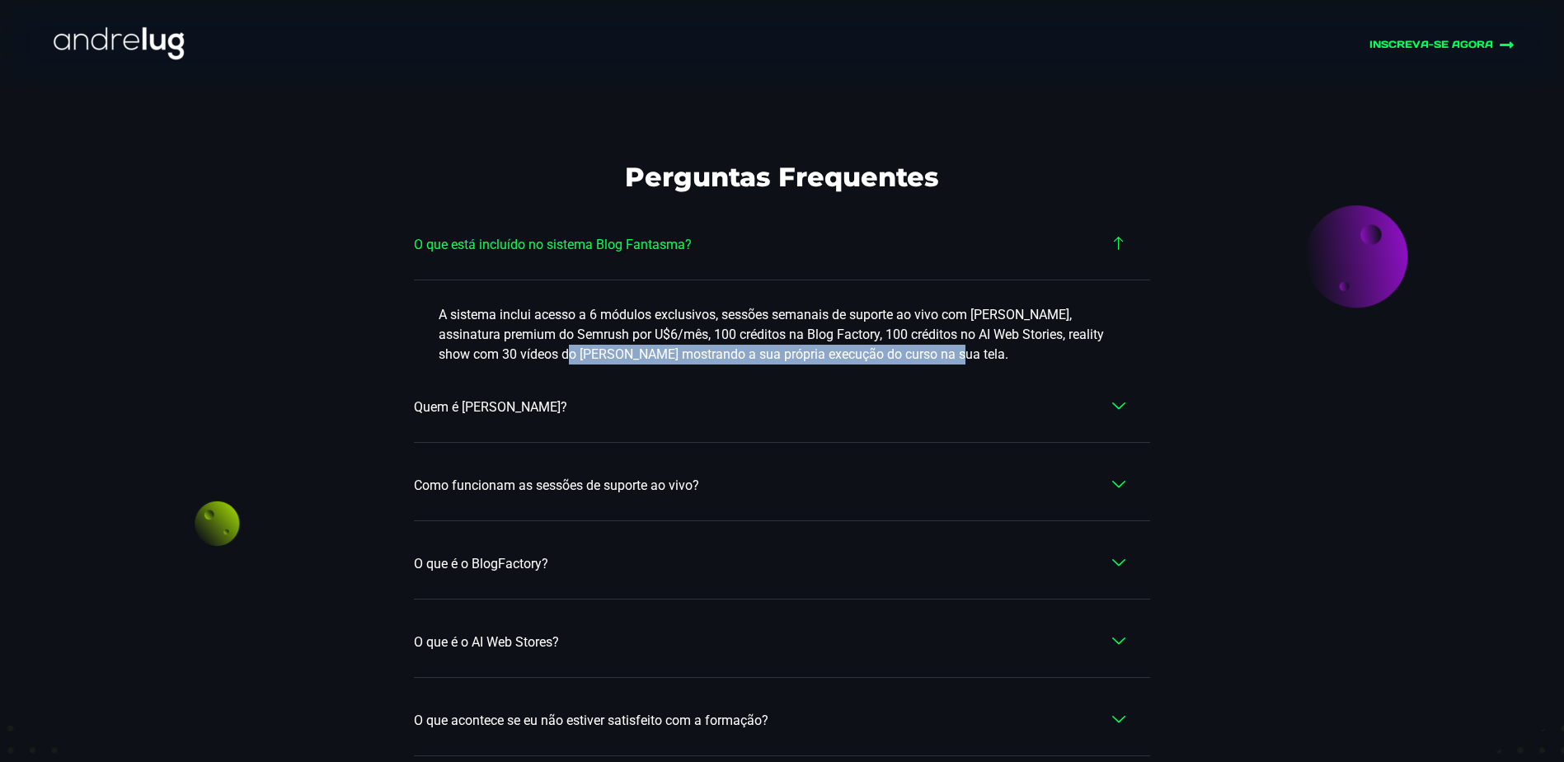
drag, startPoint x: 536, startPoint y: 316, endPoint x: 940, endPoint y: 315, distance: 404.7
click at [940, 315] on p "A sistema inclui acesso a 6 módulos exclusivos, sessões semanais de suporte ao …" at bounding box center [781, 334] width 687 height 59
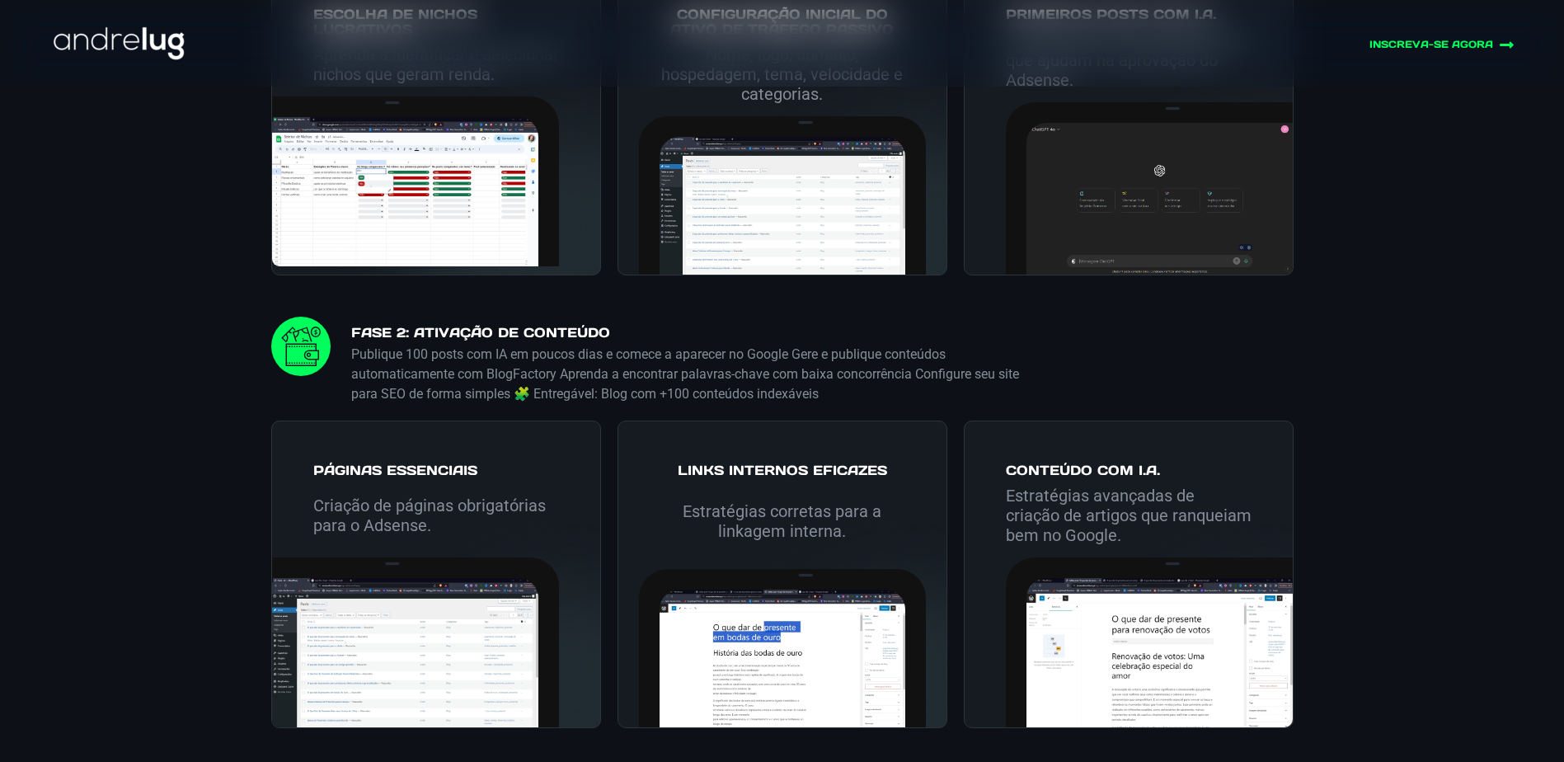
scroll to position [3075, 0]
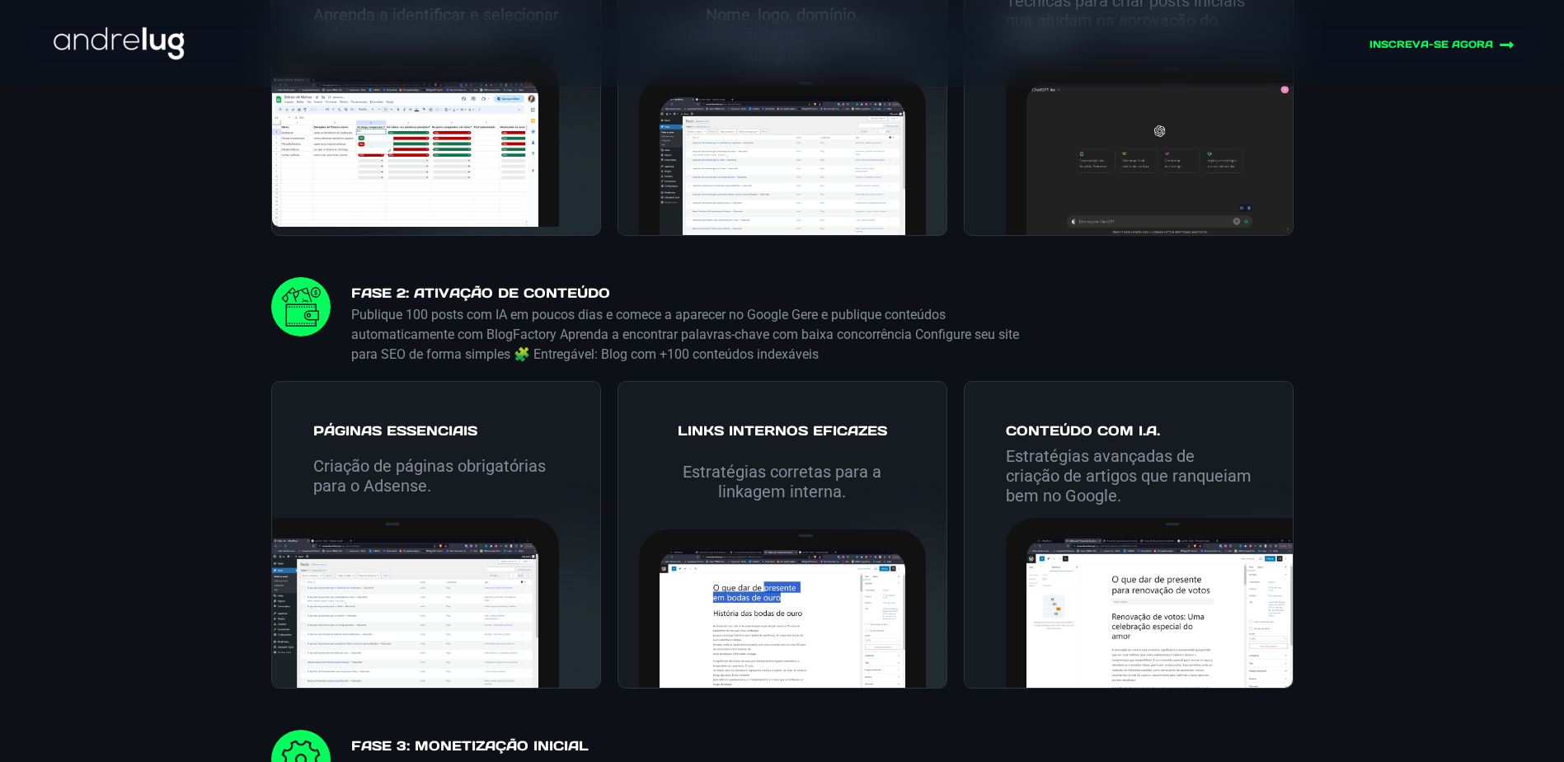
drag, startPoint x: 508, startPoint y: 318, endPoint x: 581, endPoint y: 316, distance: 73.4
click at [581, 305] on h4 "FASE 2: Ativação de Conteúdo" at bounding box center [694, 295] width 687 height 20
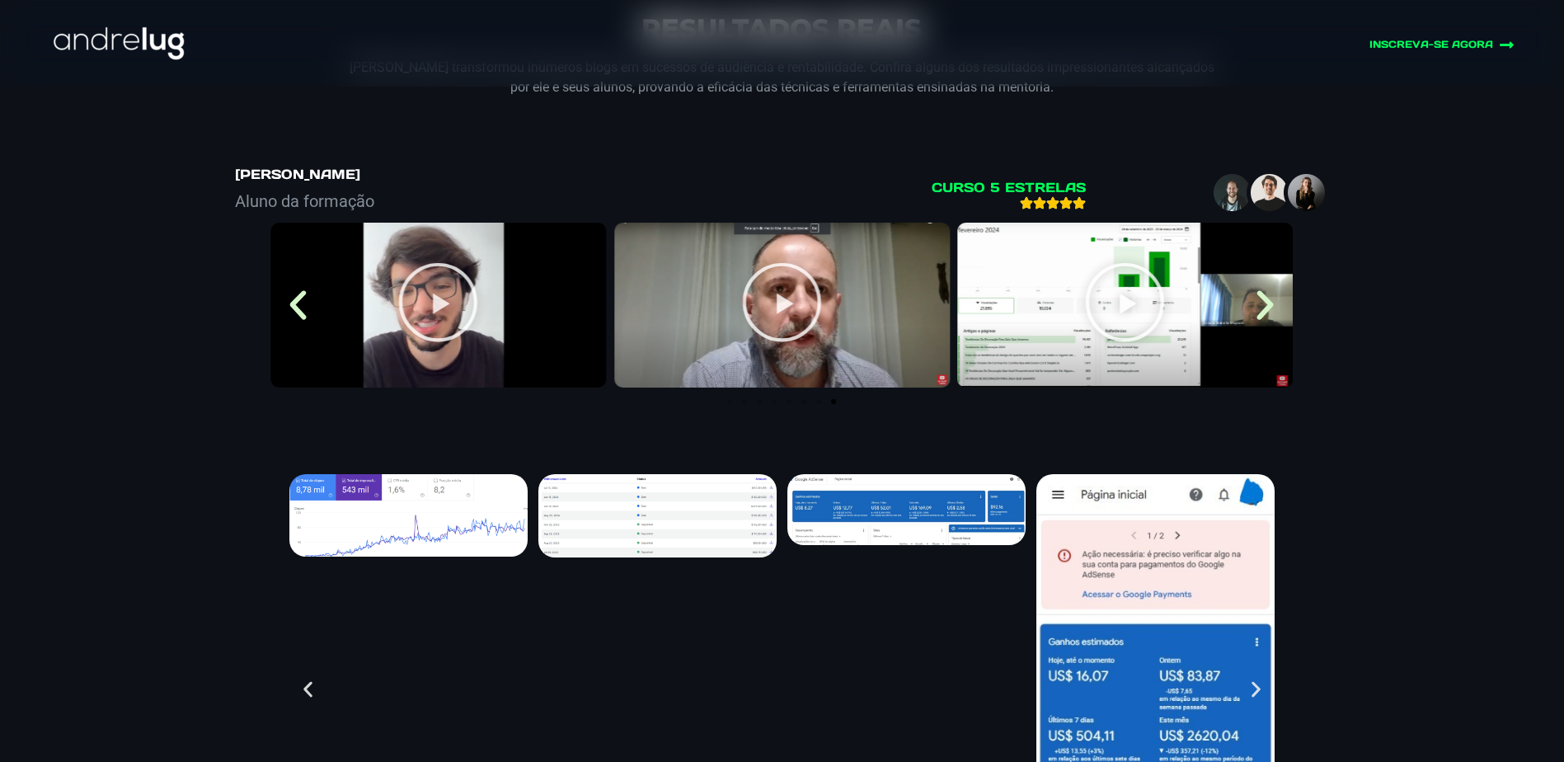
scroll to position [6702, 0]
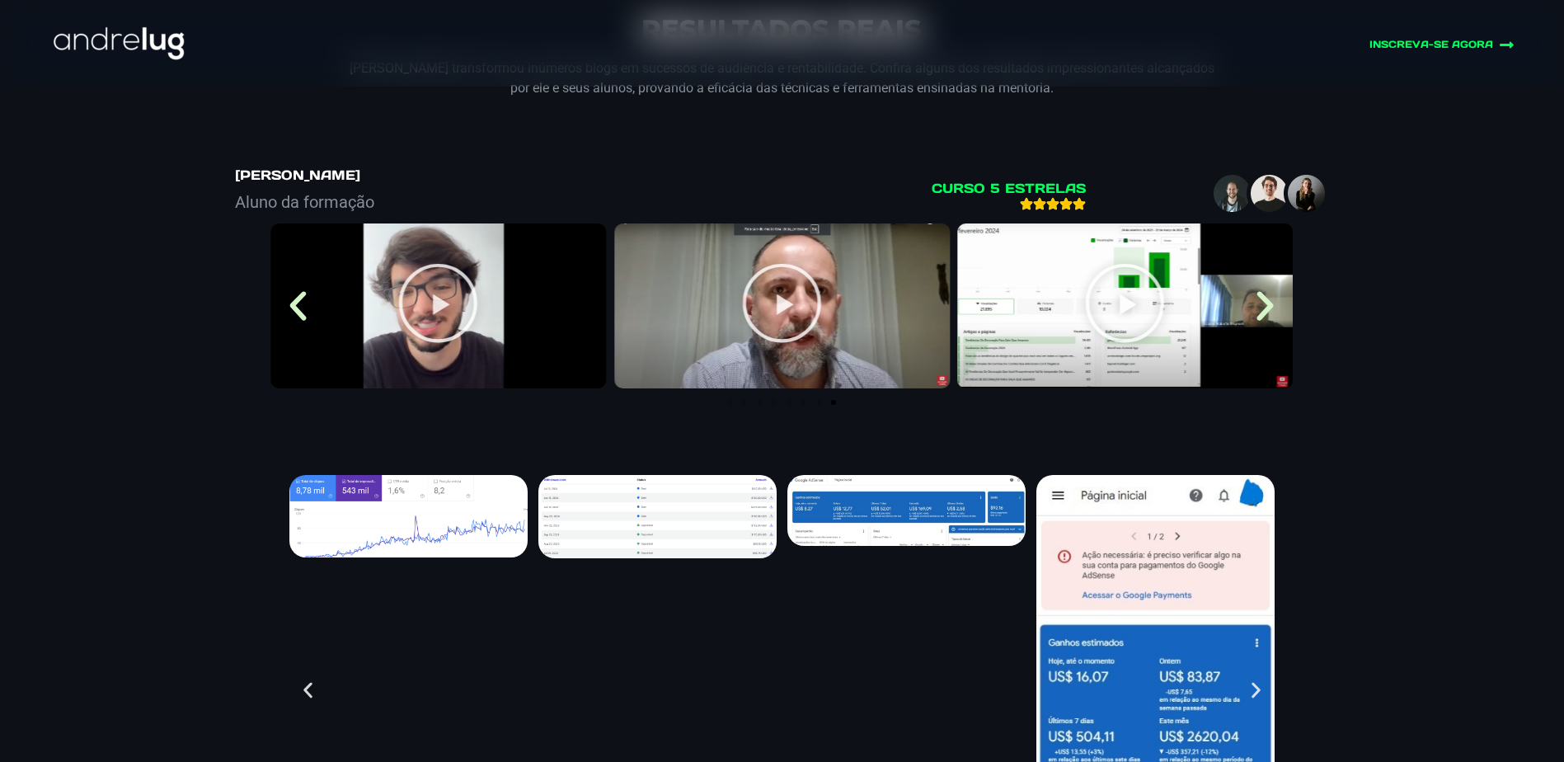
click at [1263, 286] on icon "Next slide" at bounding box center [1264, 305] width 39 height 39
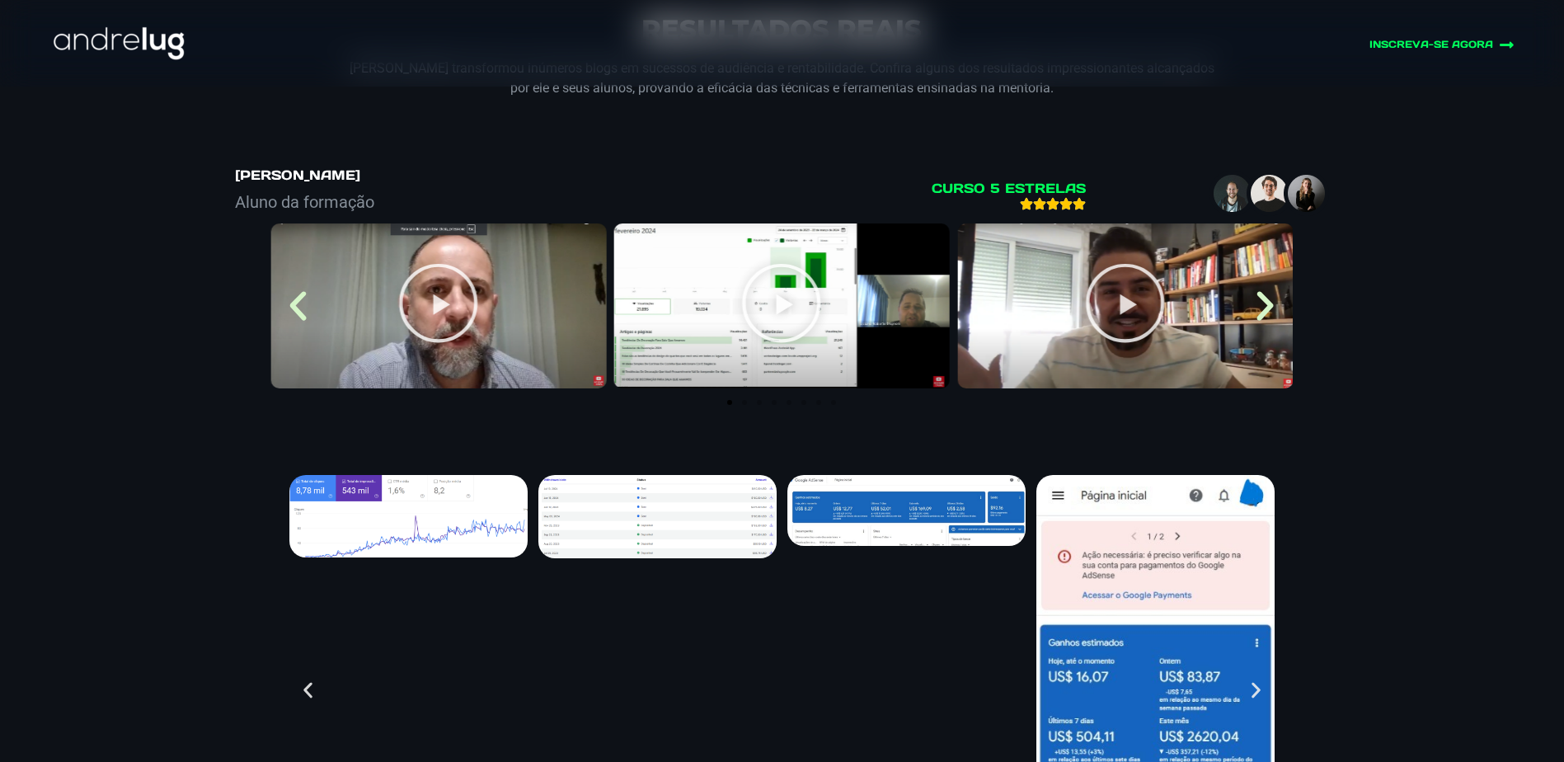
click at [1263, 286] on icon "Next slide" at bounding box center [1264, 305] width 39 height 39
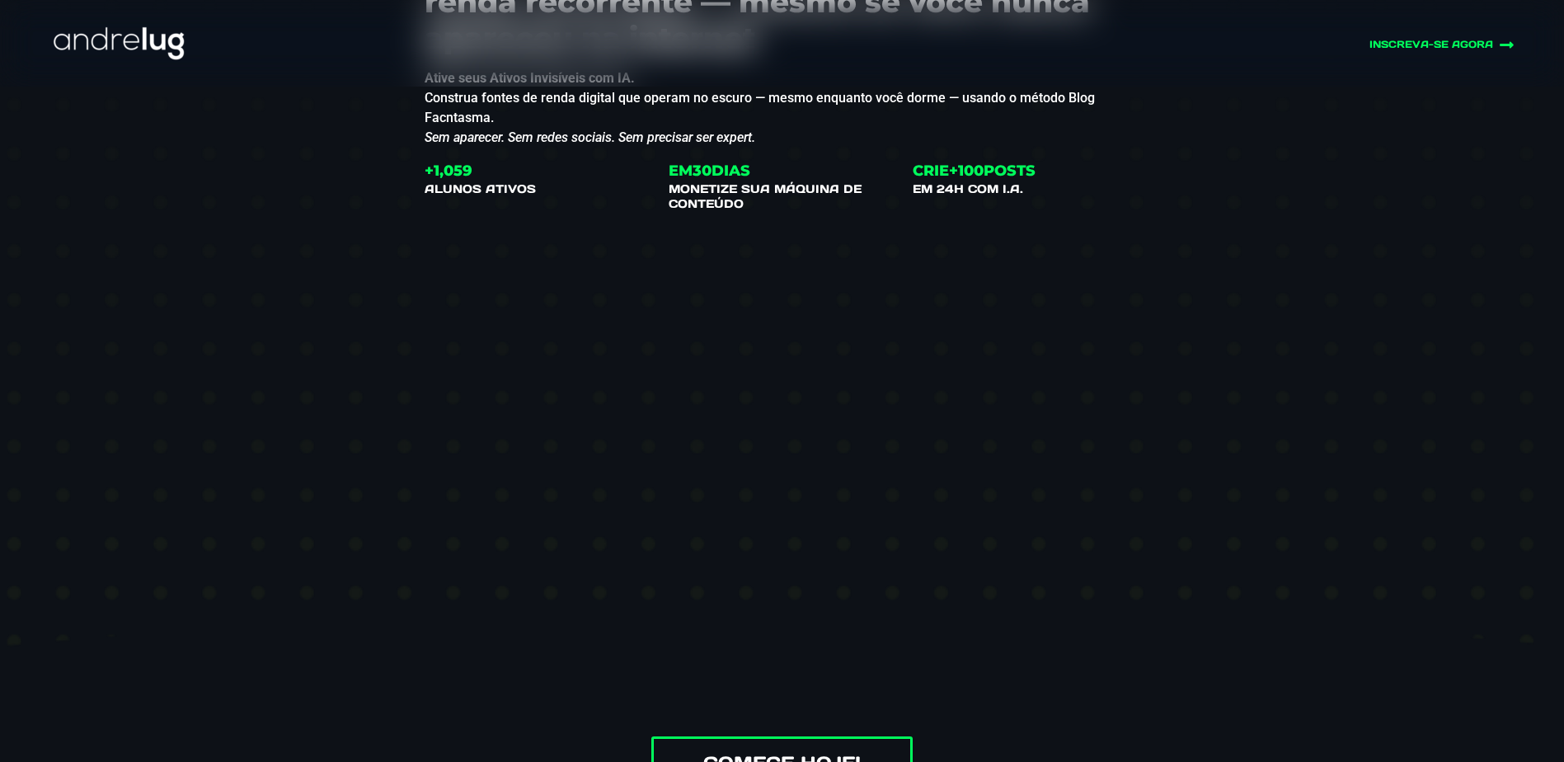
scroll to position [0, 0]
